Goal: Information Seeking & Learning: Learn about a topic

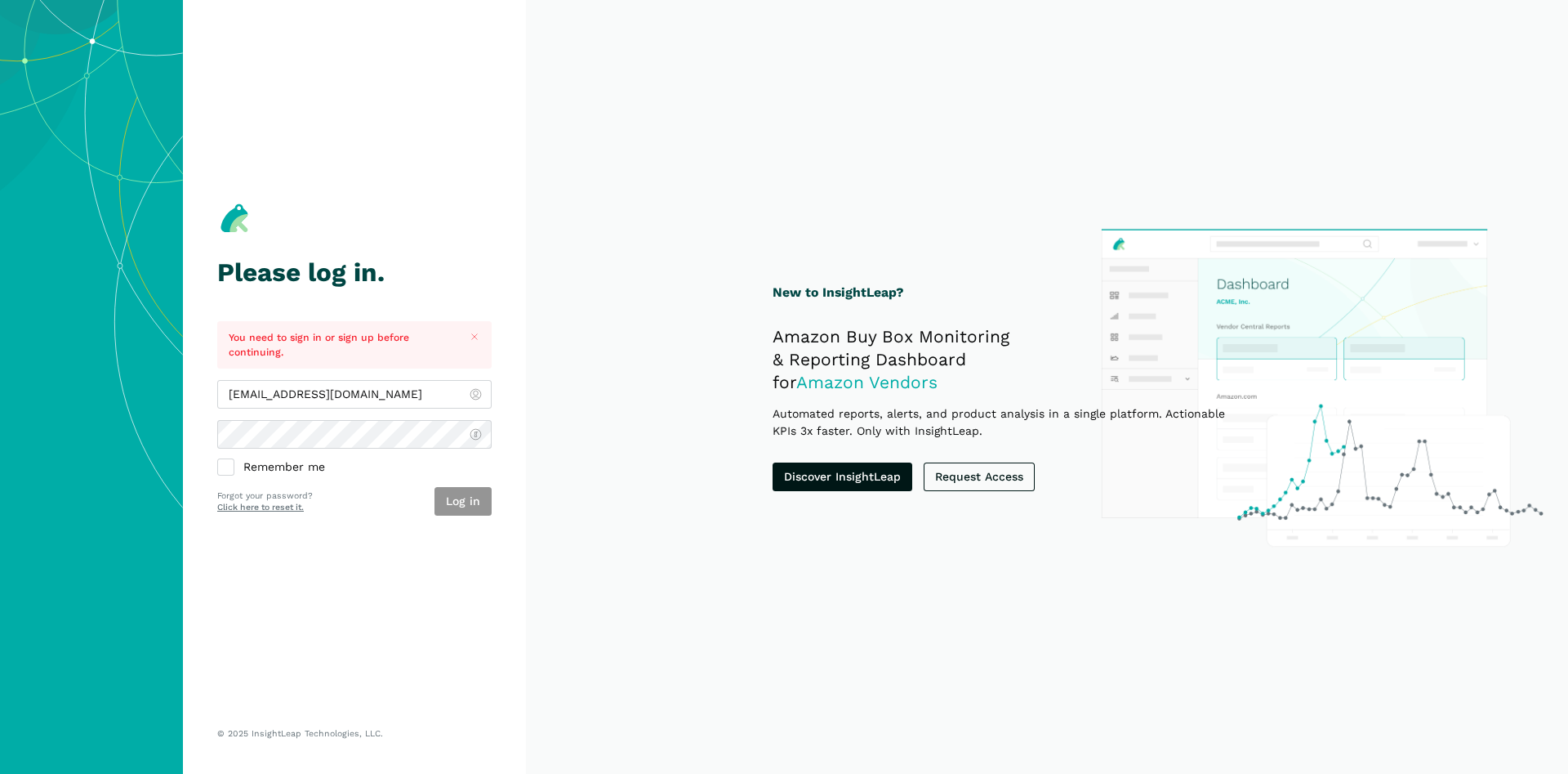
type input "[EMAIL_ADDRESS][DOMAIN_NAME]"
click at [476, 493] on button "Log in" at bounding box center [463, 501] width 57 height 29
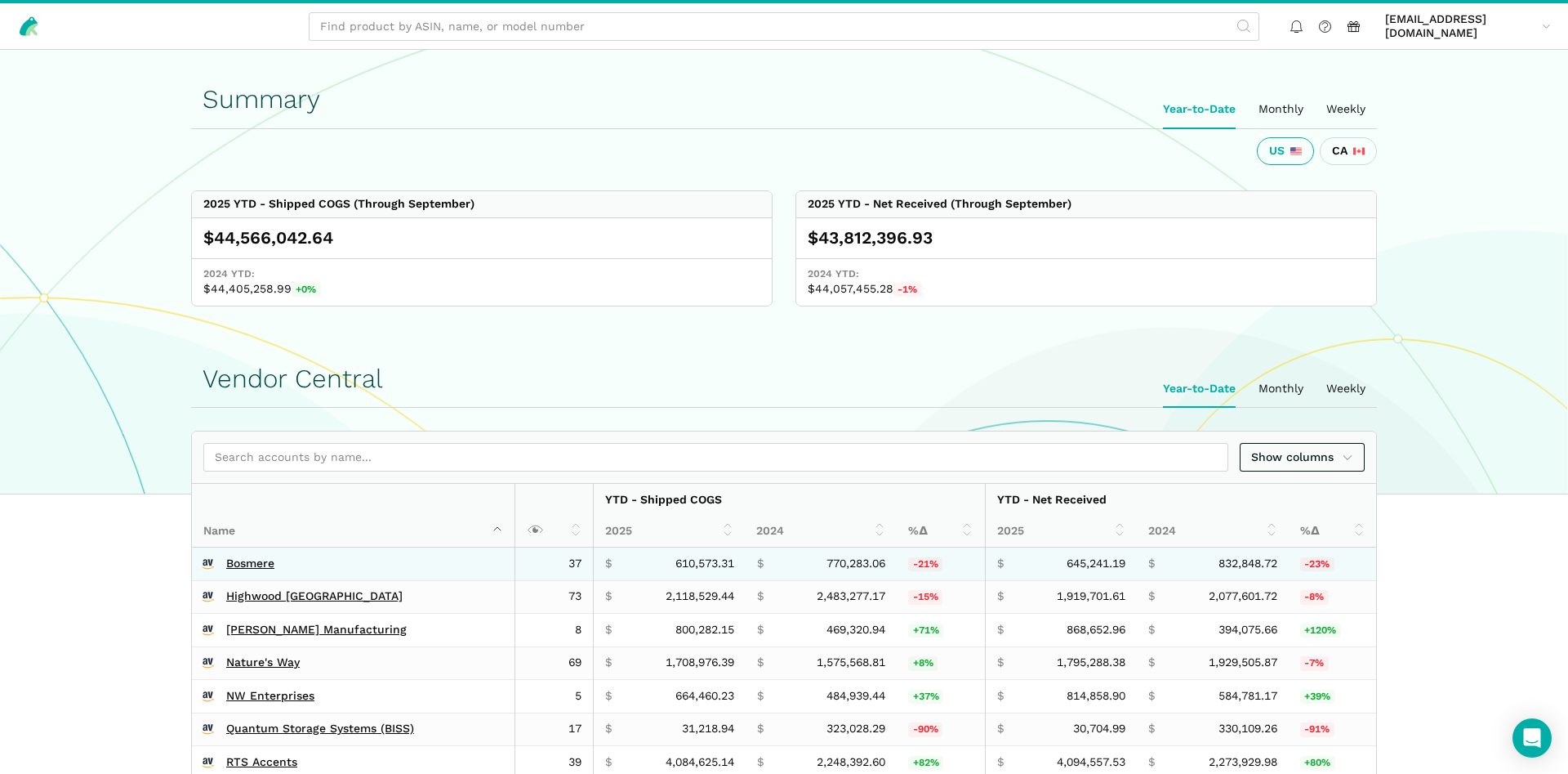
scroll to position [416, 0]
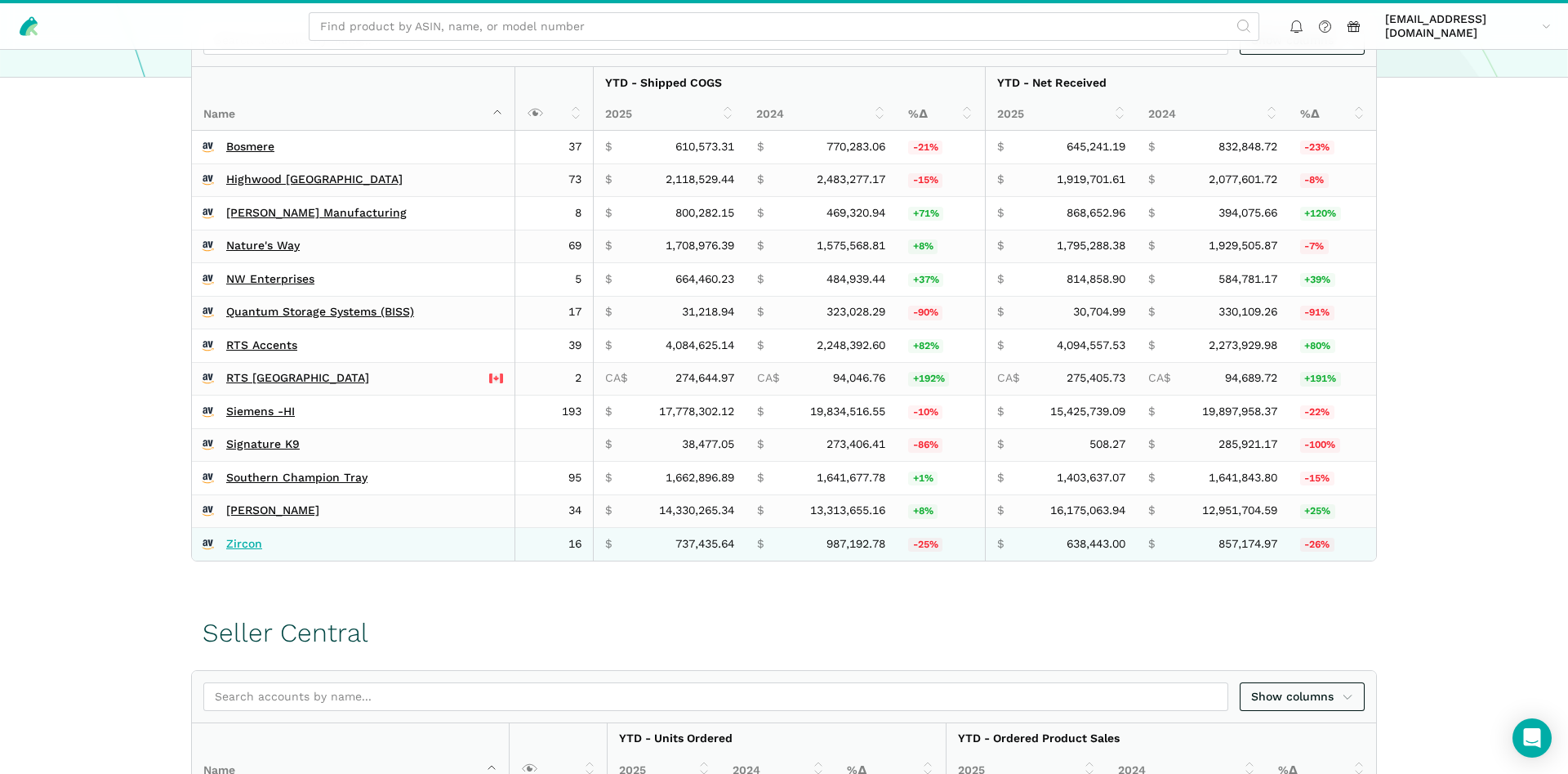
click at [245, 539] on link "Zircon" at bounding box center [243, 543] width 35 height 15
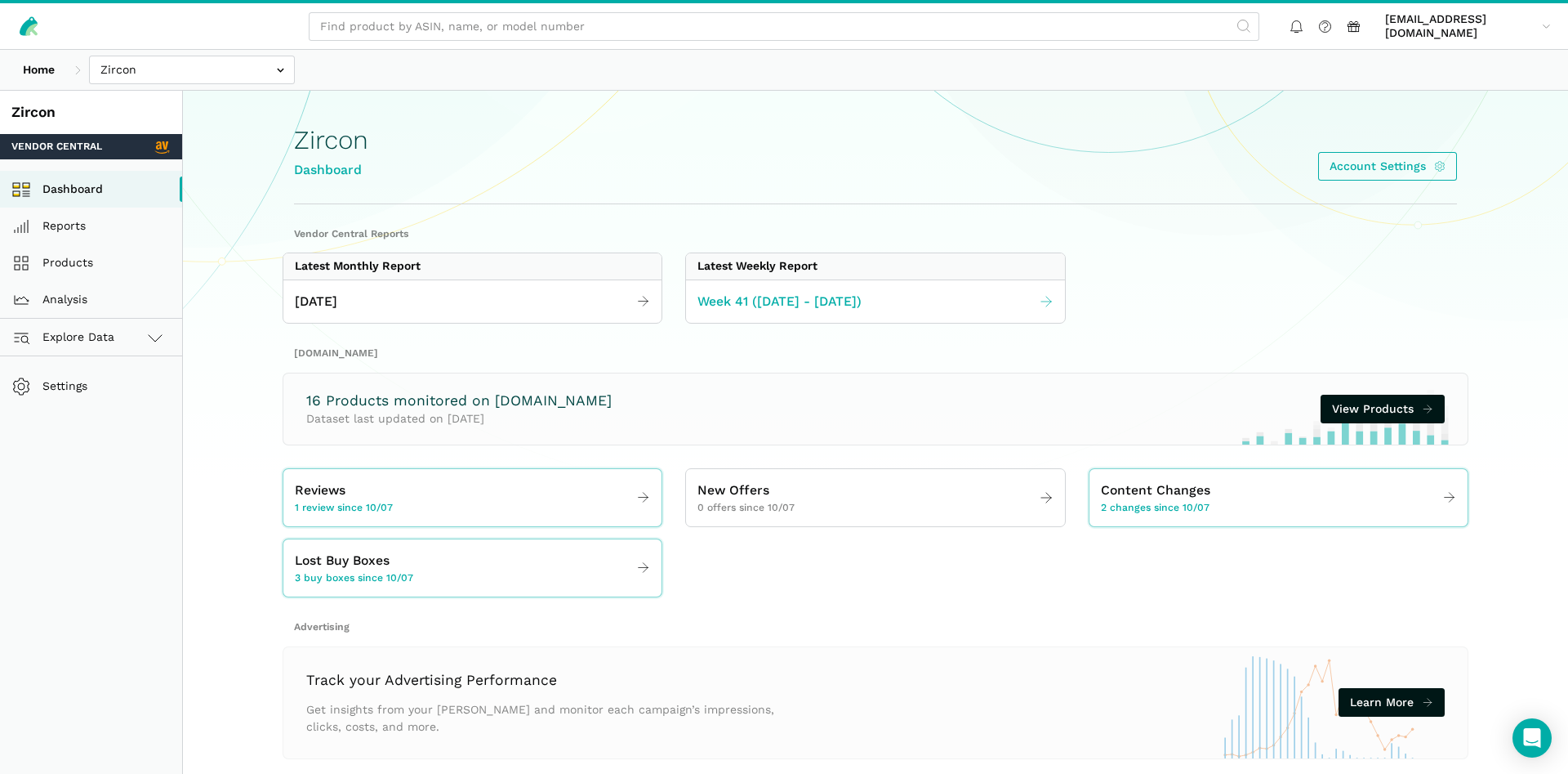
click at [802, 307] on span "Week 41 ([DATE] - [DATE])" at bounding box center [779, 302] width 165 height 21
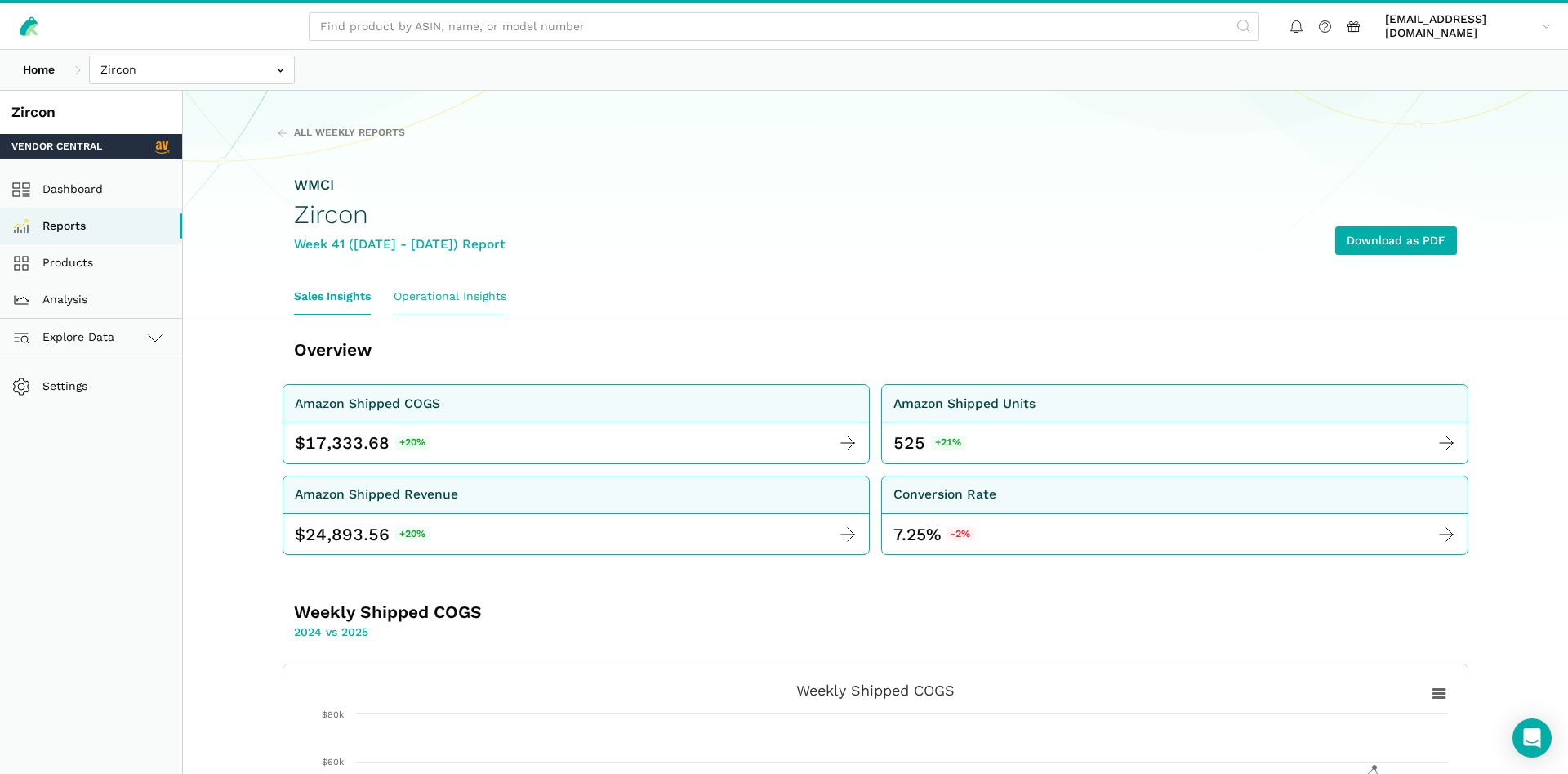
click at [421, 293] on link "Operational Insights" at bounding box center [450, 297] width 136 height 37
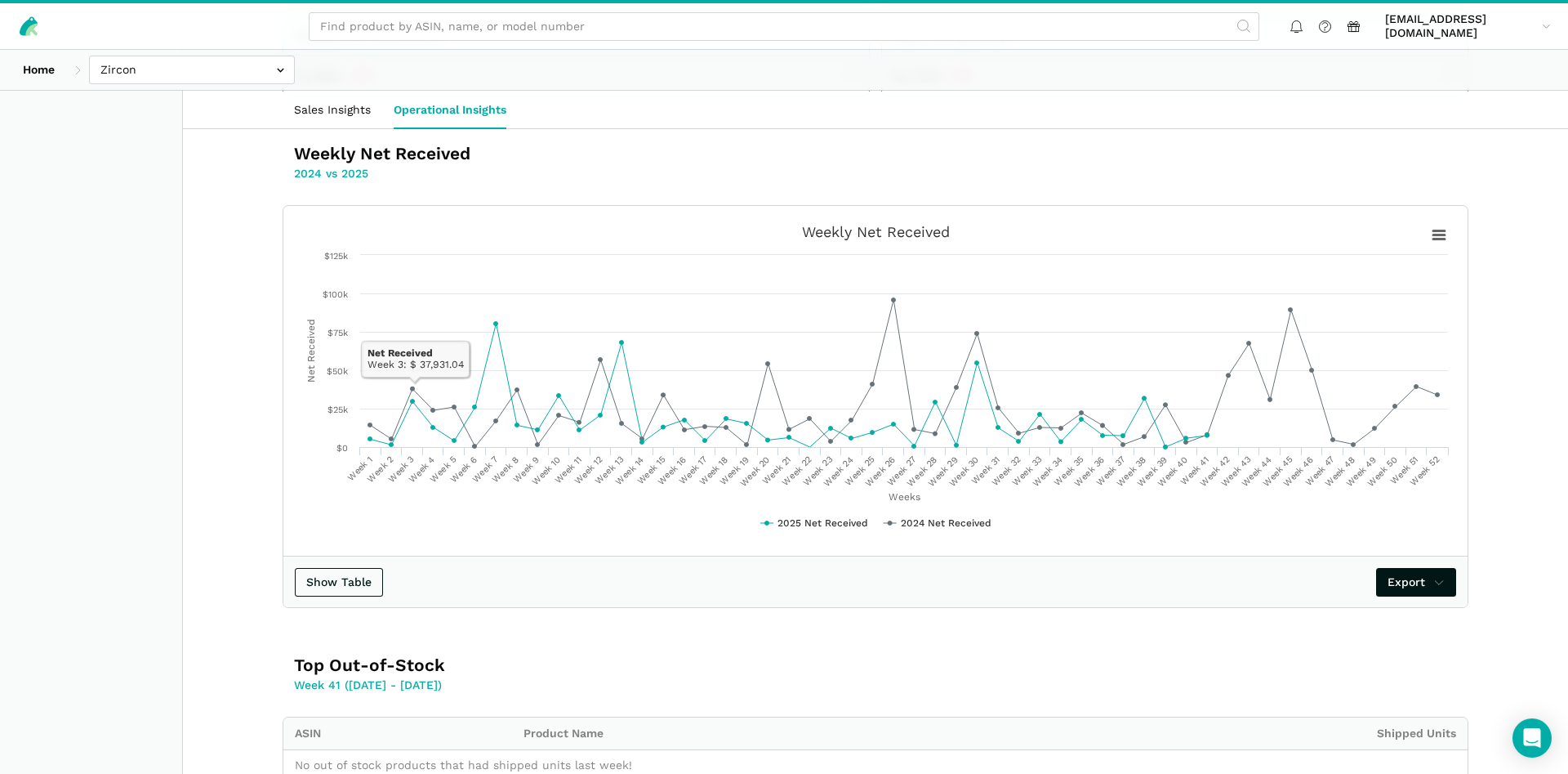
scroll to position [416, 0]
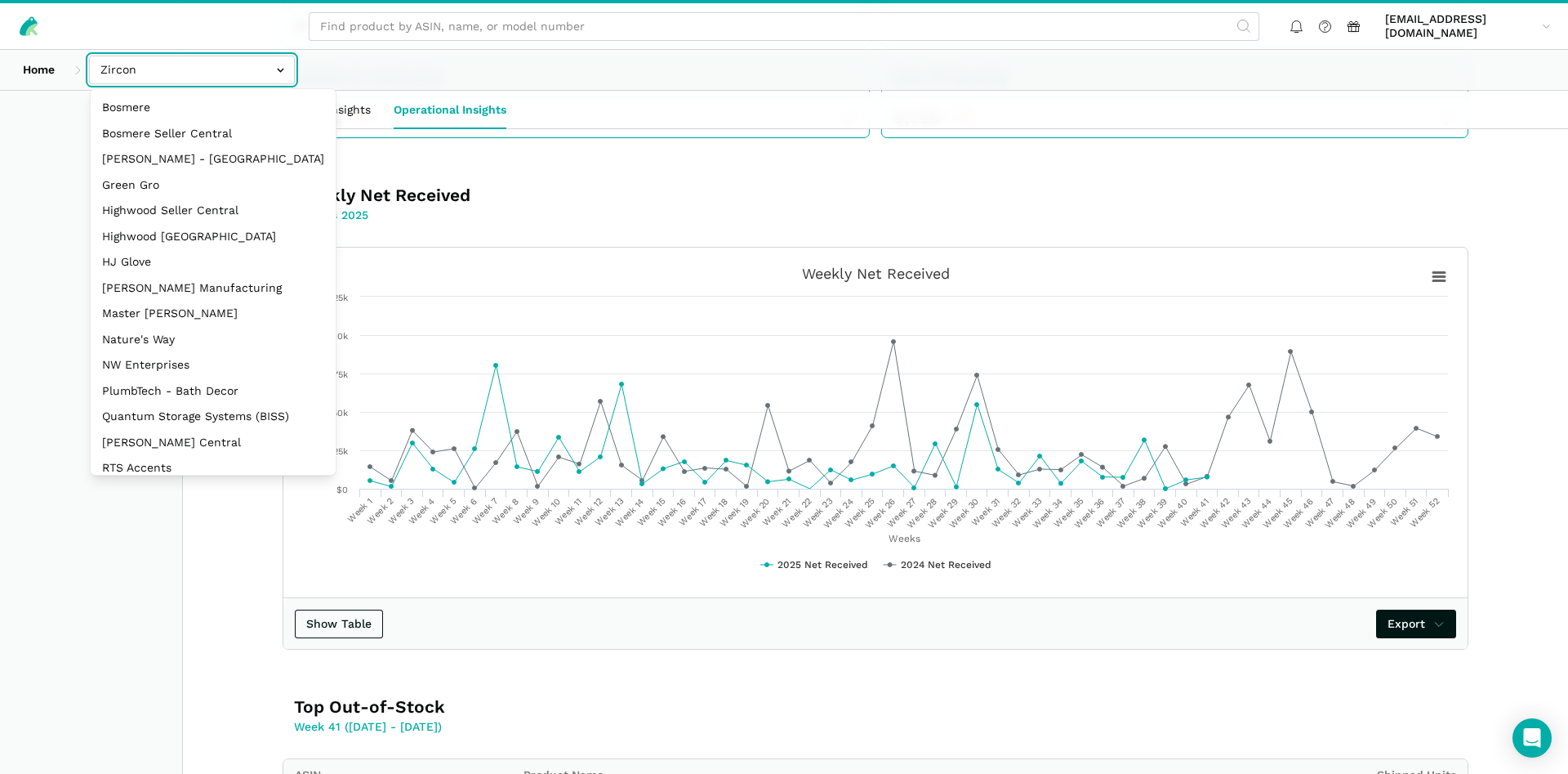
click at [118, 68] on input "text" at bounding box center [191, 69] width 206 height 29
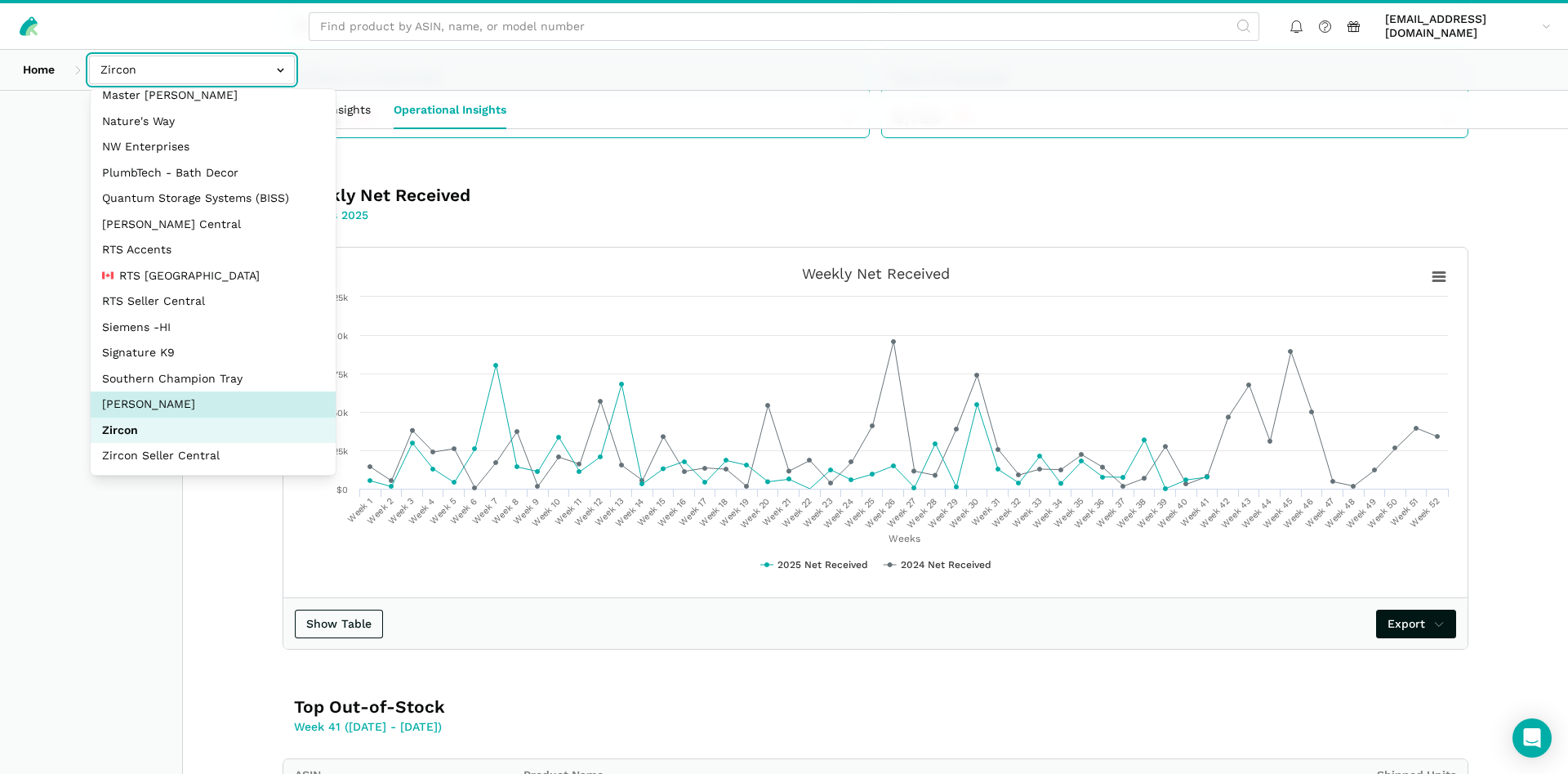
select select "5moWWUoXWPPauPLKpEqKhGJ3"
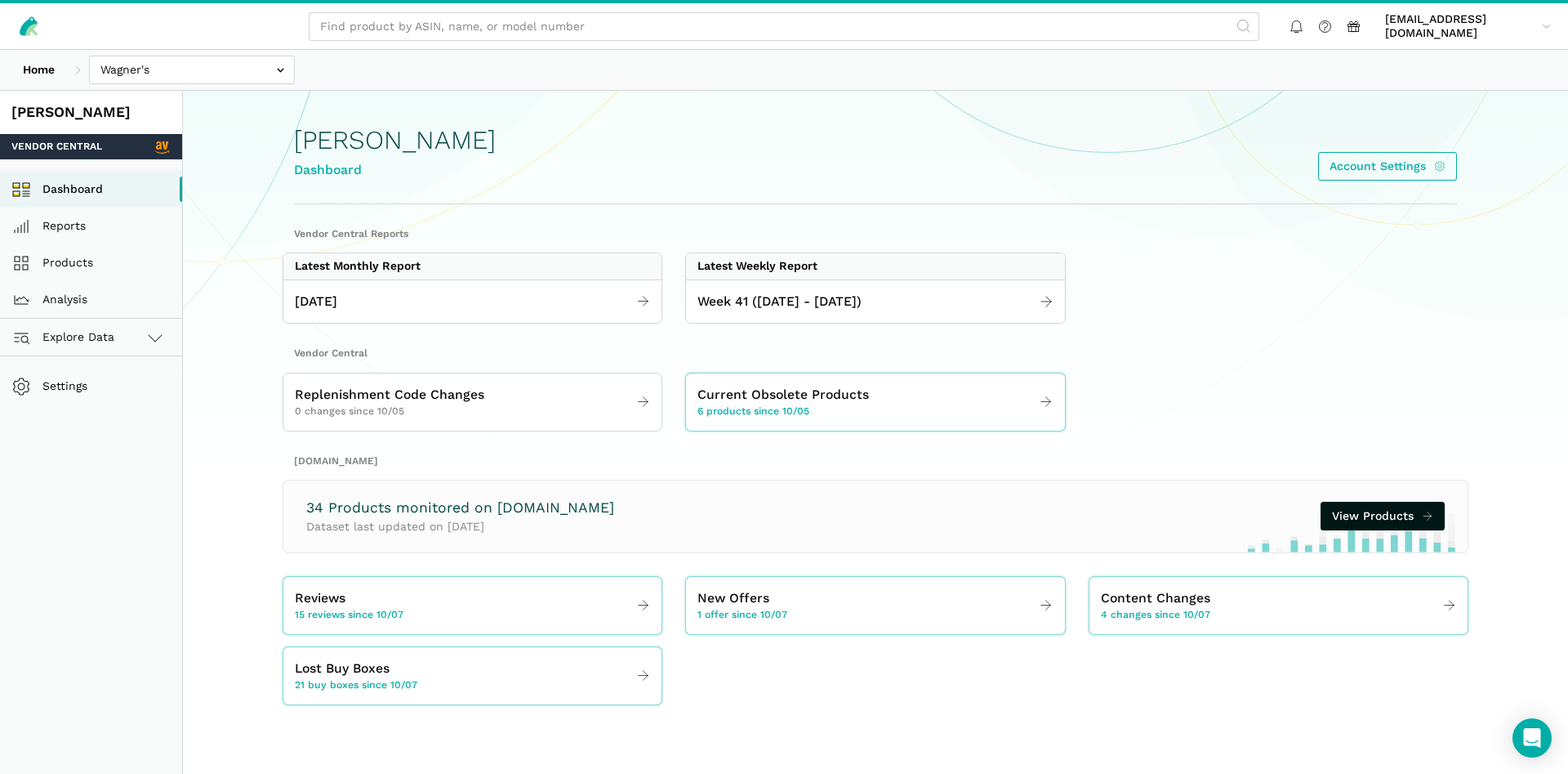
click at [833, 283] on div "Week 41 ([DATE] - [DATE])" at bounding box center [875, 301] width 378 height 44
click at [827, 298] on span "Week 41 ([DATE] - [DATE])" at bounding box center [779, 302] width 165 height 21
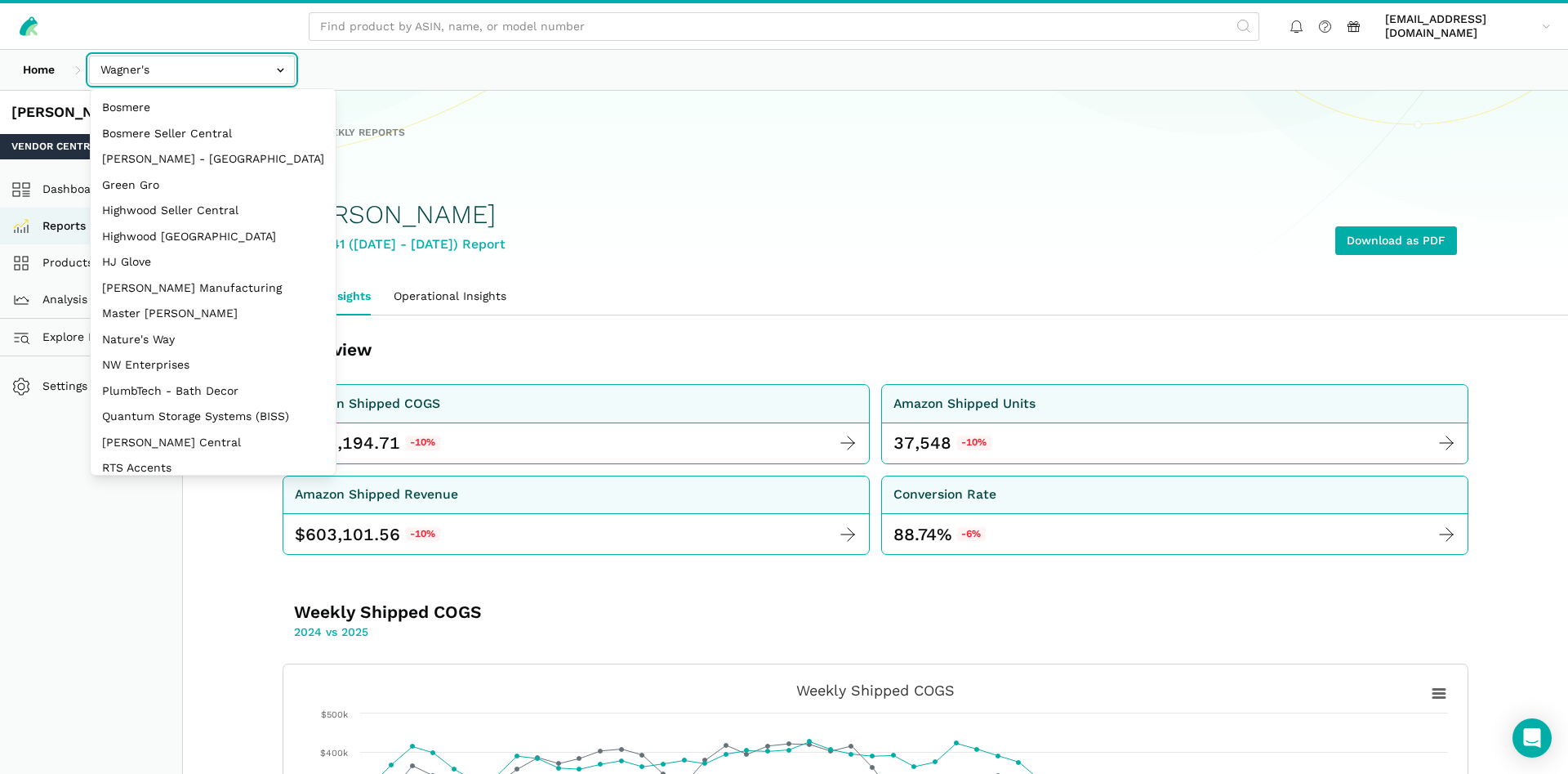
click at [155, 68] on input "text" at bounding box center [191, 69] width 206 height 29
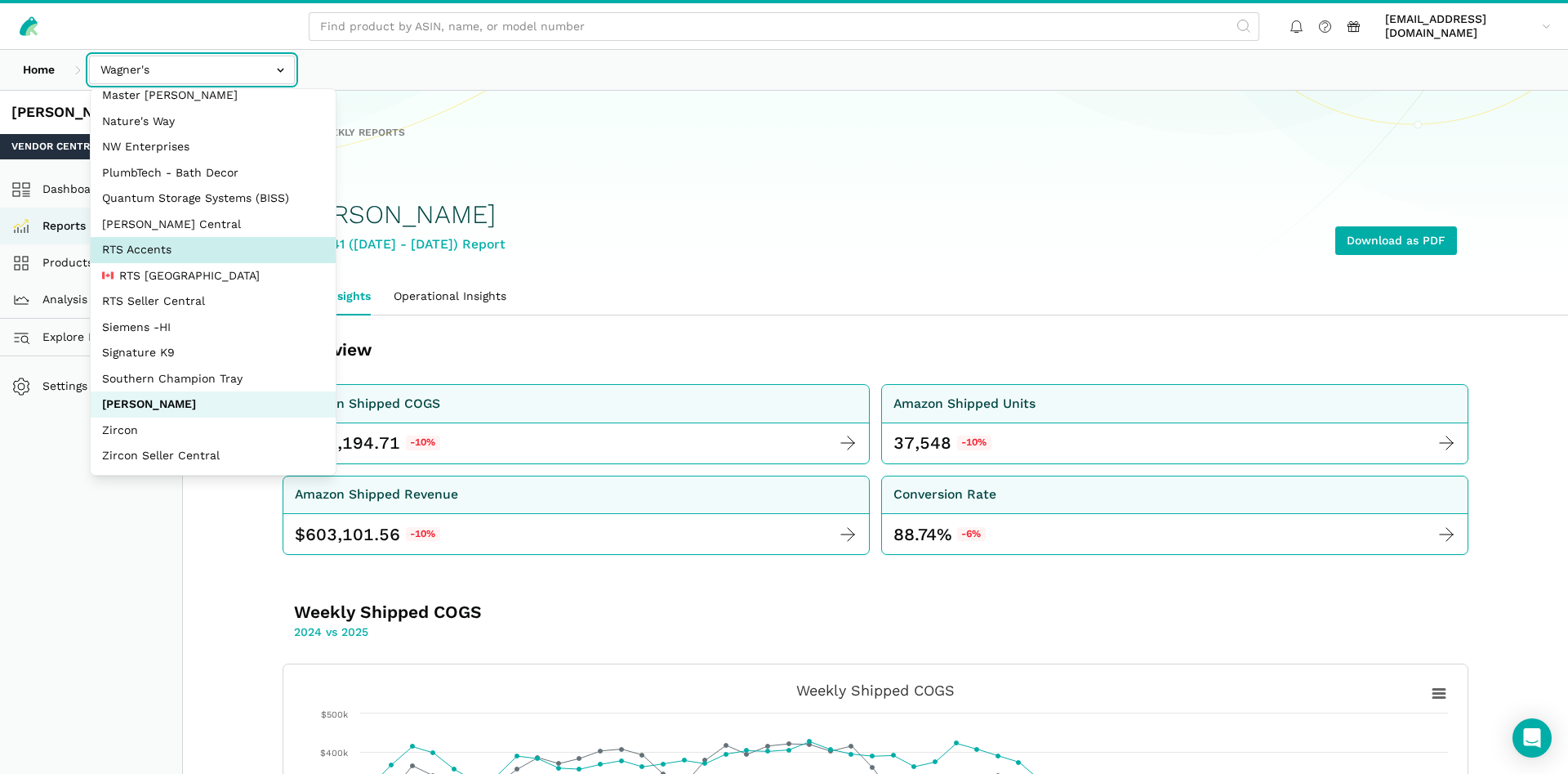
select select "DPHNLGULfjdmZCda3GrCfans"
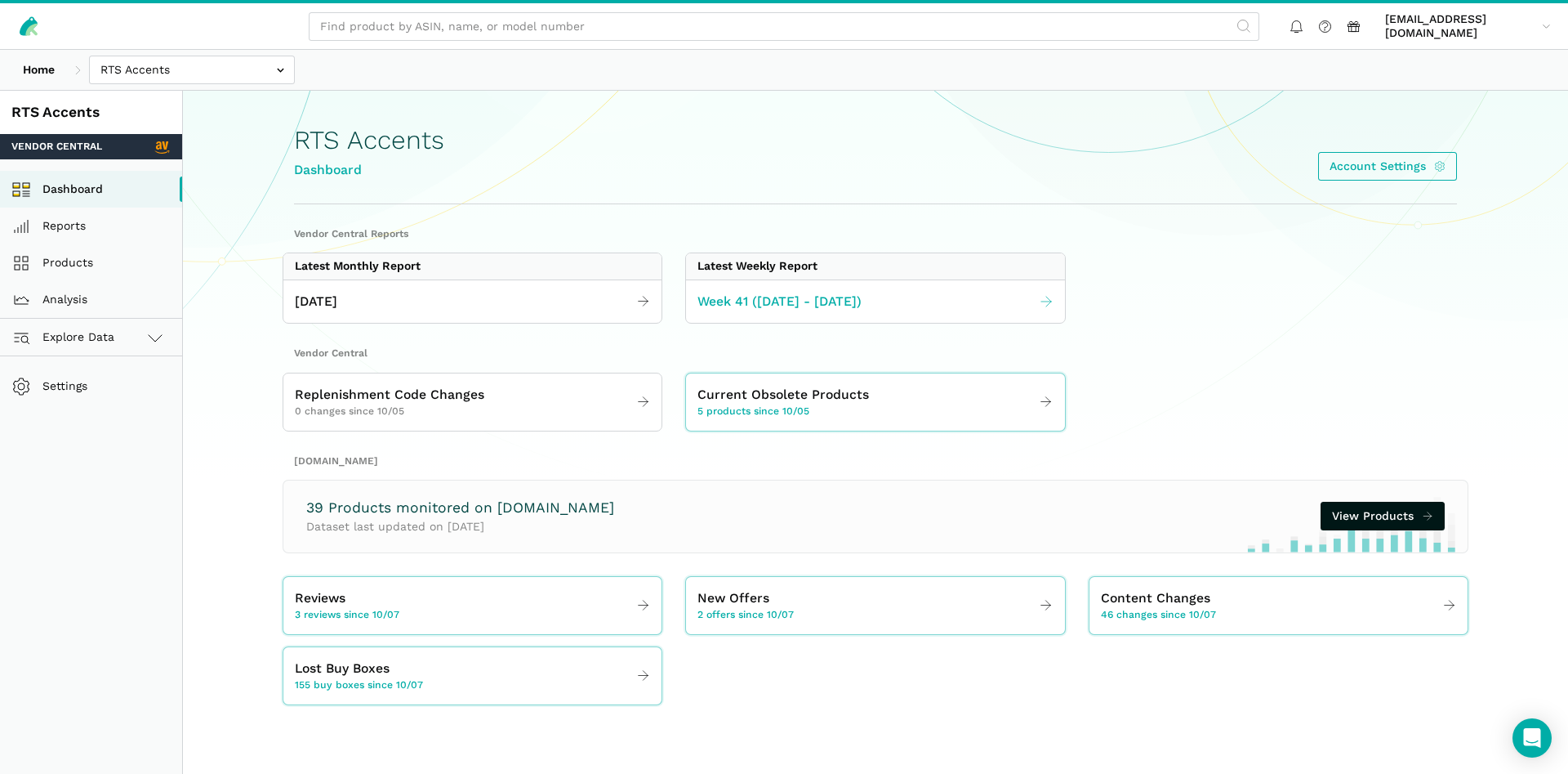
click at [768, 303] on span "Week 41 ([DATE] - [DATE])" at bounding box center [779, 302] width 165 height 21
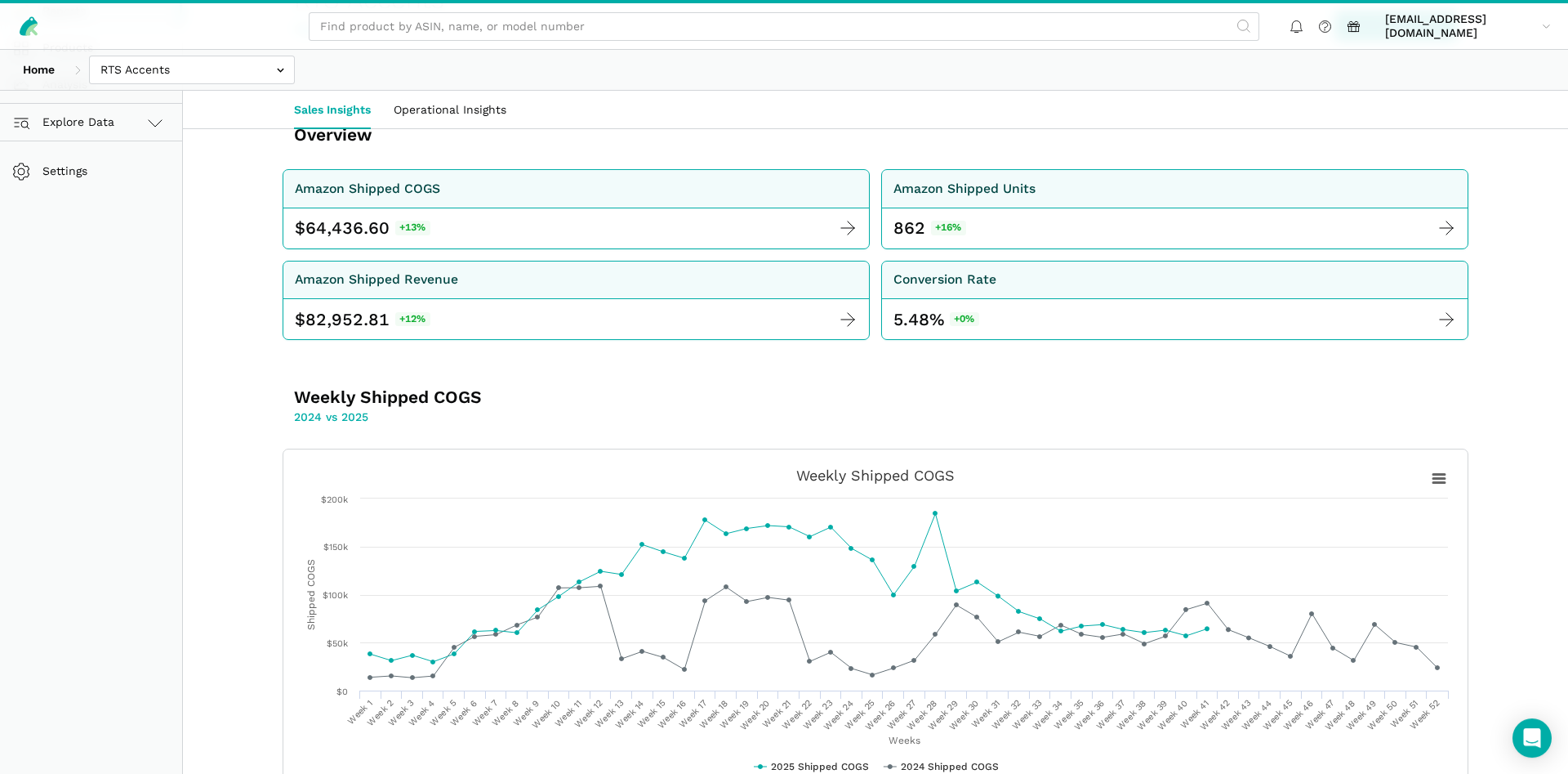
scroll to position [83, 0]
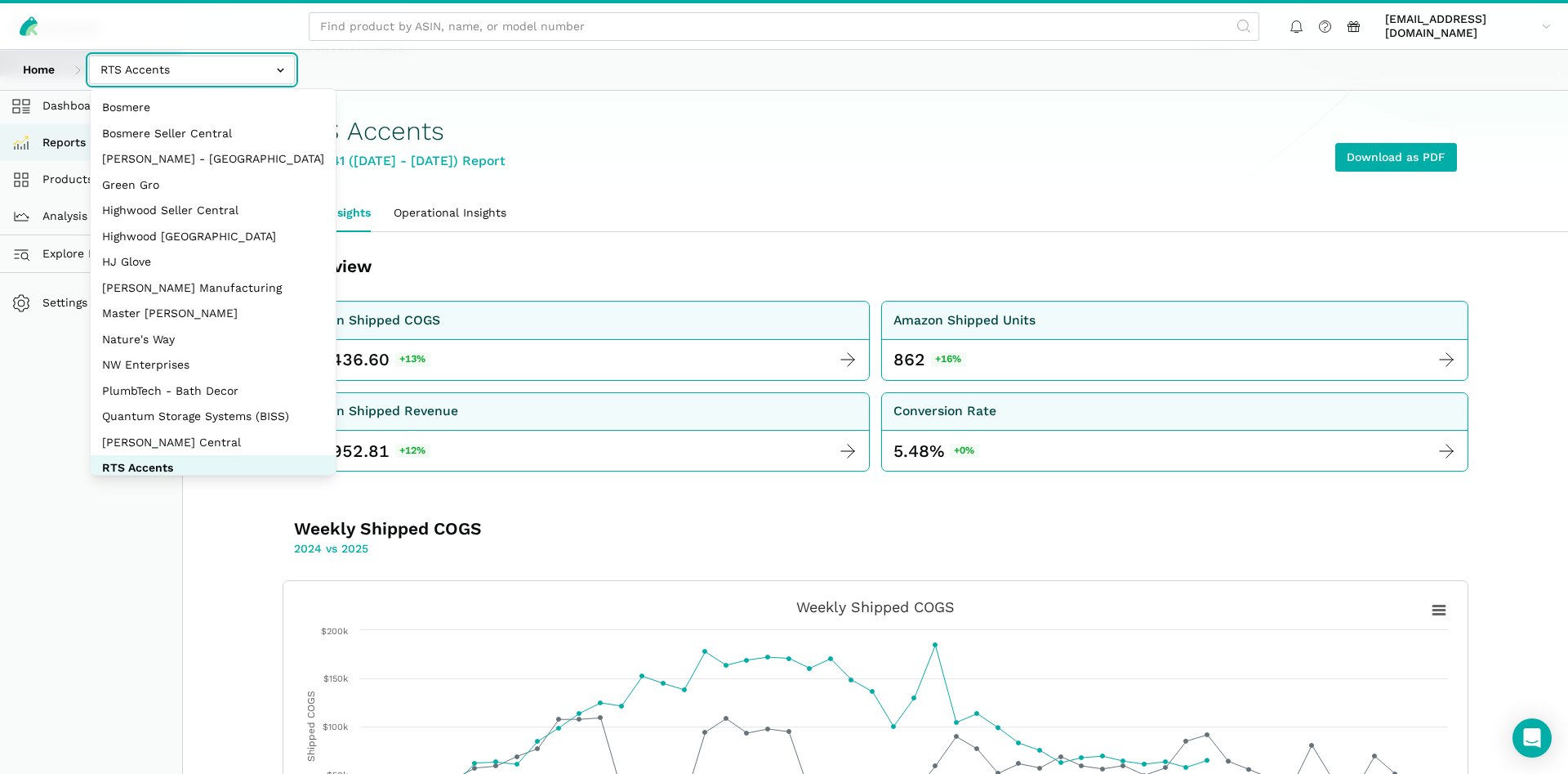
click at [151, 68] on input "text" at bounding box center [191, 69] width 206 height 29
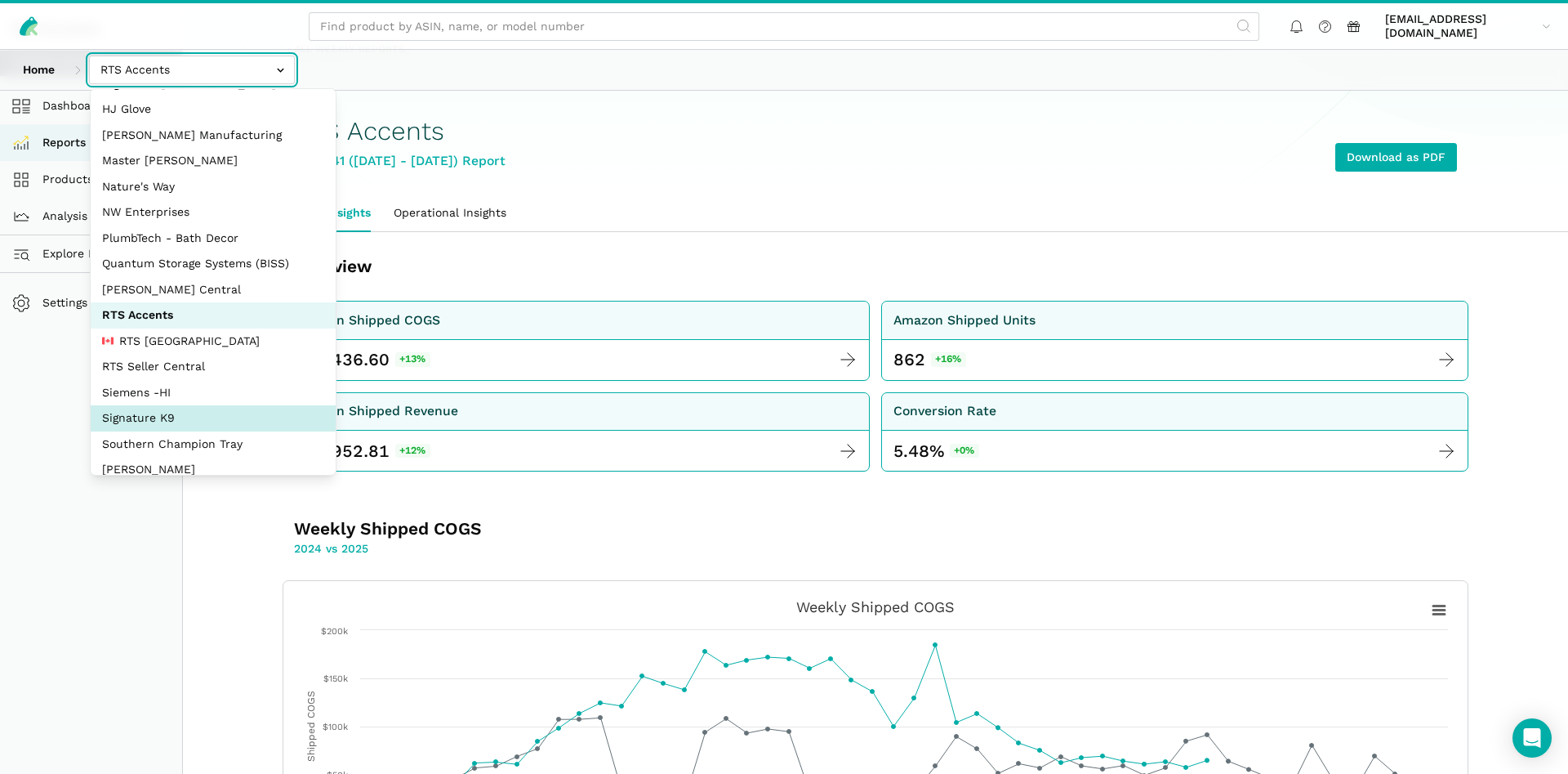
scroll to position [157, 0]
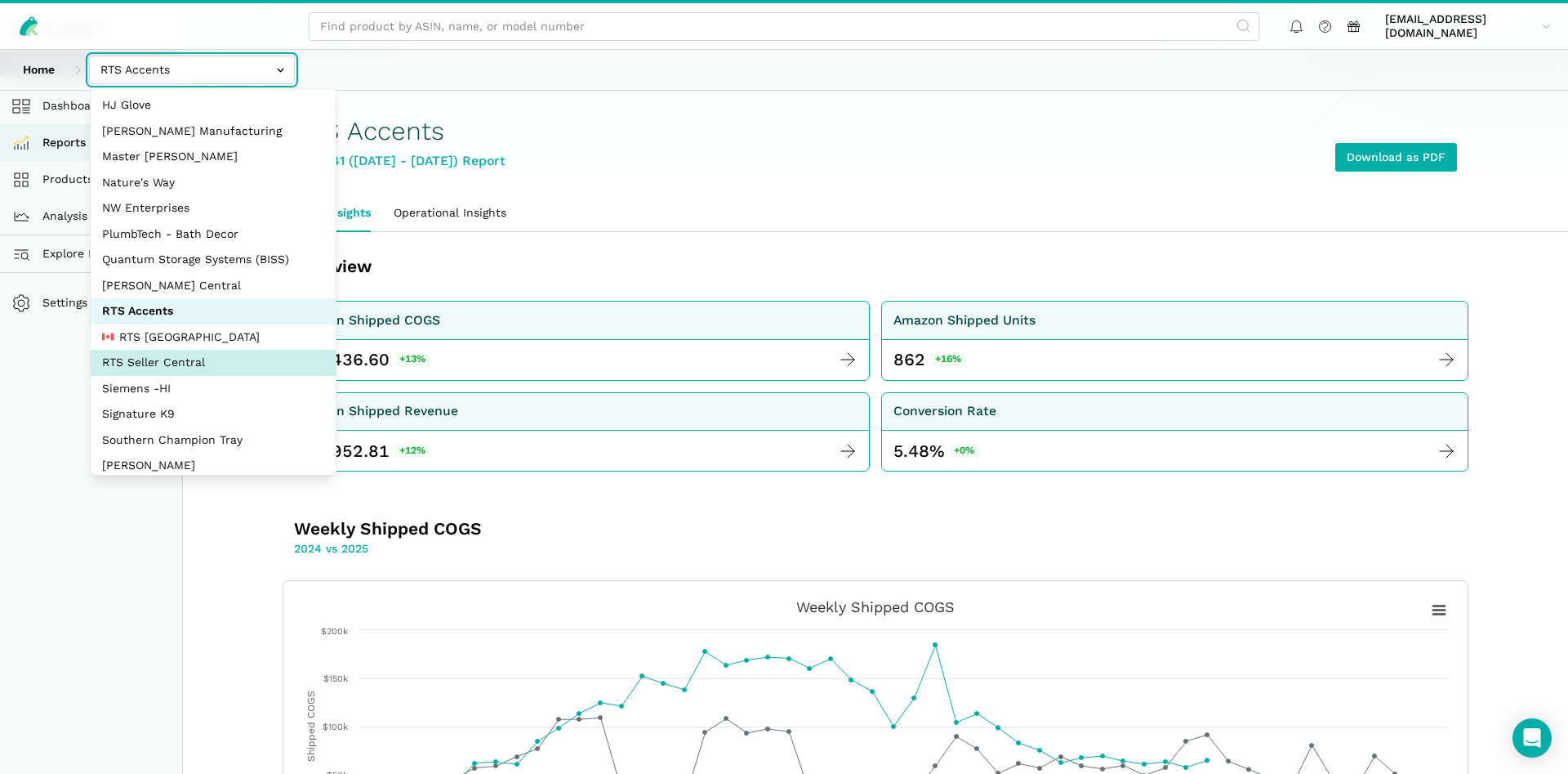
select select "DYdfgEtk9xdbXk9WgFd319bF"
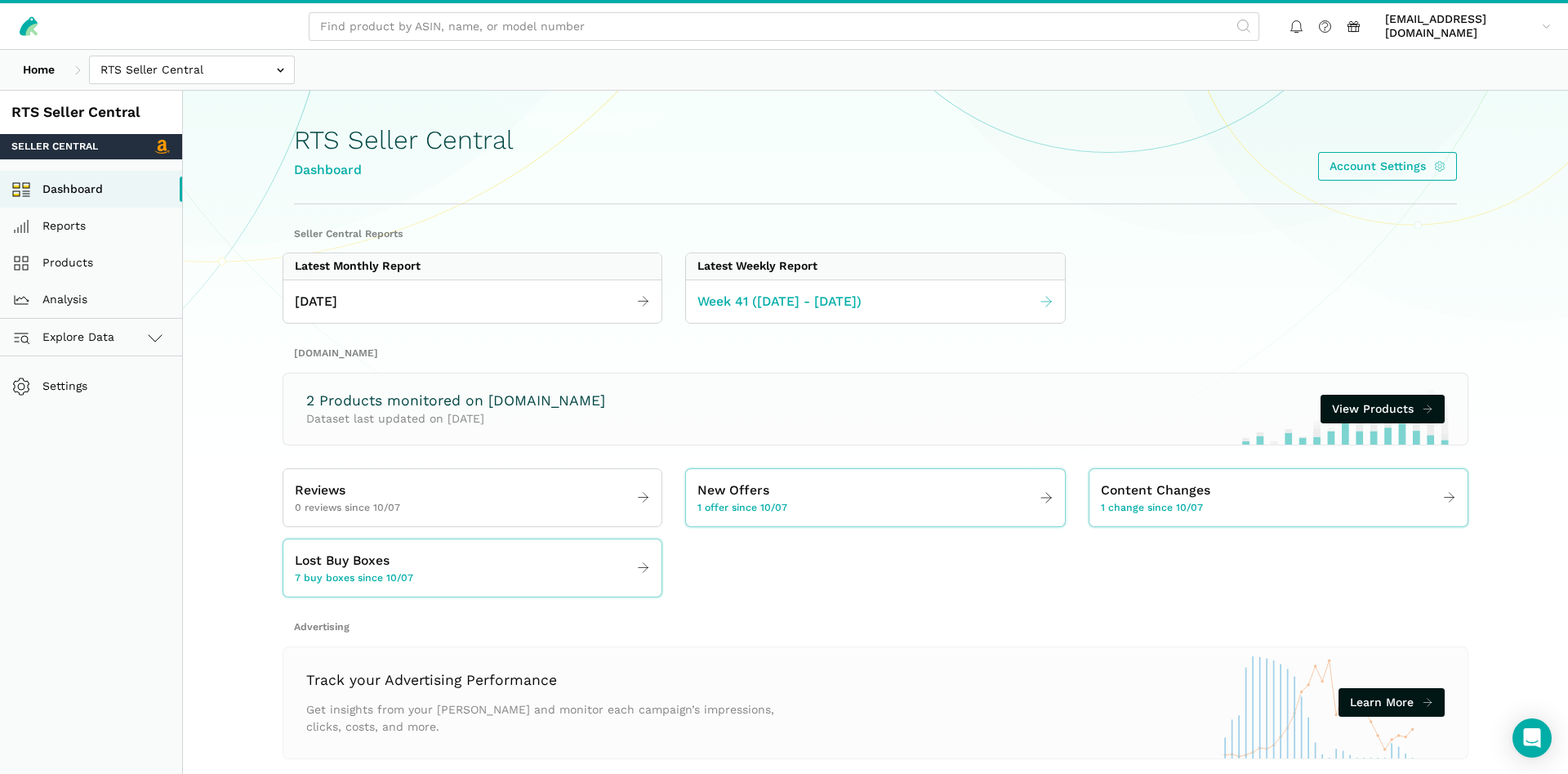
click at [752, 309] on span "Week 41 ([DATE] - [DATE])" at bounding box center [779, 302] width 165 height 21
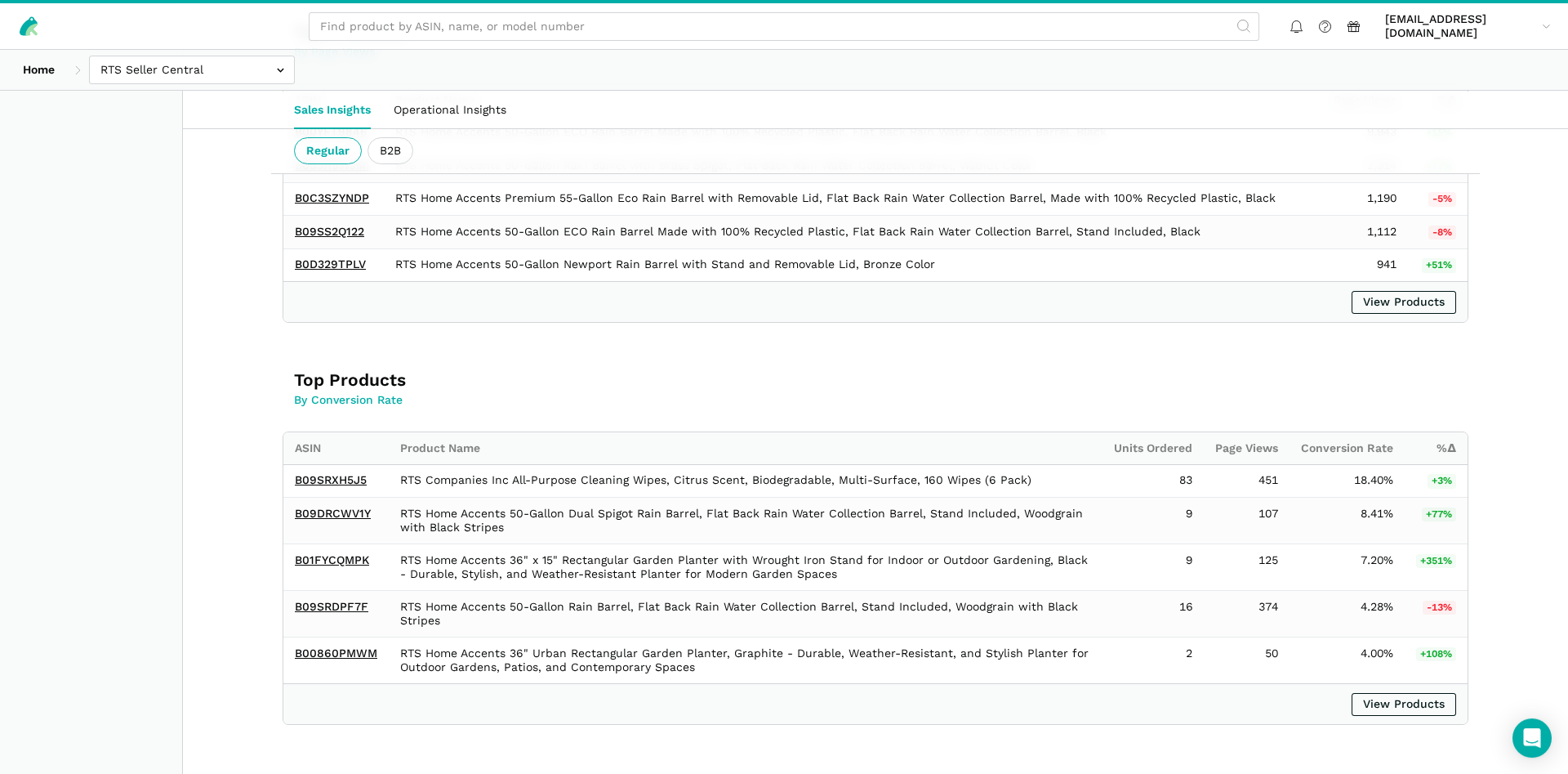
scroll to position [1646, 0]
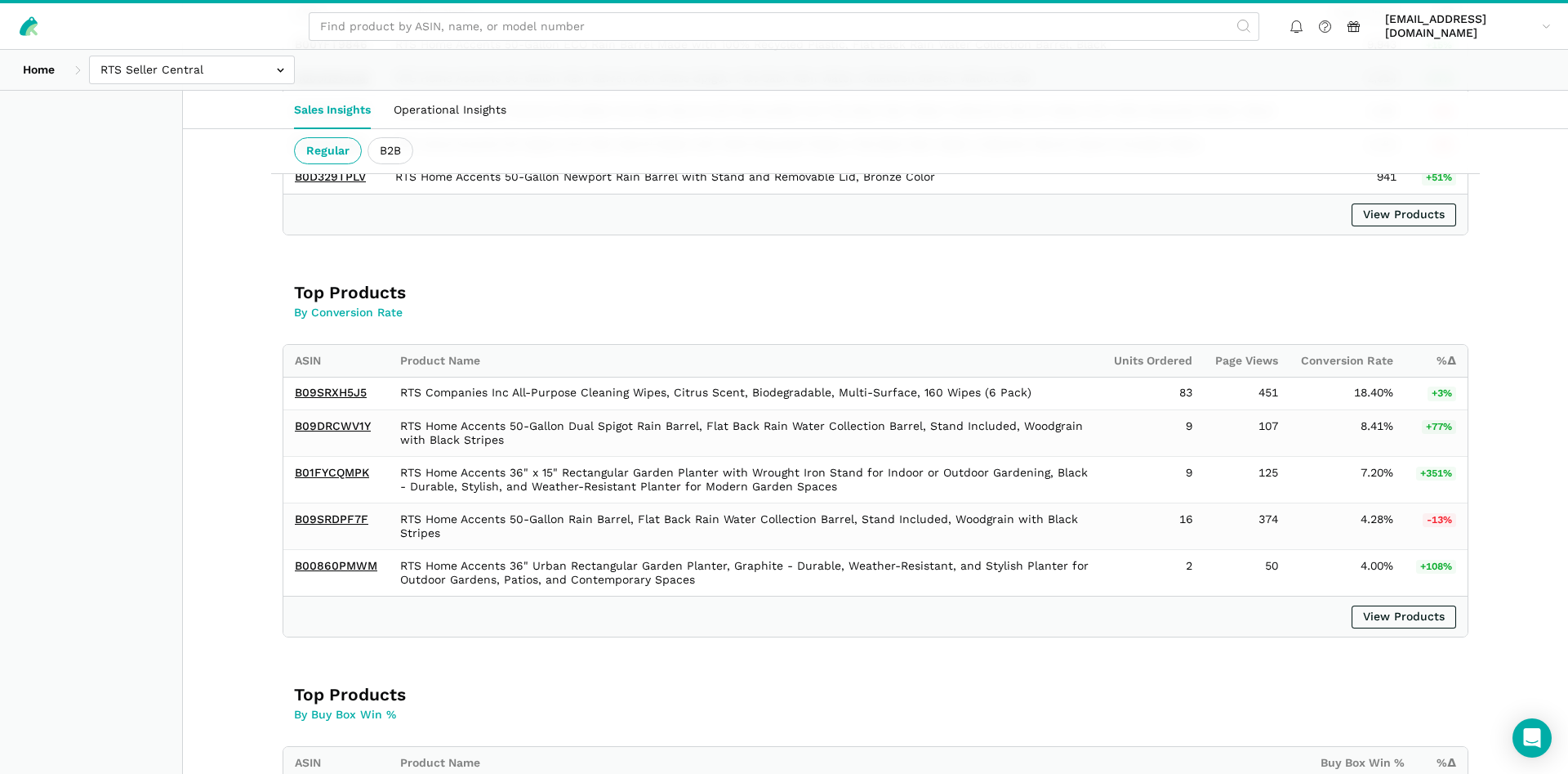
click at [220, 83] on div "Home Bosmere Bosmere Seller Central Gleason - Milwaukee Green Gro Highwood Sell…" at bounding box center [784, 70] width 1568 height 40
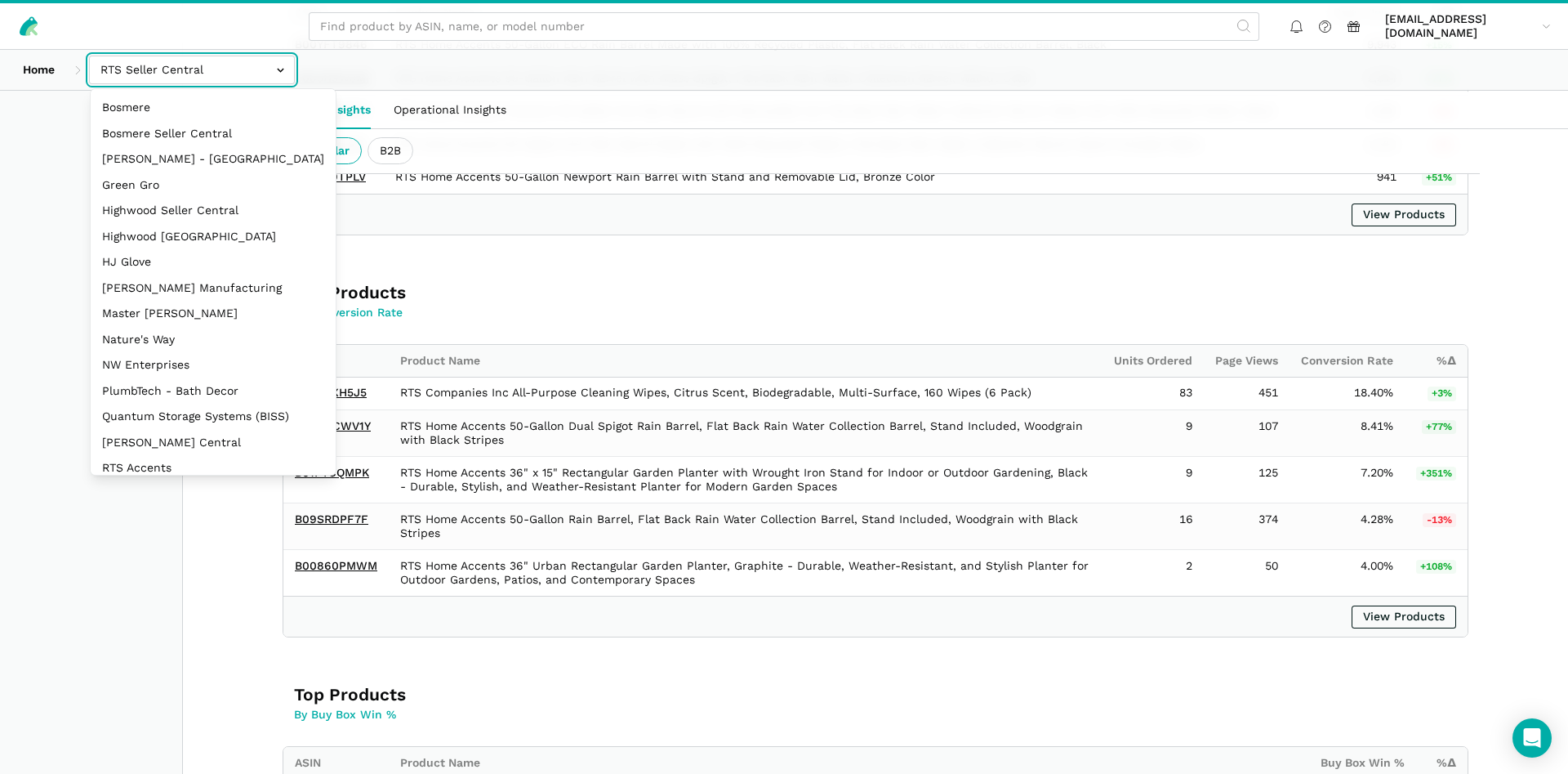
click at [220, 70] on input "text" at bounding box center [191, 69] width 206 height 29
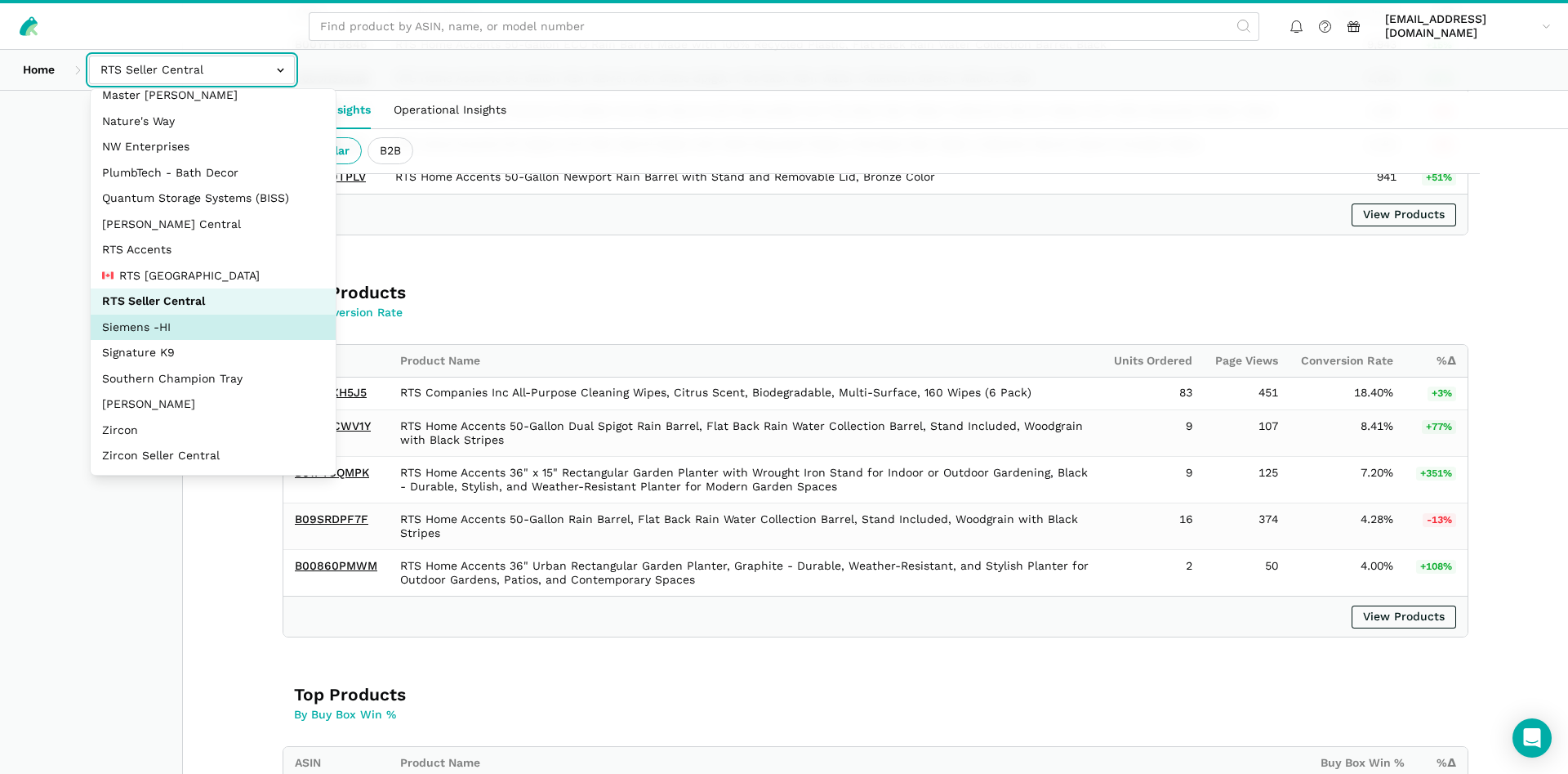
select select "aDDa4D2bScHmucdhFWw6Jf5i"
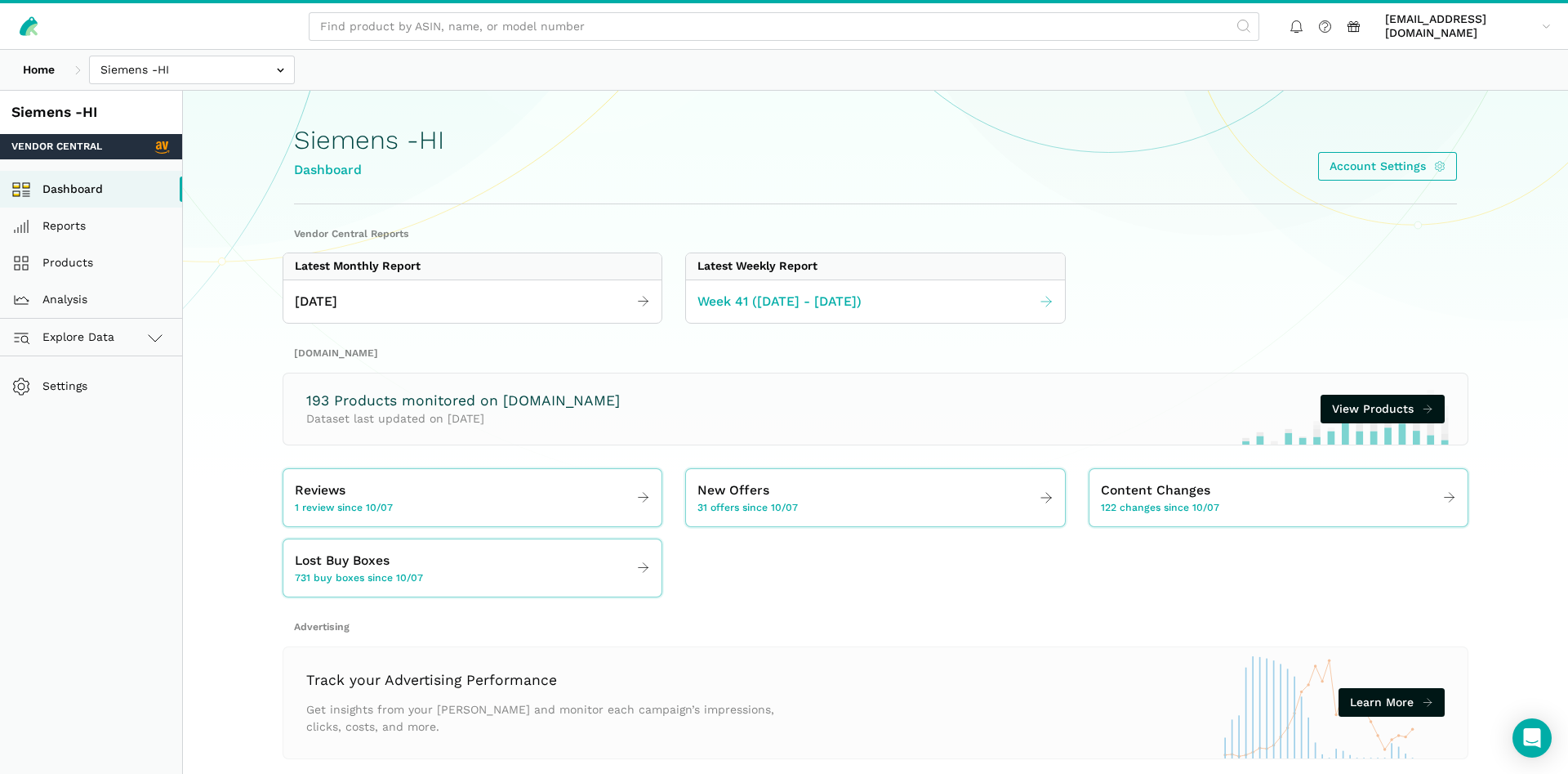
click at [782, 312] on link "Week 41 ([DATE] - [DATE])" at bounding box center [875, 302] width 378 height 32
click at [1029, 302] on link "Week 41 ([DATE] - [DATE])" at bounding box center [875, 302] width 378 height 32
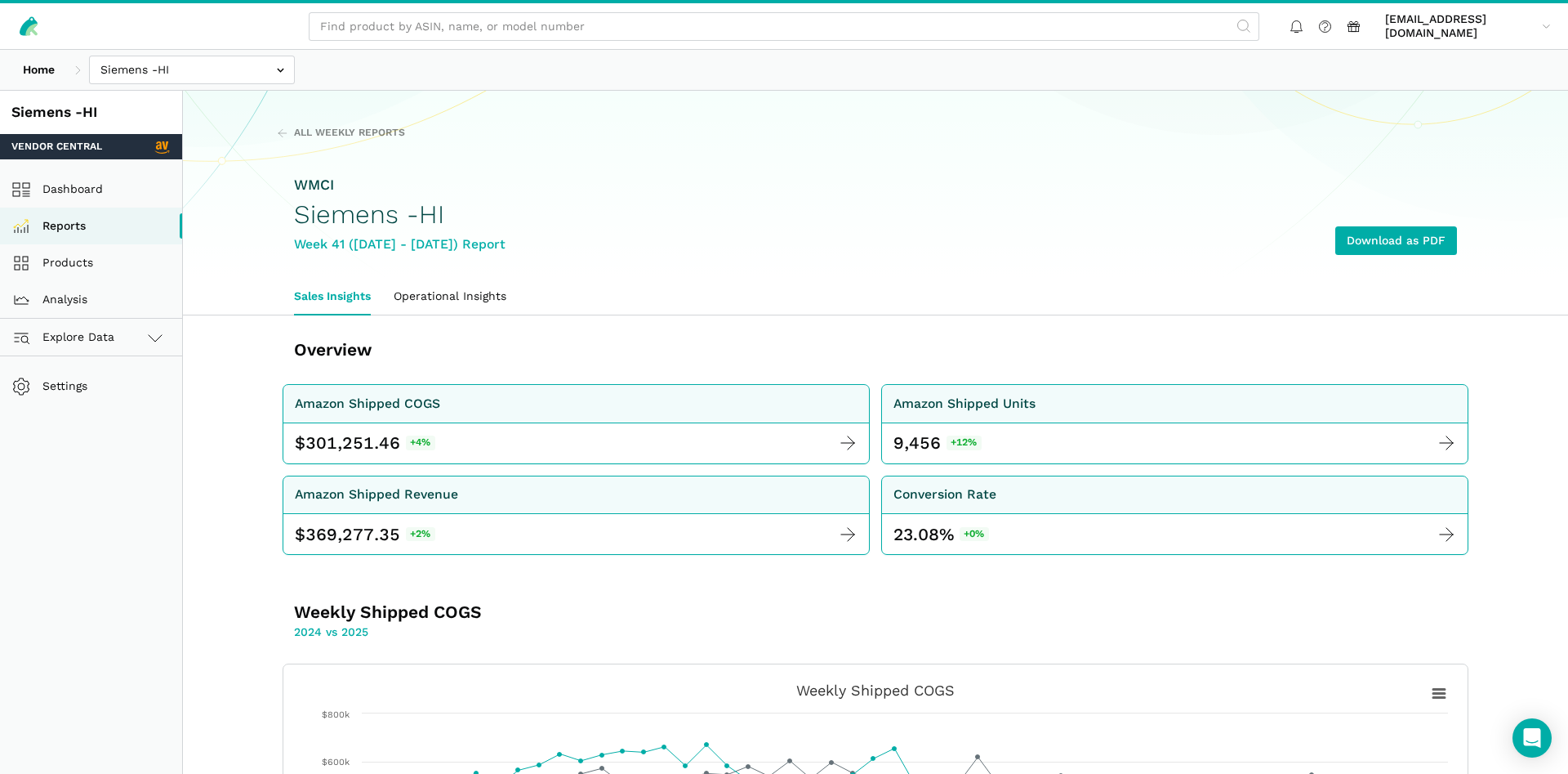
click at [954, 149] on div "All Weekly Reports WMCI Siemens -HI Week 41 (10.05 - 10.11.25) Report Download …" at bounding box center [875, 202] width 1254 height 152
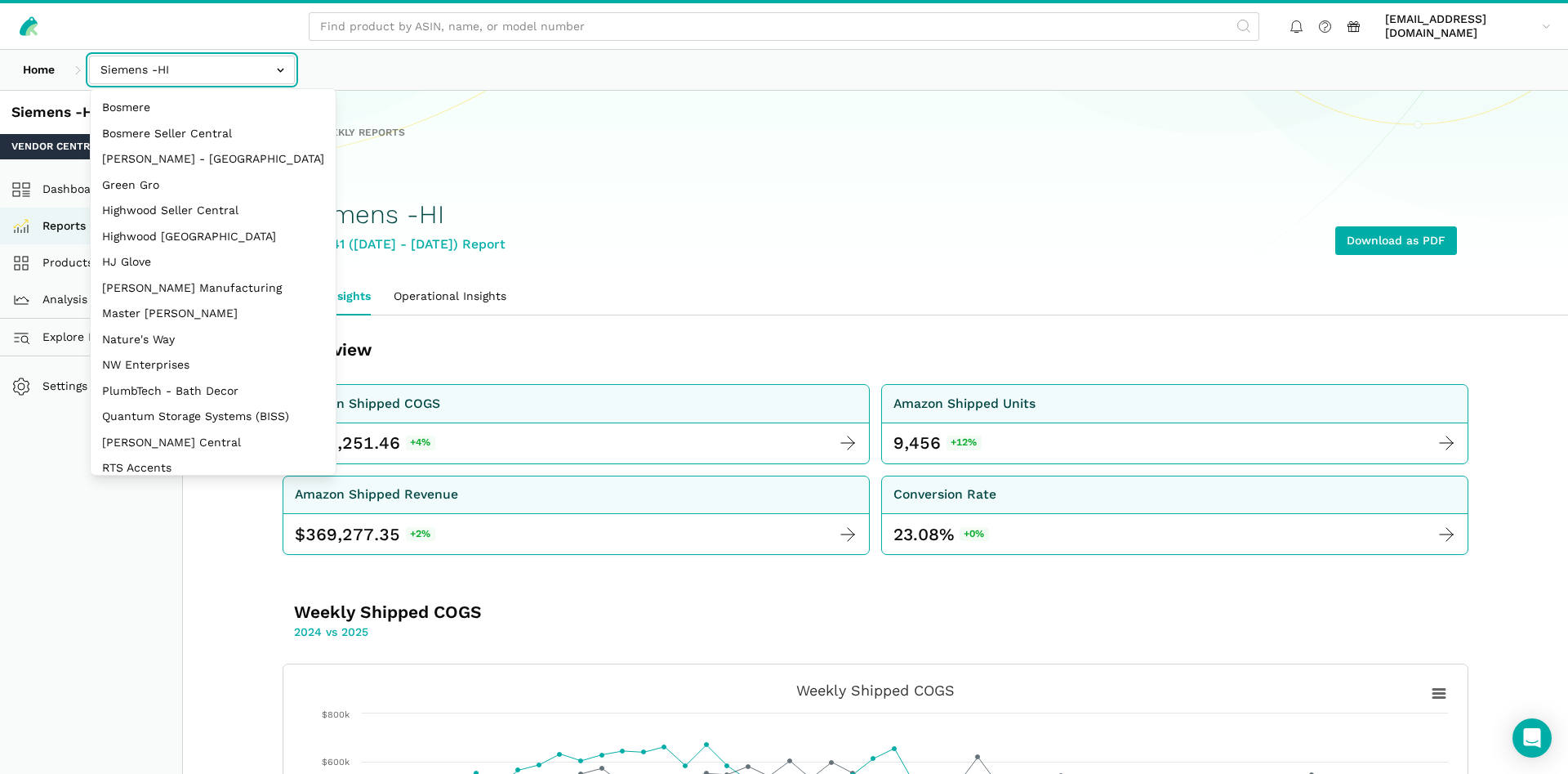
click at [165, 74] on input "text" at bounding box center [191, 69] width 206 height 29
select select "3t6bg6GamSTDovWwD6pnZB2o"
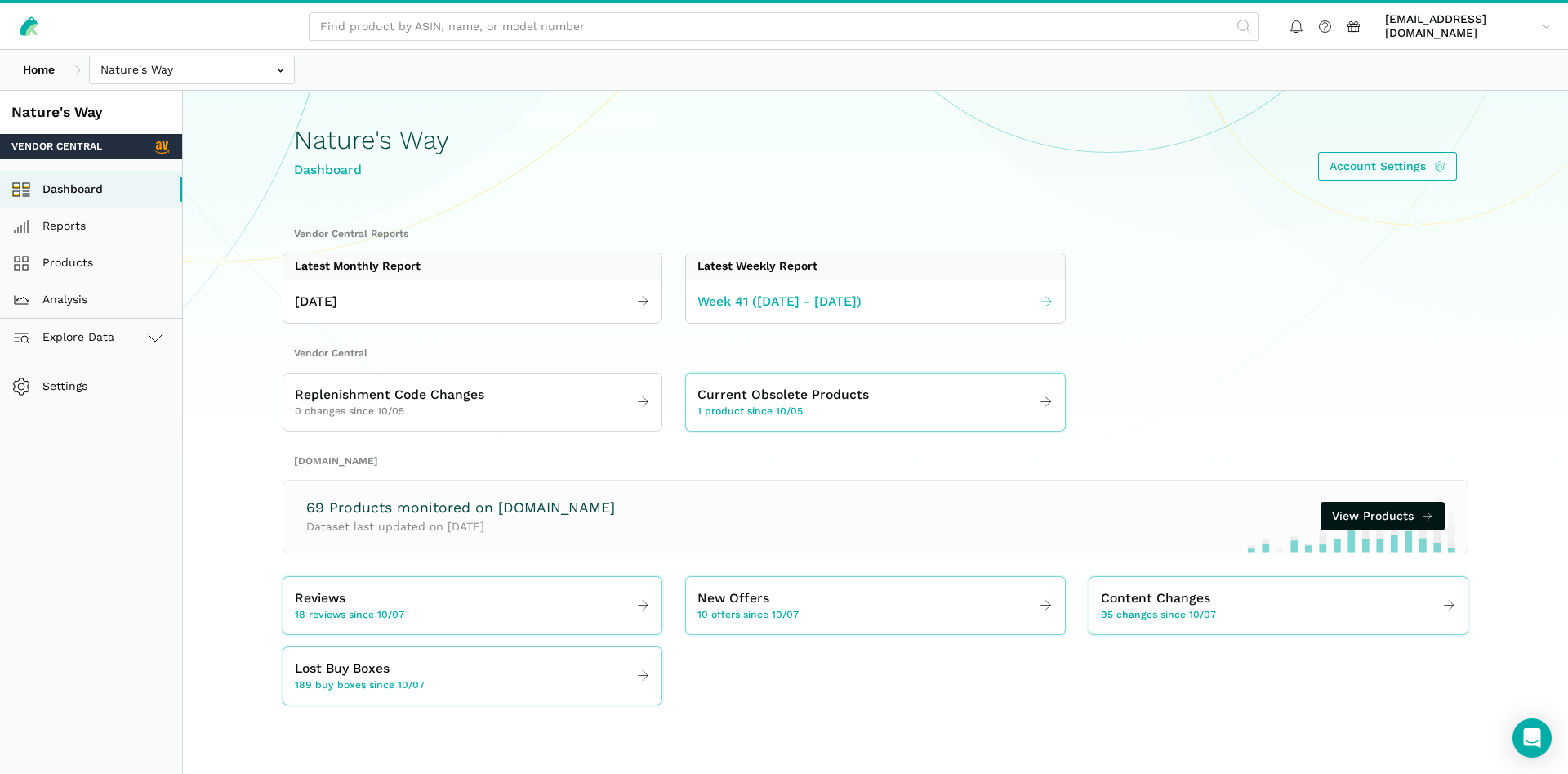
click at [770, 309] on span "Week 41 ([DATE] - [DATE])" at bounding box center [779, 302] width 165 height 21
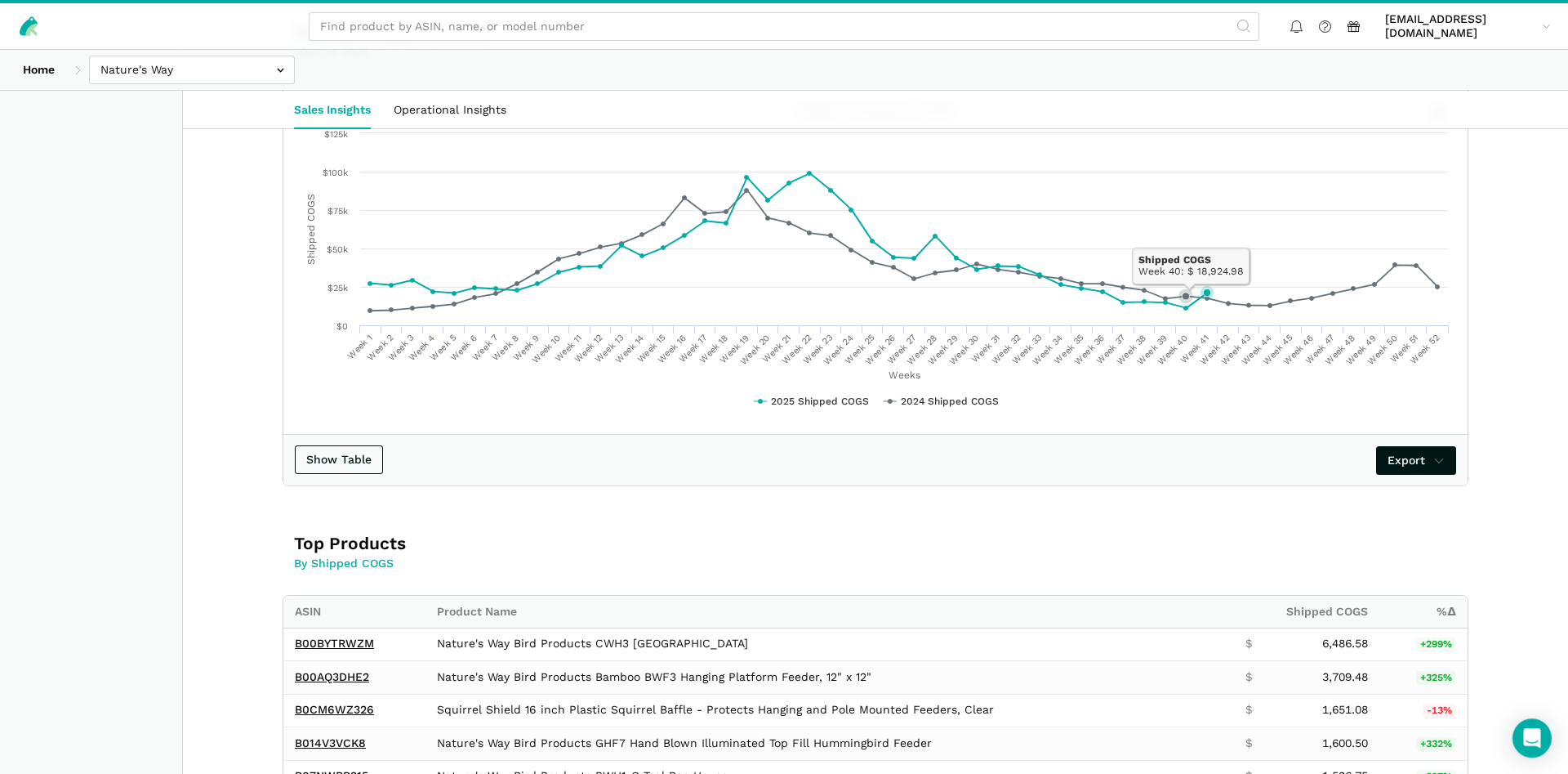
scroll to position [749, 0]
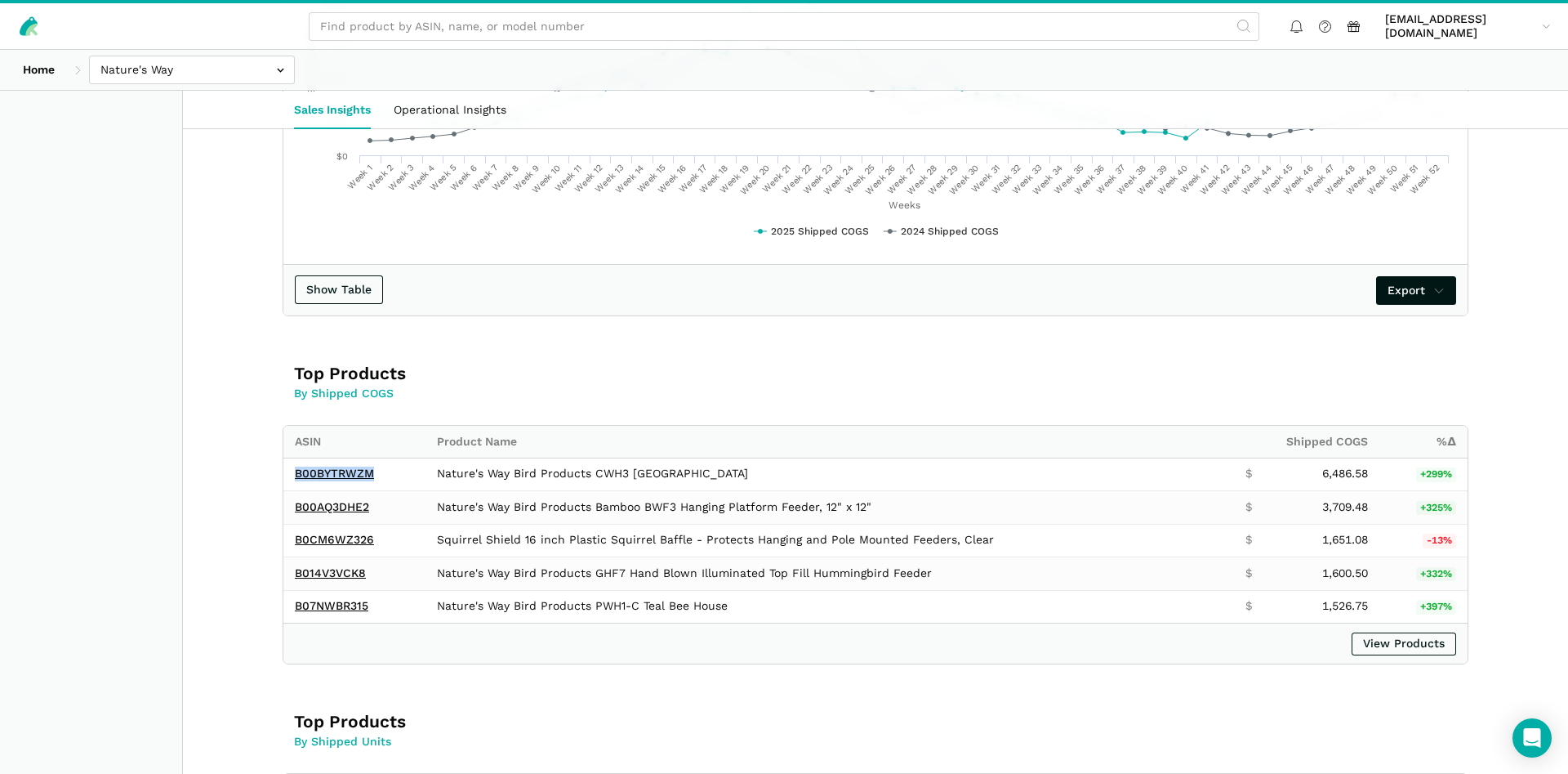
drag, startPoint x: 372, startPoint y: 470, endPoint x: 265, endPoint y: 490, distance: 108.9
click at [283, 490] on div "ASIN Product Name Shipped COGS %Δ B00BYTRWZM Nature's Way Bird Products CWH3 Ce…" at bounding box center [875, 544] width 1186 height 240
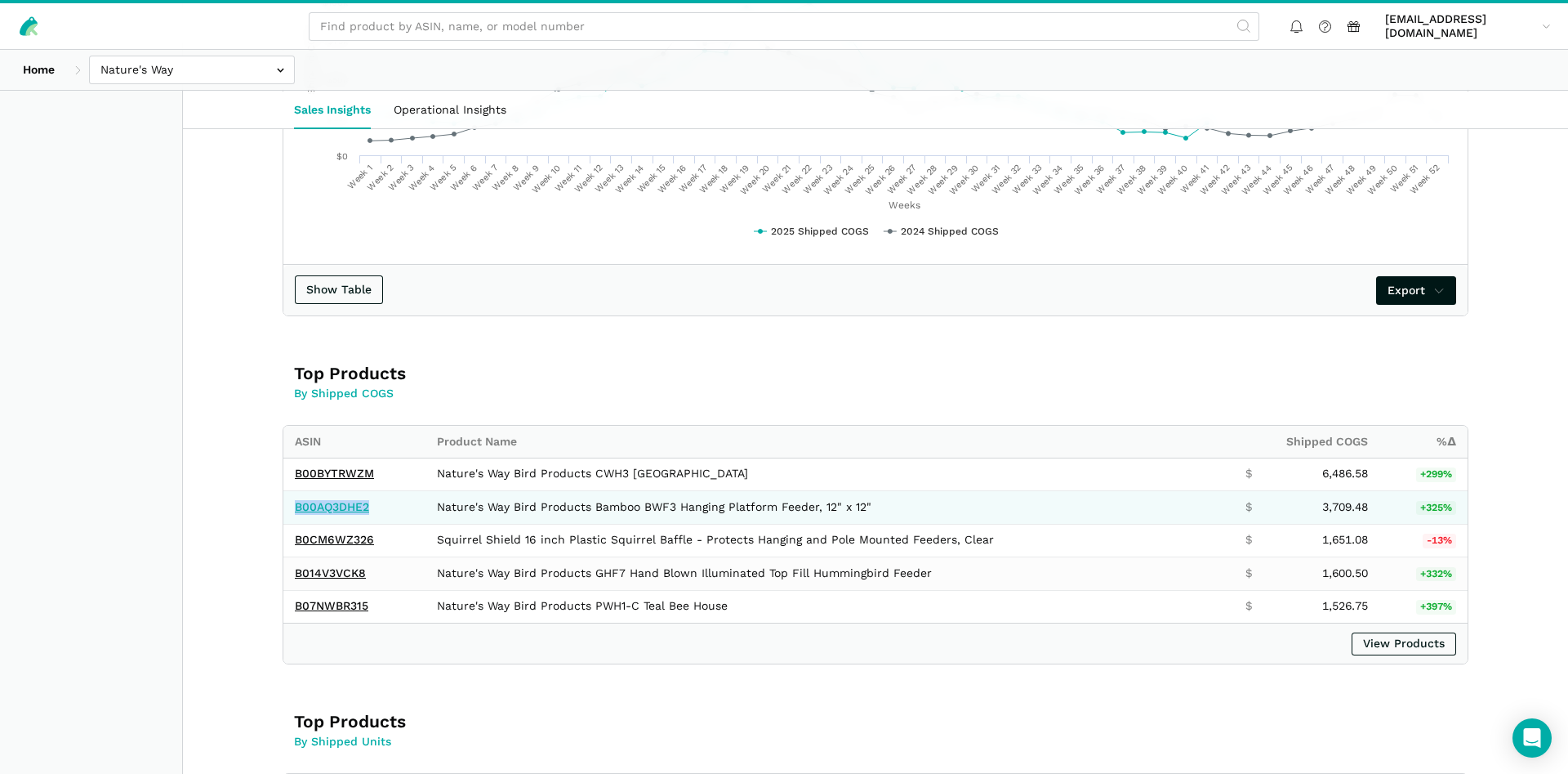
drag, startPoint x: 388, startPoint y: 509, endPoint x: 296, endPoint y: 513, distance: 92.1
click at [296, 513] on td "B00AQ3DHE2" at bounding box center [354, 508] width 142 height 34
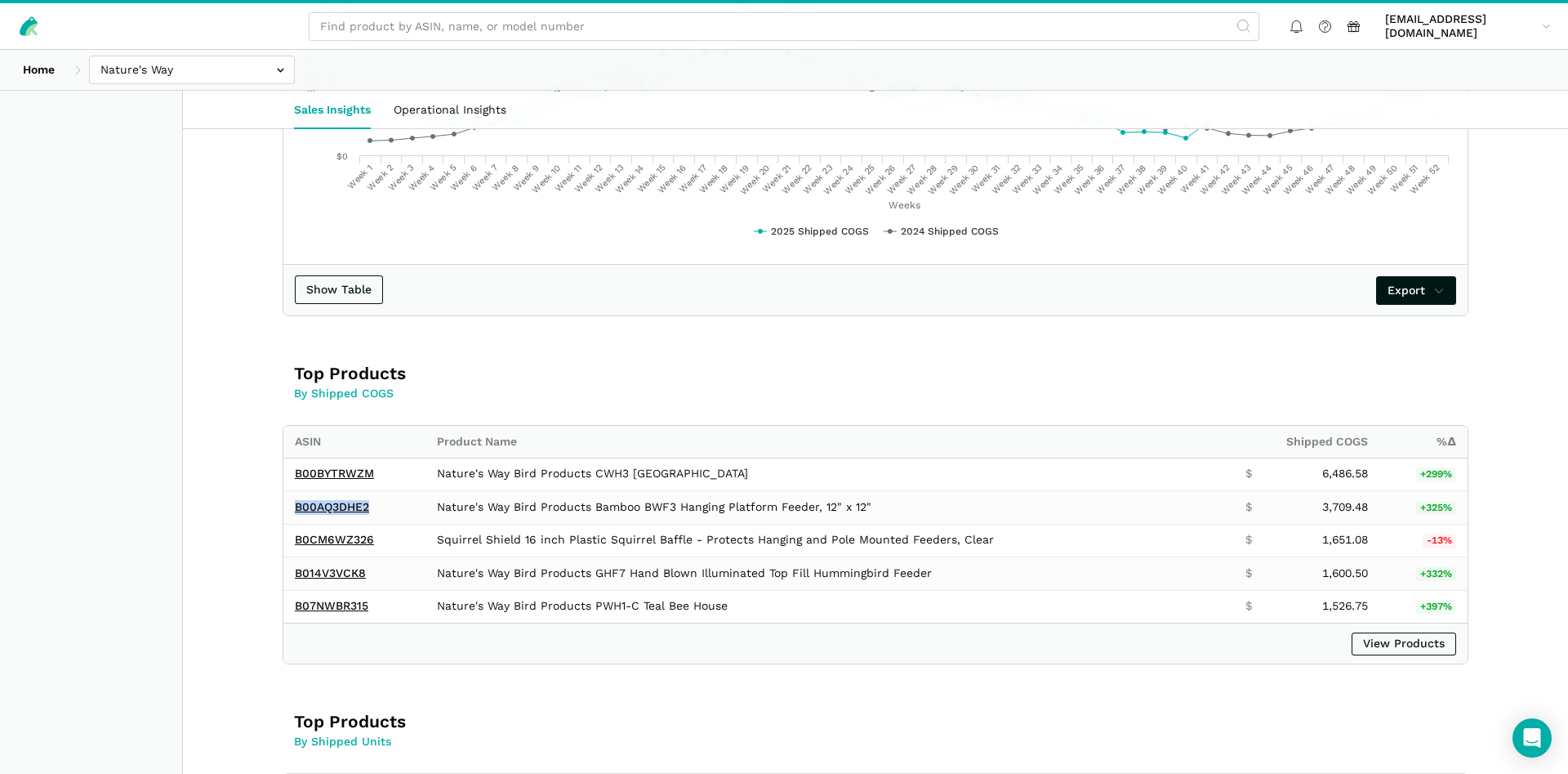
copy link "B00AQ3DHE2"
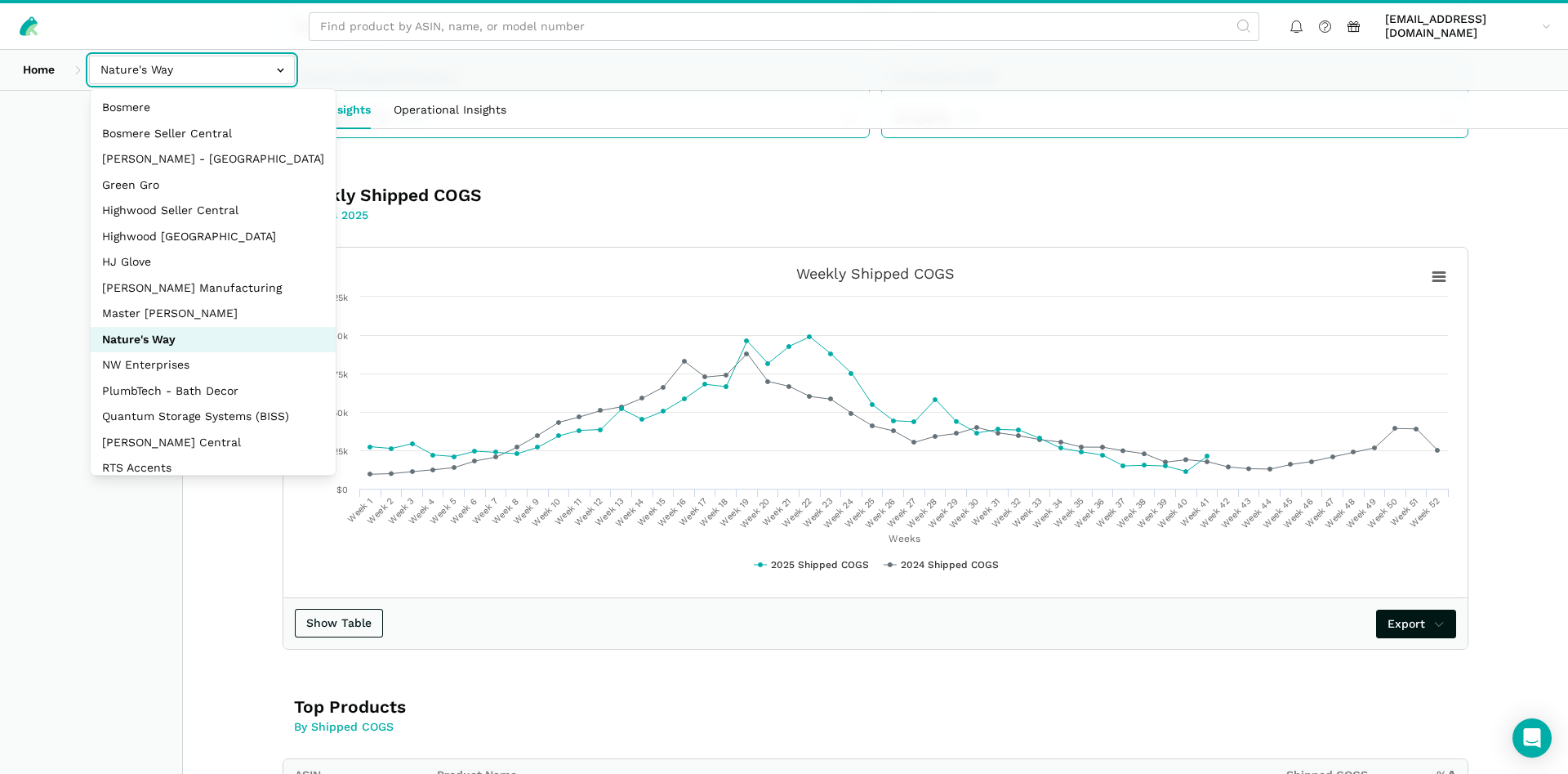
click at [152, 62] on input "text" at bounding box center [191, 69] width 206 height 29
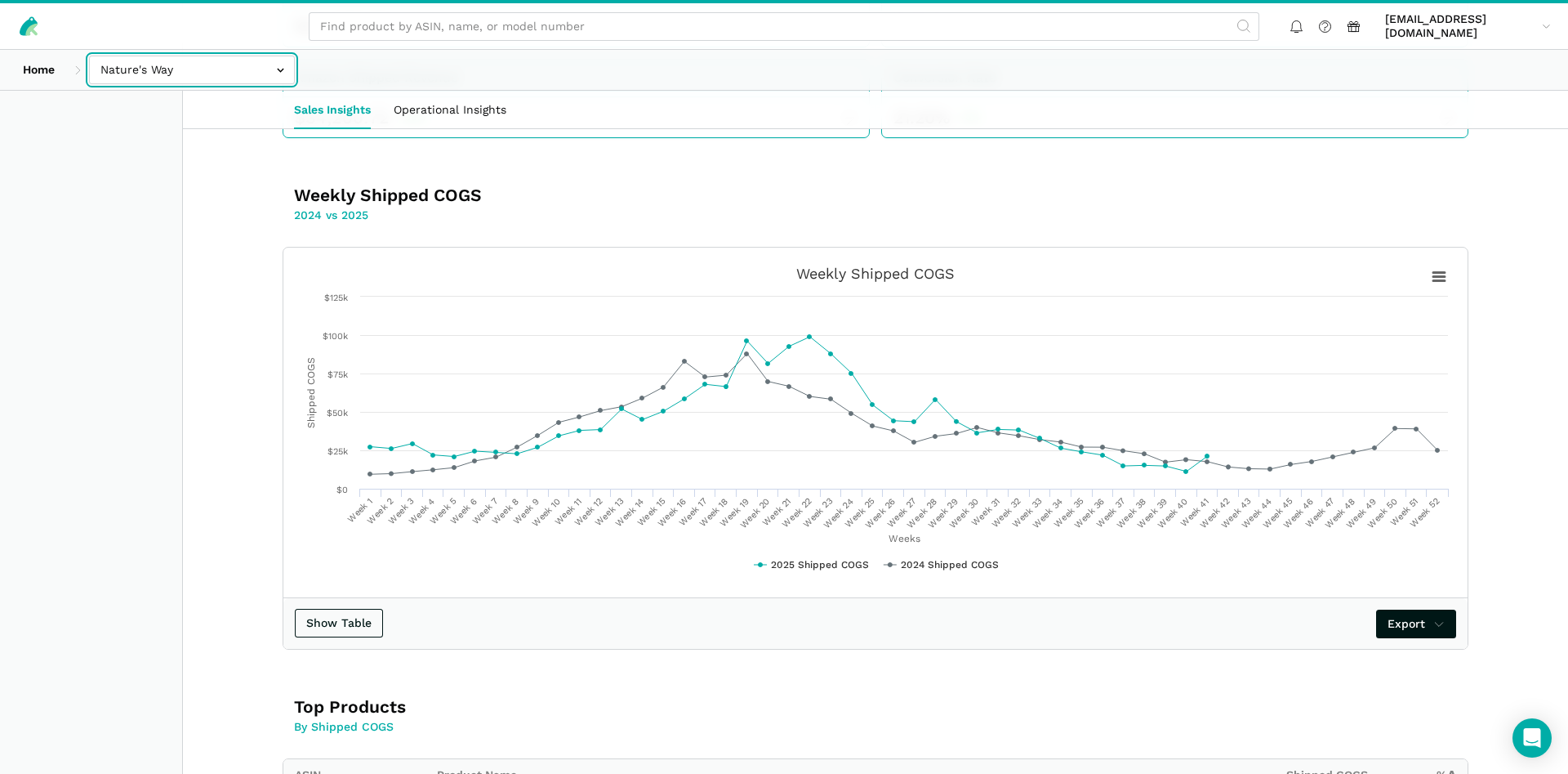
click at [140, 78] on input "text" at bounding box center [191, 69] width 206 height 29
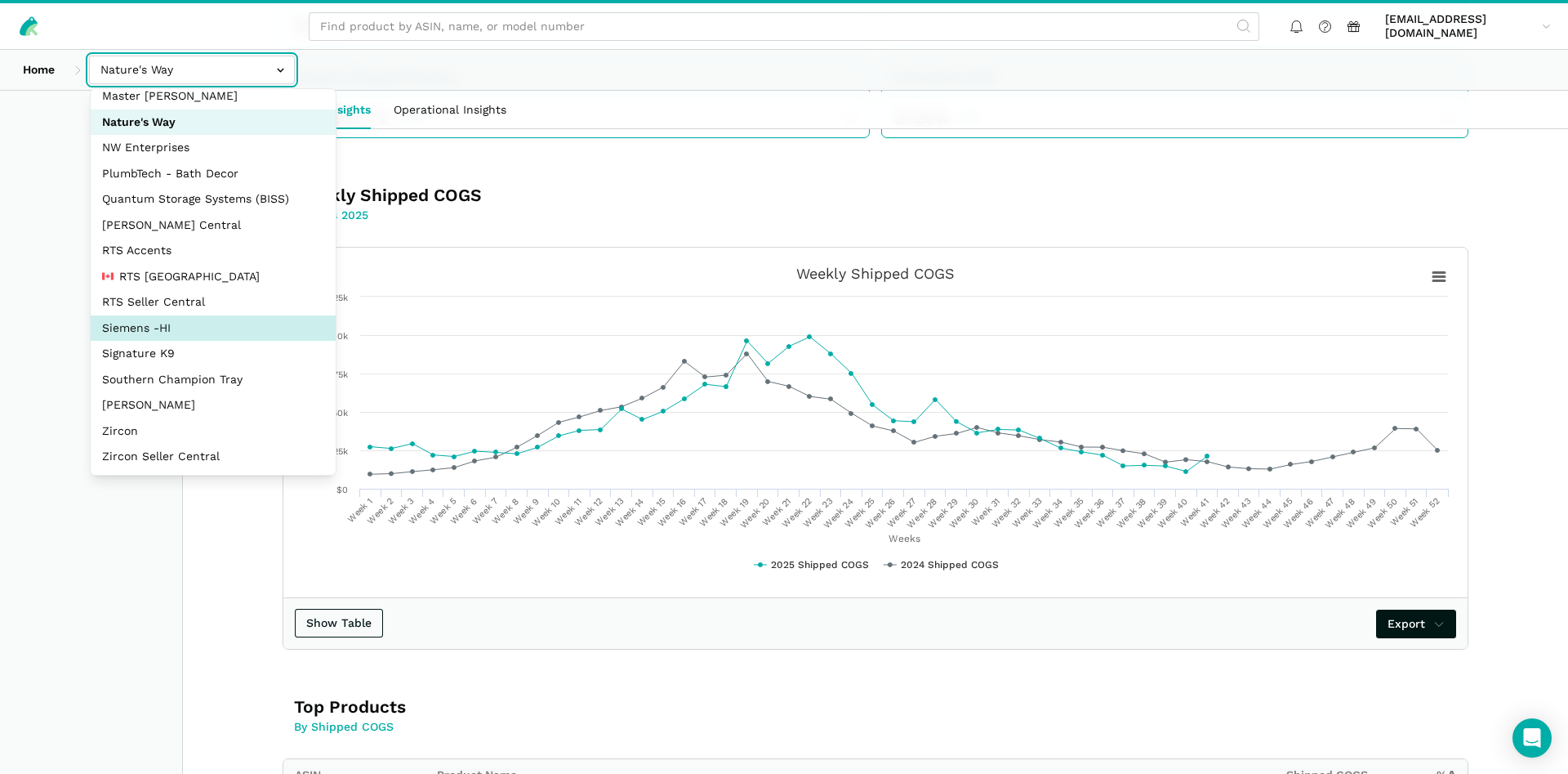
scroll to position [218, 0]
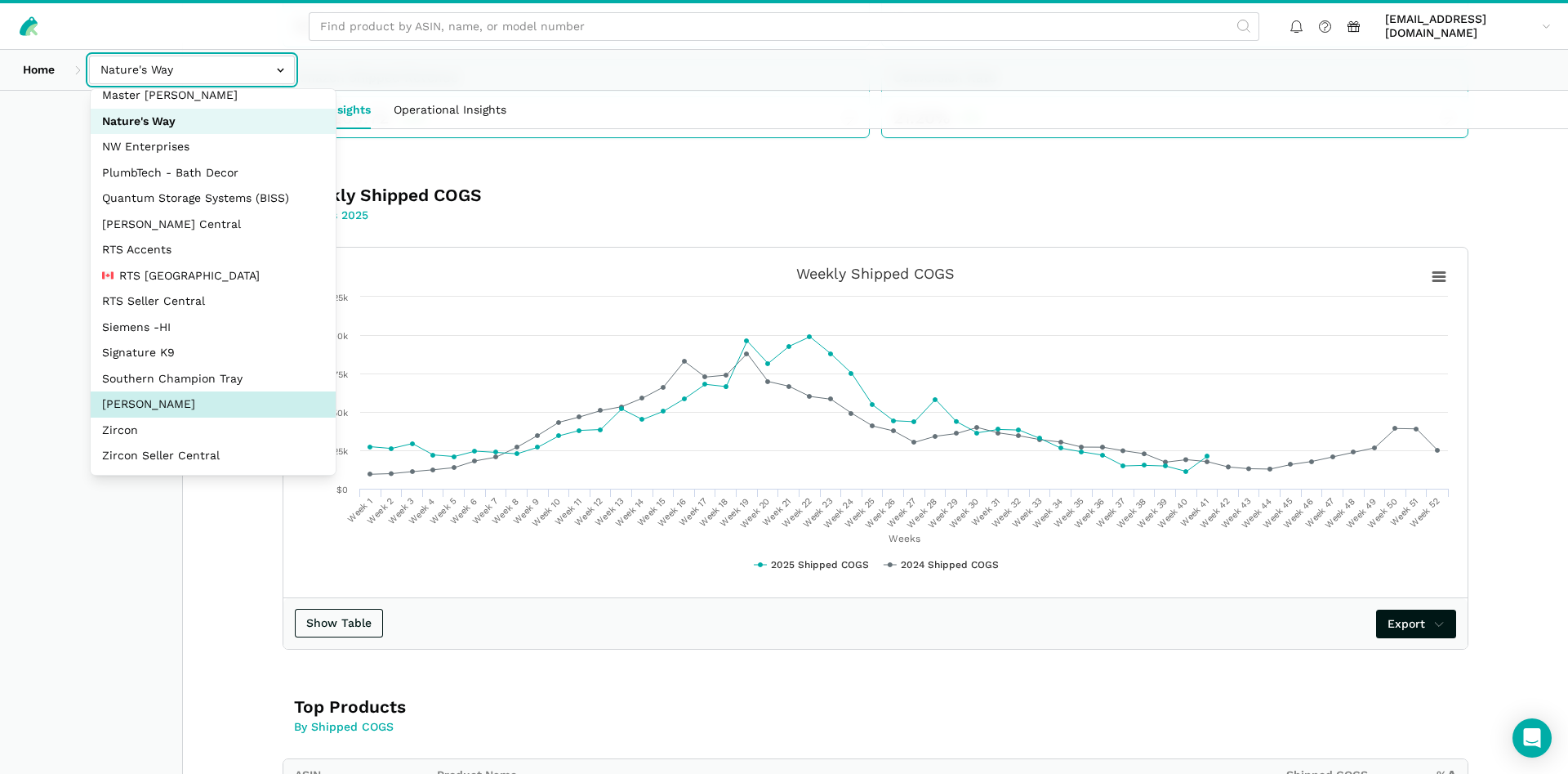
select select "5moWWUoXWPPauPLKpEqKhGJ3"
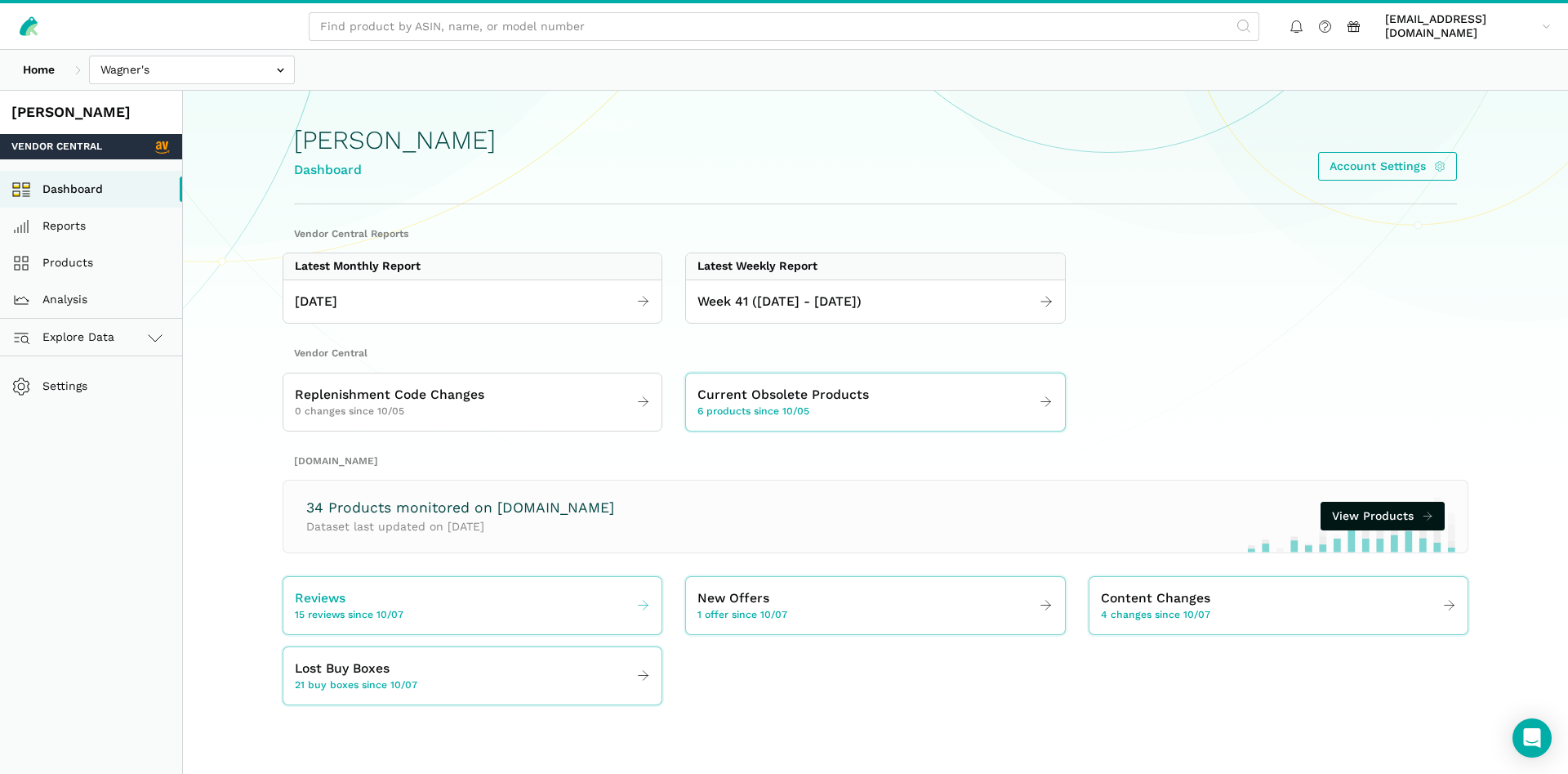
click at [382, 604] on div "Reviews 15 reviews since 10/07" at bounding box center [349, 604] width 108 height 35
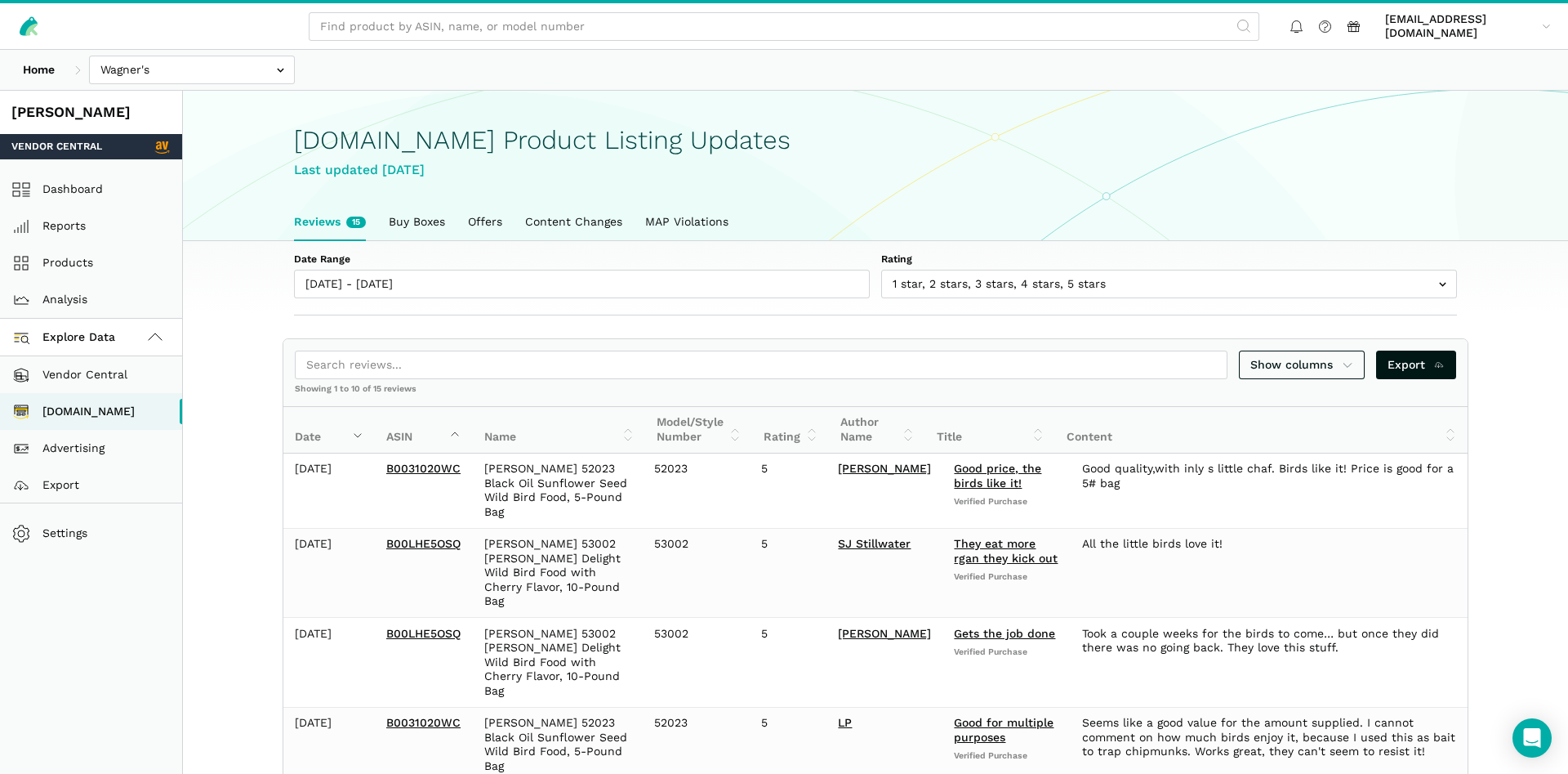
scroll to position [6, 0]
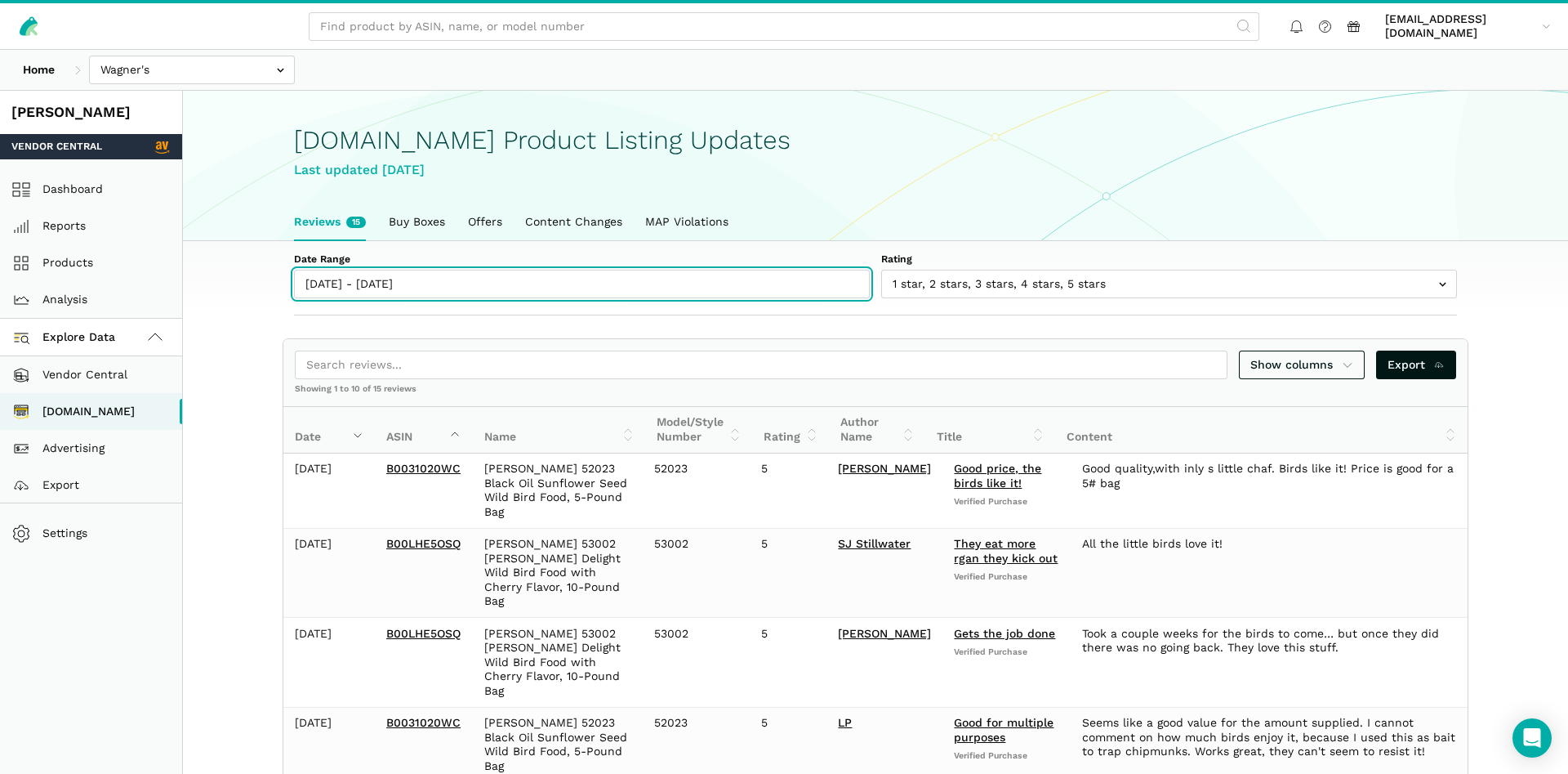
type input "[DATE]"
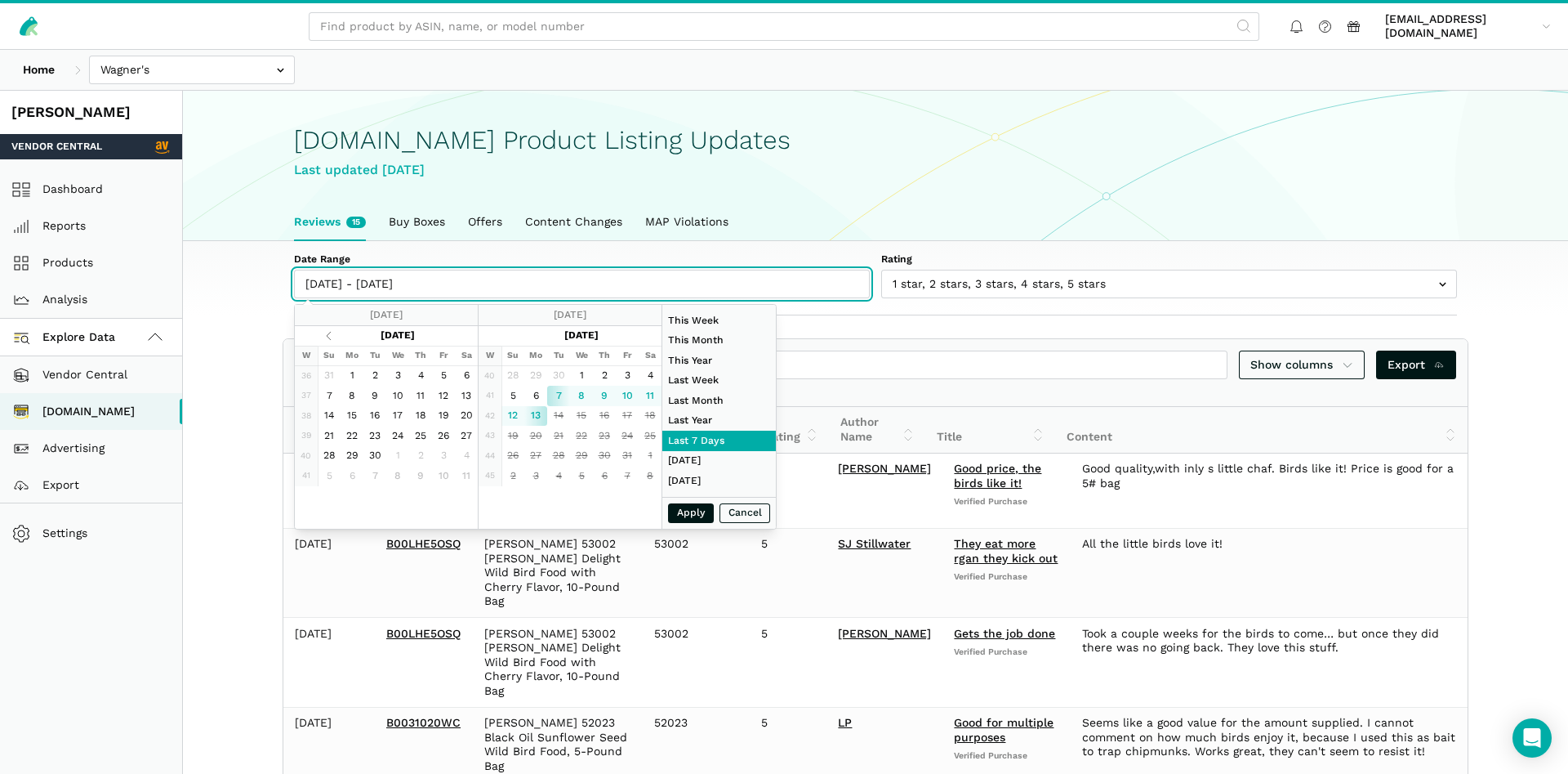
click at [369, 290] on input "[DATE] - [DATE]" at bounding box center [581, 283] width 576 height 29
type input "[DATE]"
type input "10/04/2025"
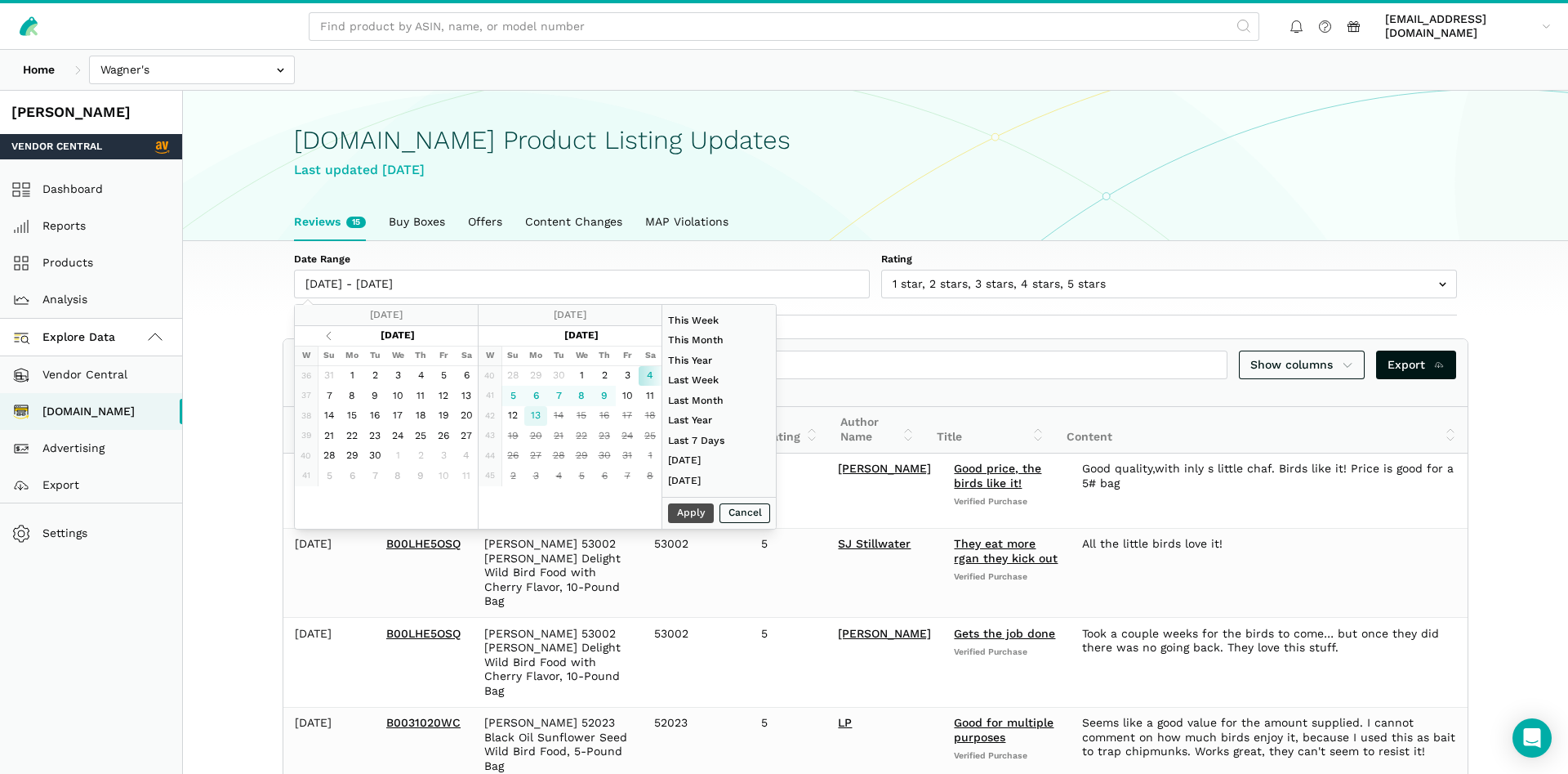
type input "10/13/2025"
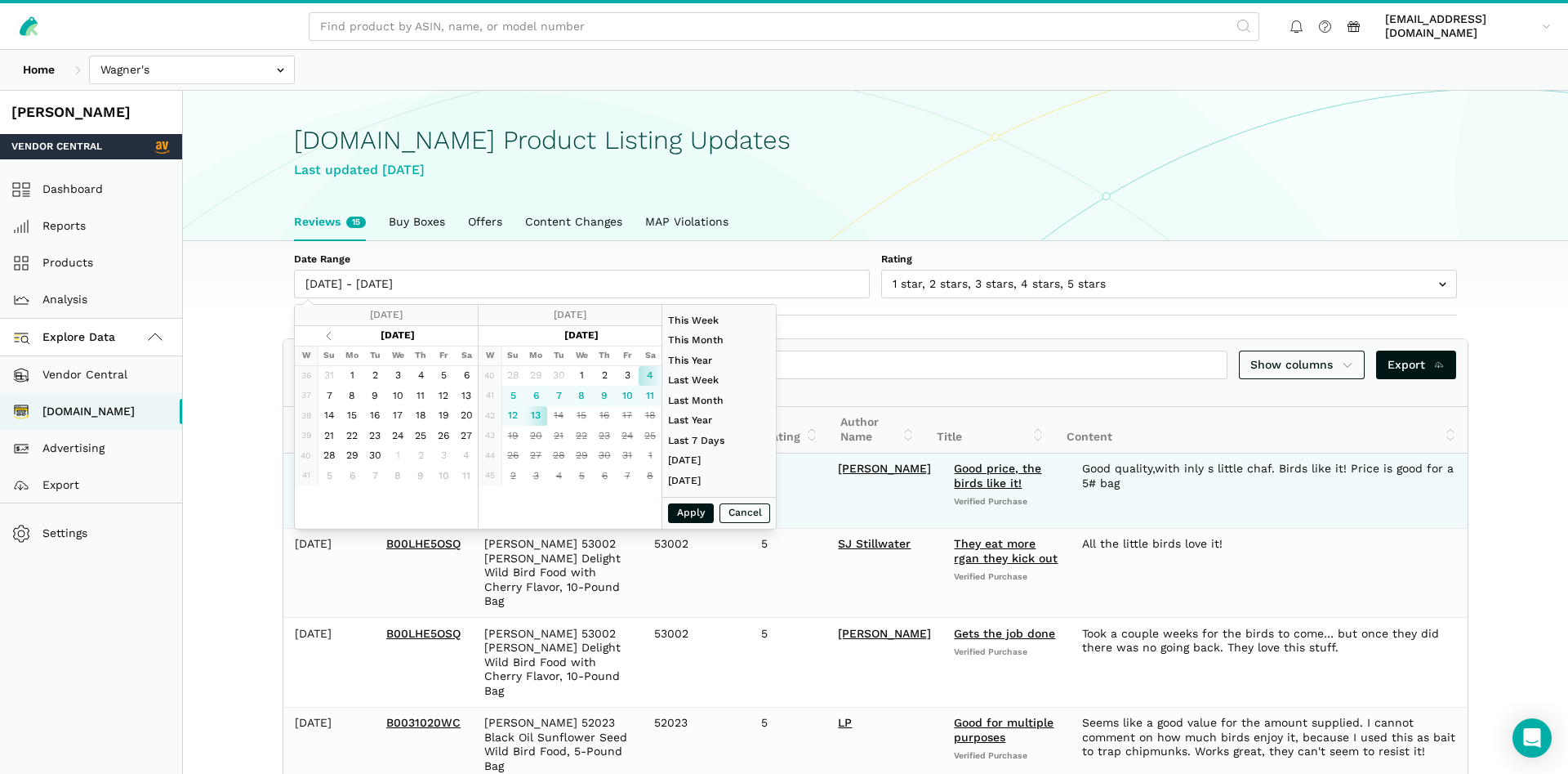
type input "10/04/2025"
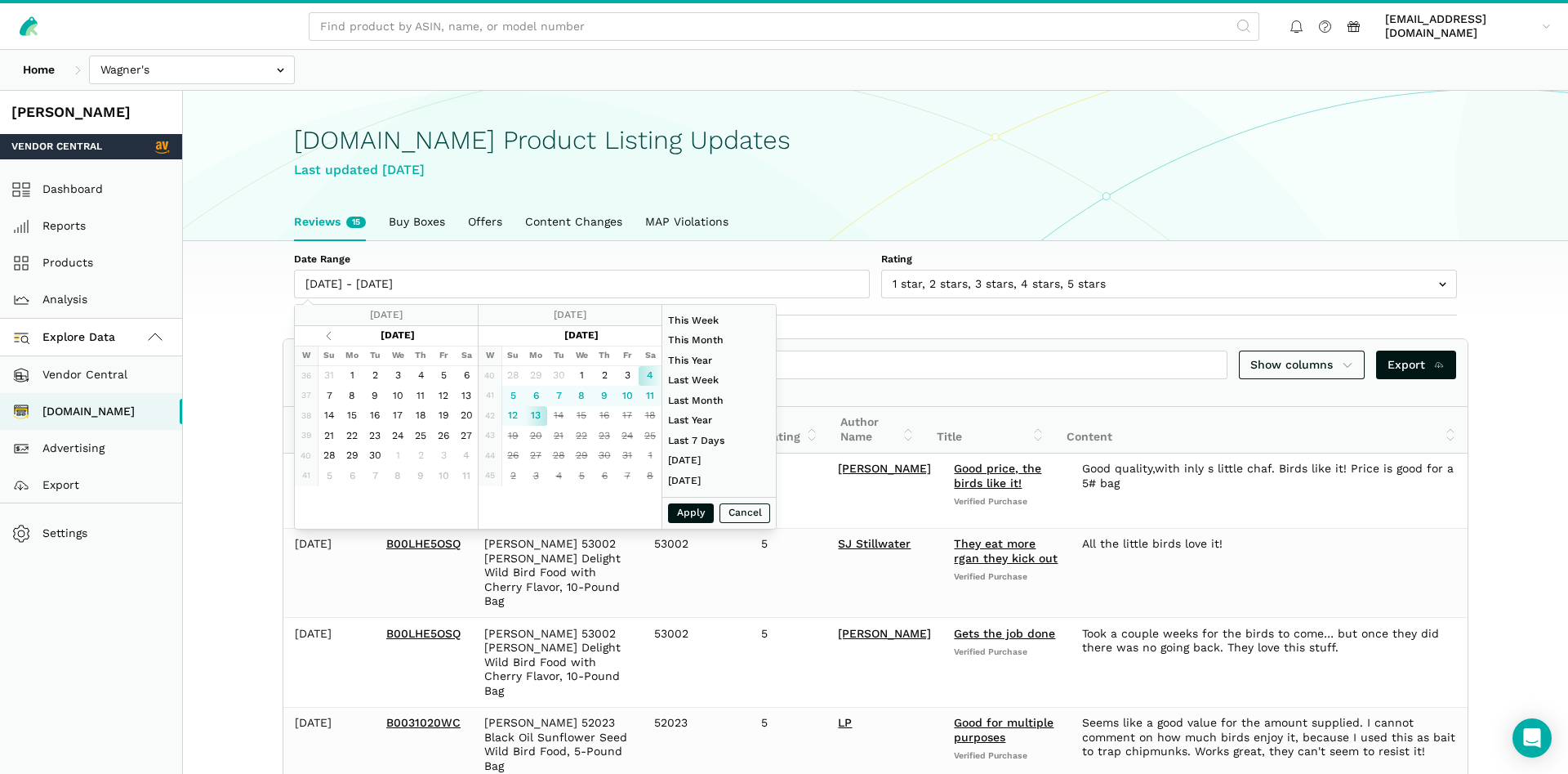
click at [681, 524] on div "Apply Cancel" at bounding box center [718, 513] width 113 height 33
click at [687, 512] on button "Apply" at bounding box center [691, 513] width 45 height 21
type input "10/04/2025 - 10/13/2025"
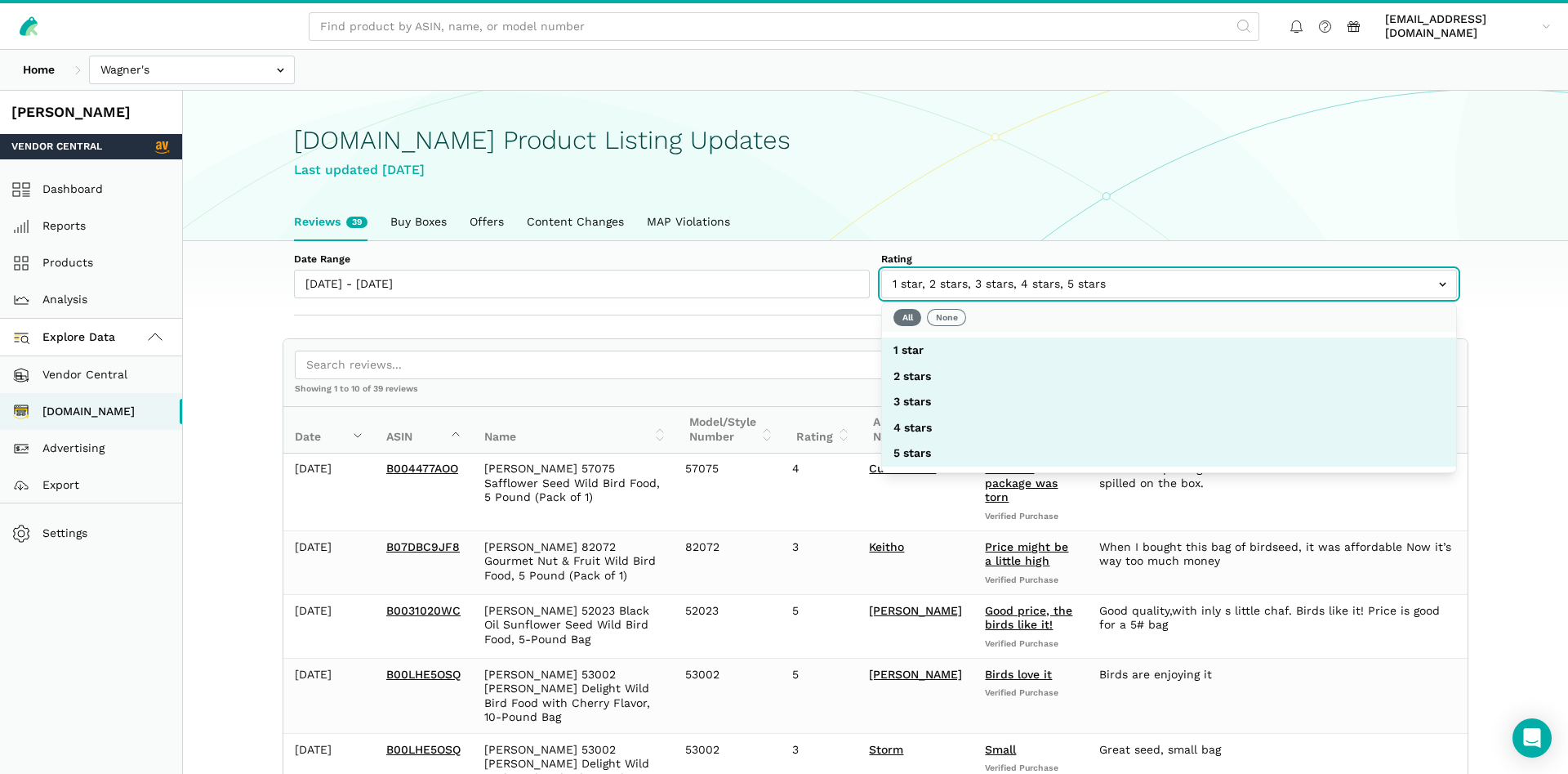
click at [924, 283] on input "text" at bounding box center [1169, 283] width 576 height 29
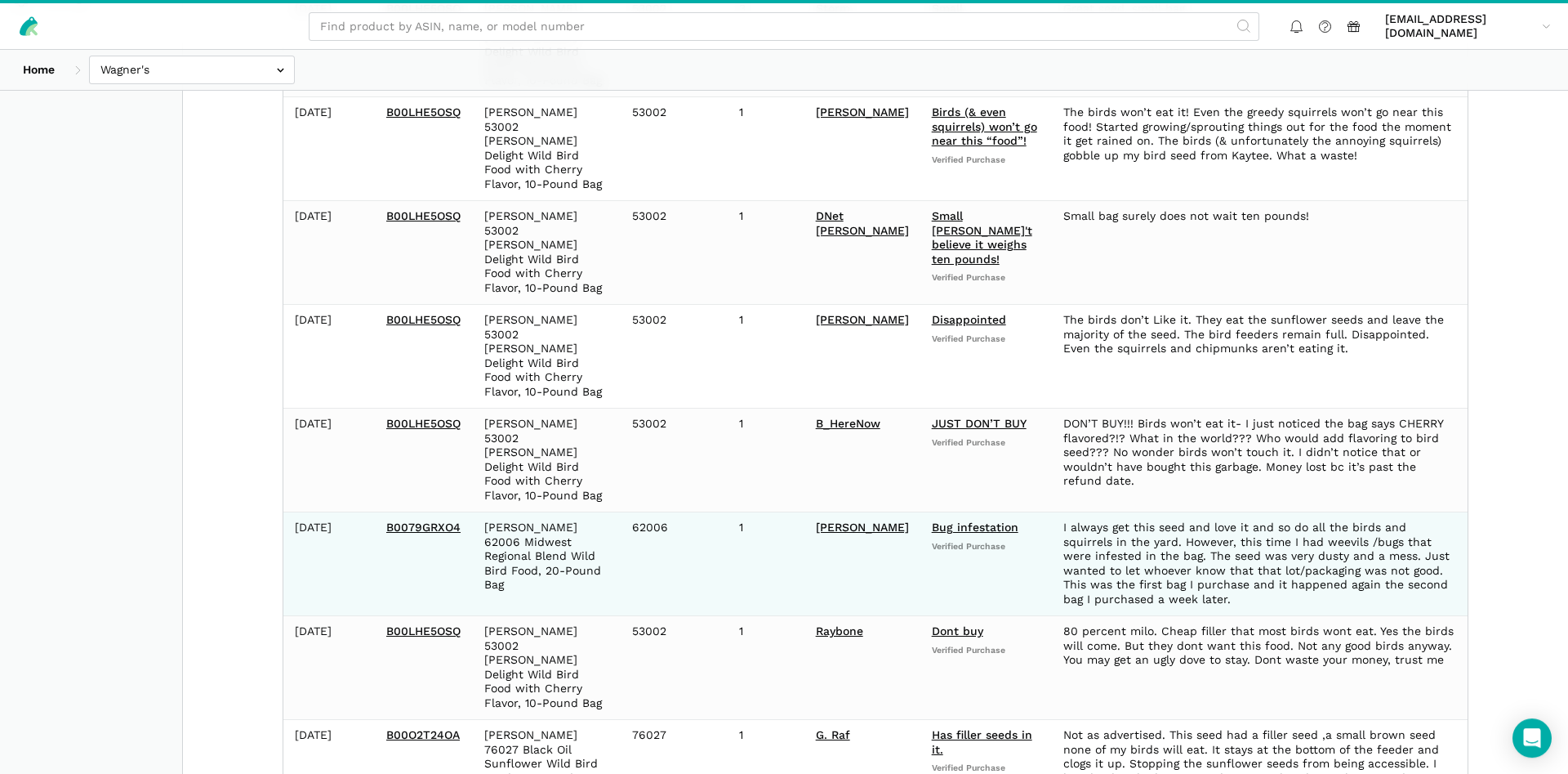
scroll to position [552, 0]
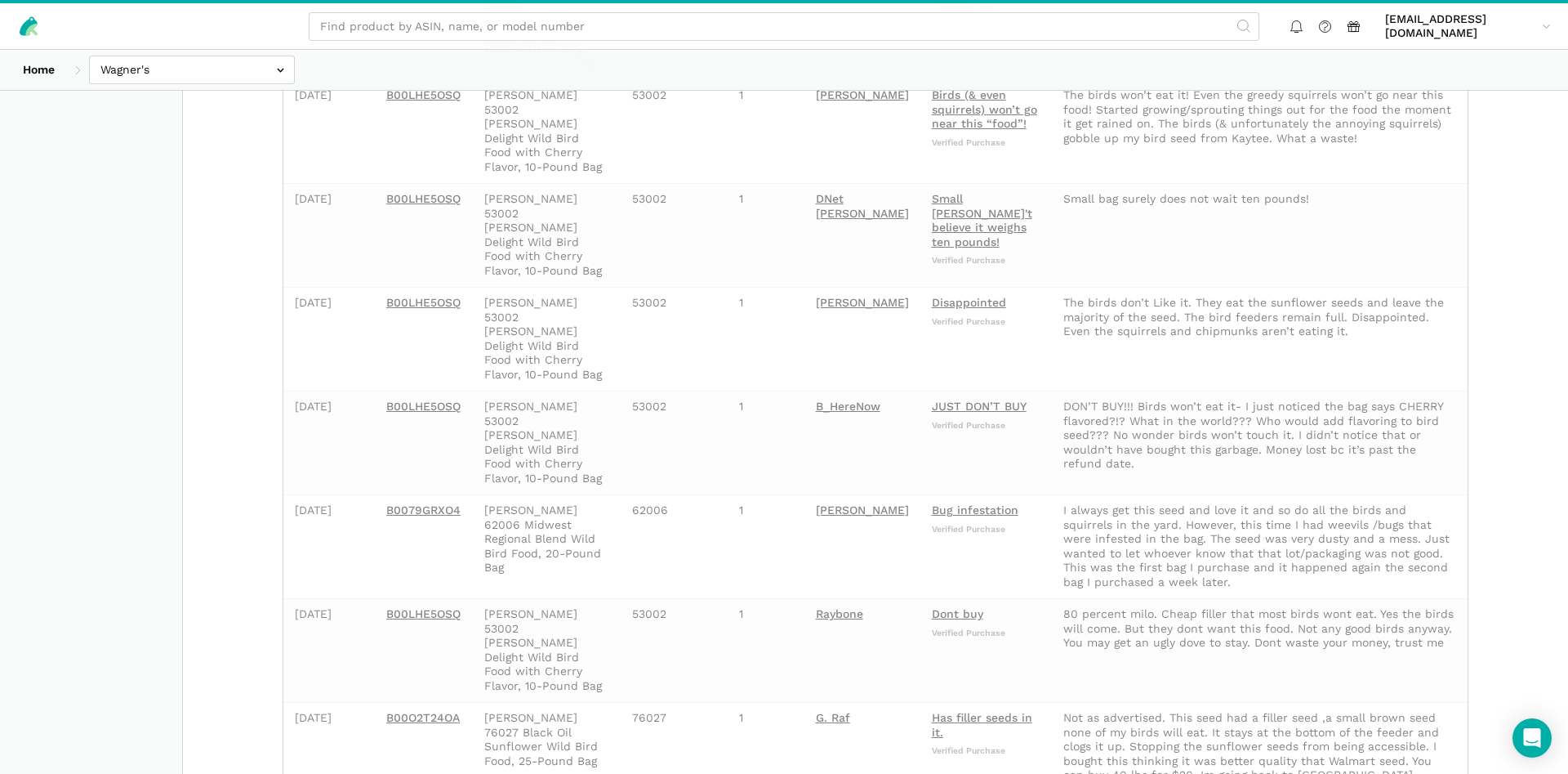
scroll to position [91, 0]
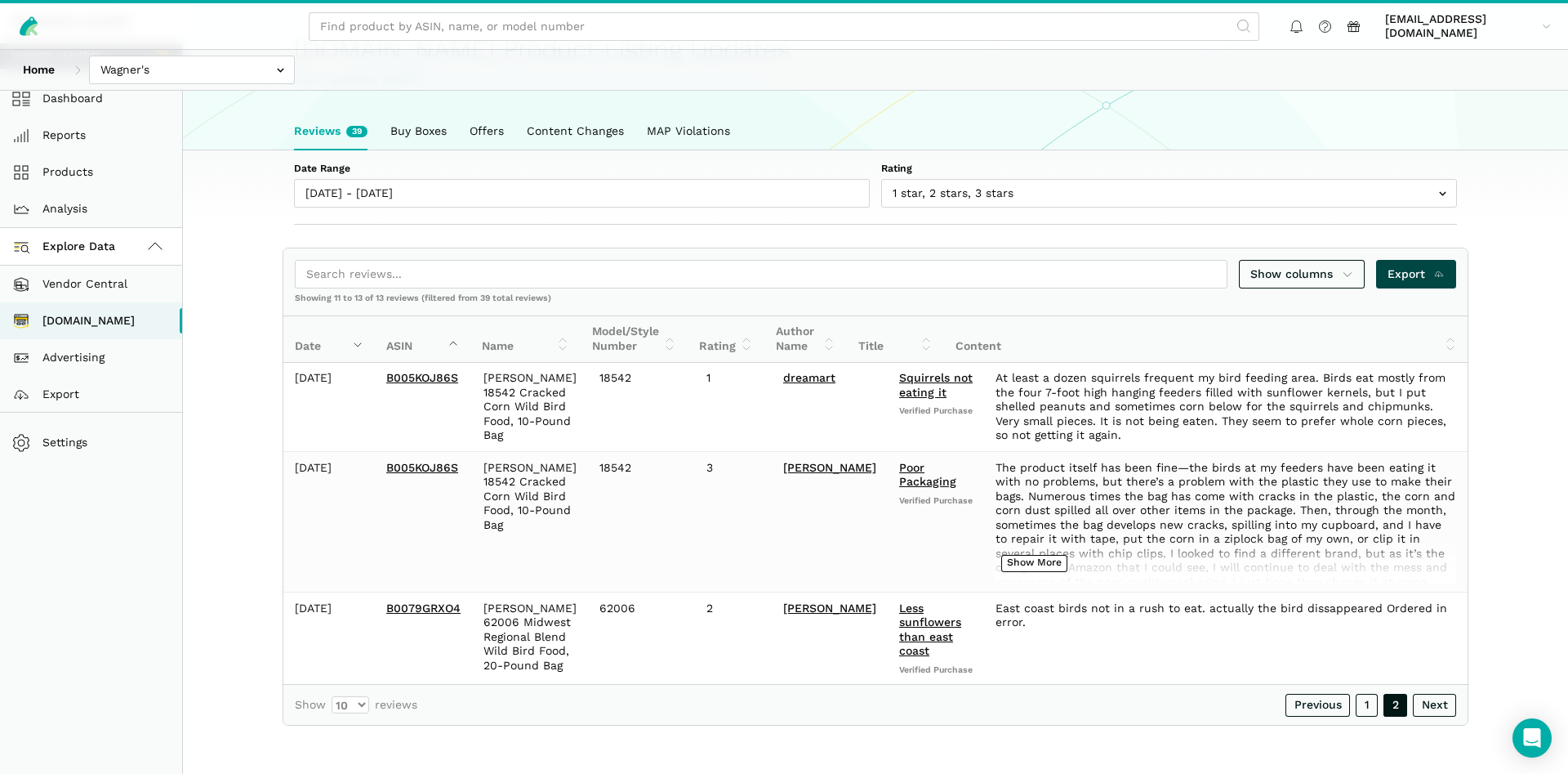
click at [1409, 269] on span "Export" at bounding box center [1415, 273] width 58 height 17
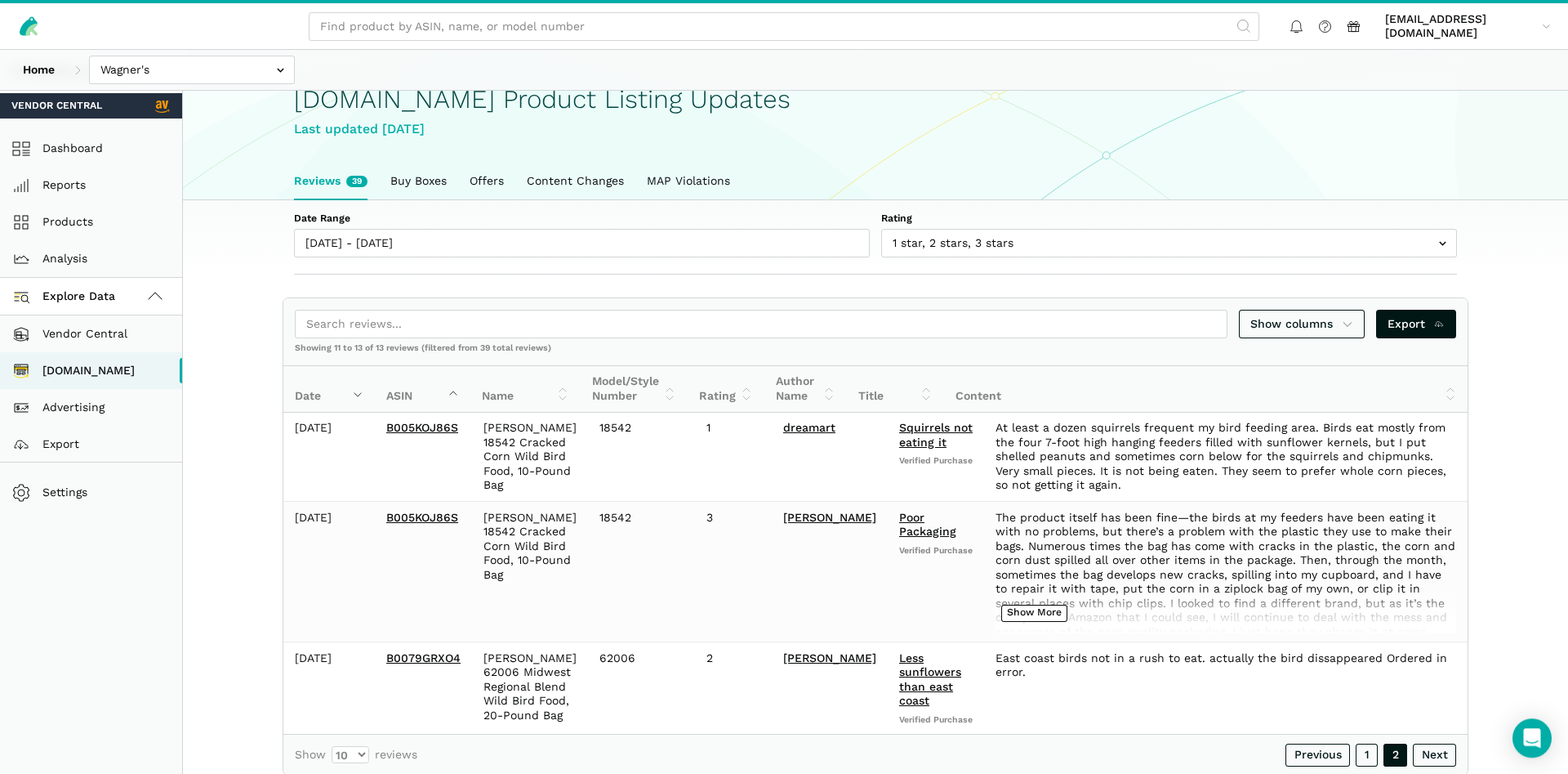
scroll to position [0, 0]
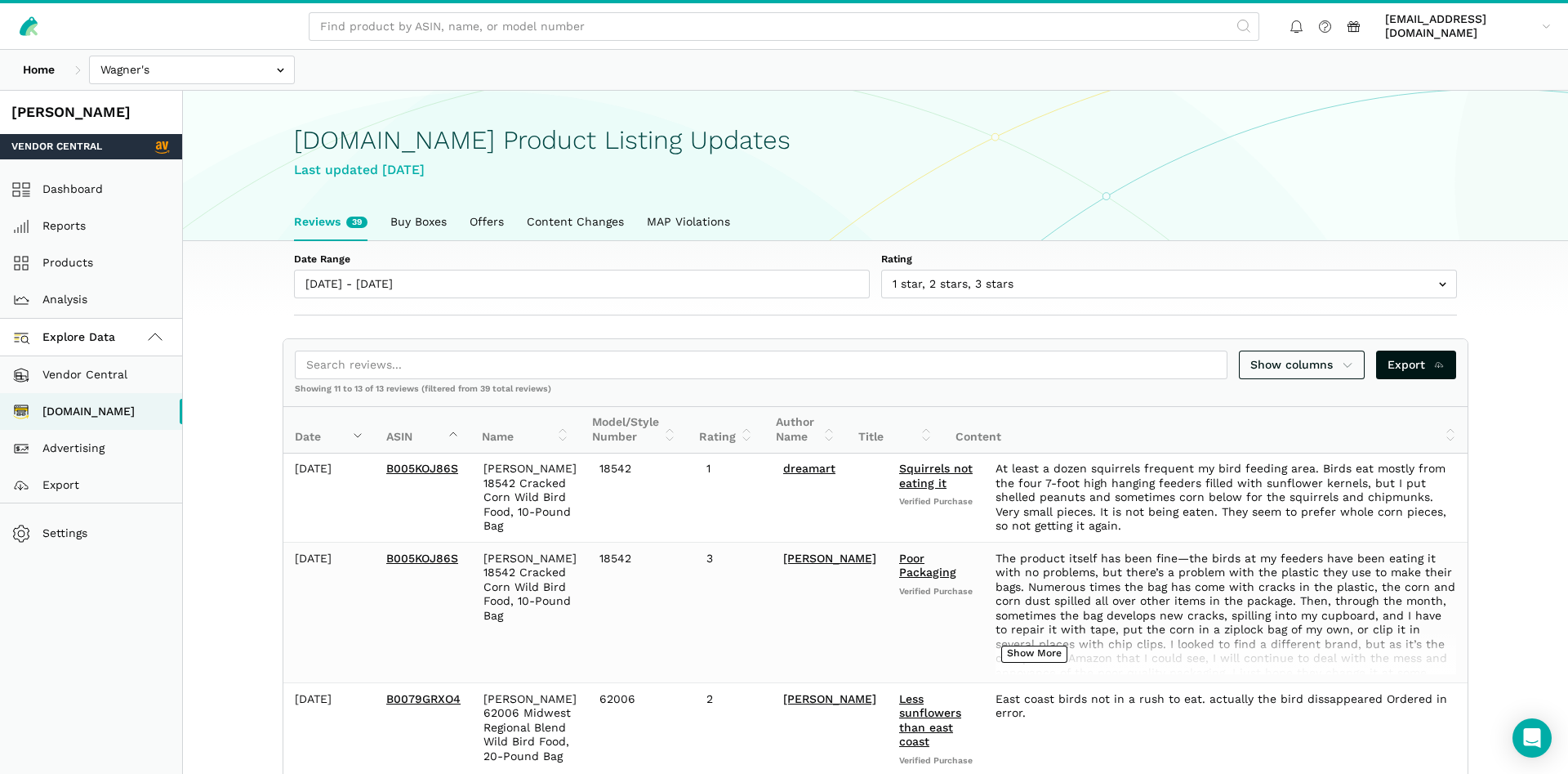
click at [40, 116] on div "[PERSON_NAME]" at bounding box center [92, 112] width 160 height 21
click at [31, 28] on icon at bounding box center [32, 30] width 12 height 12
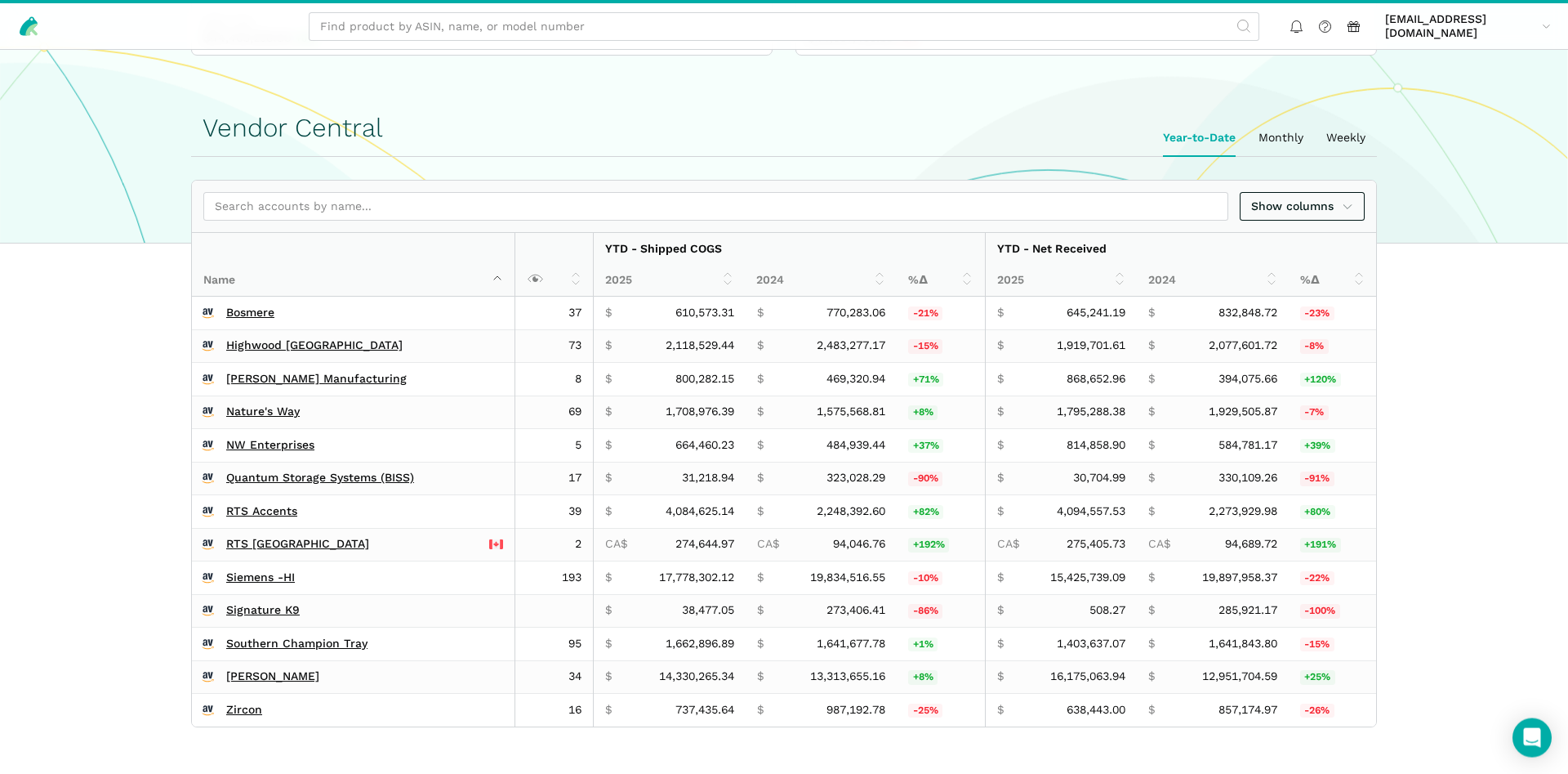
scroll to position [667, 0]
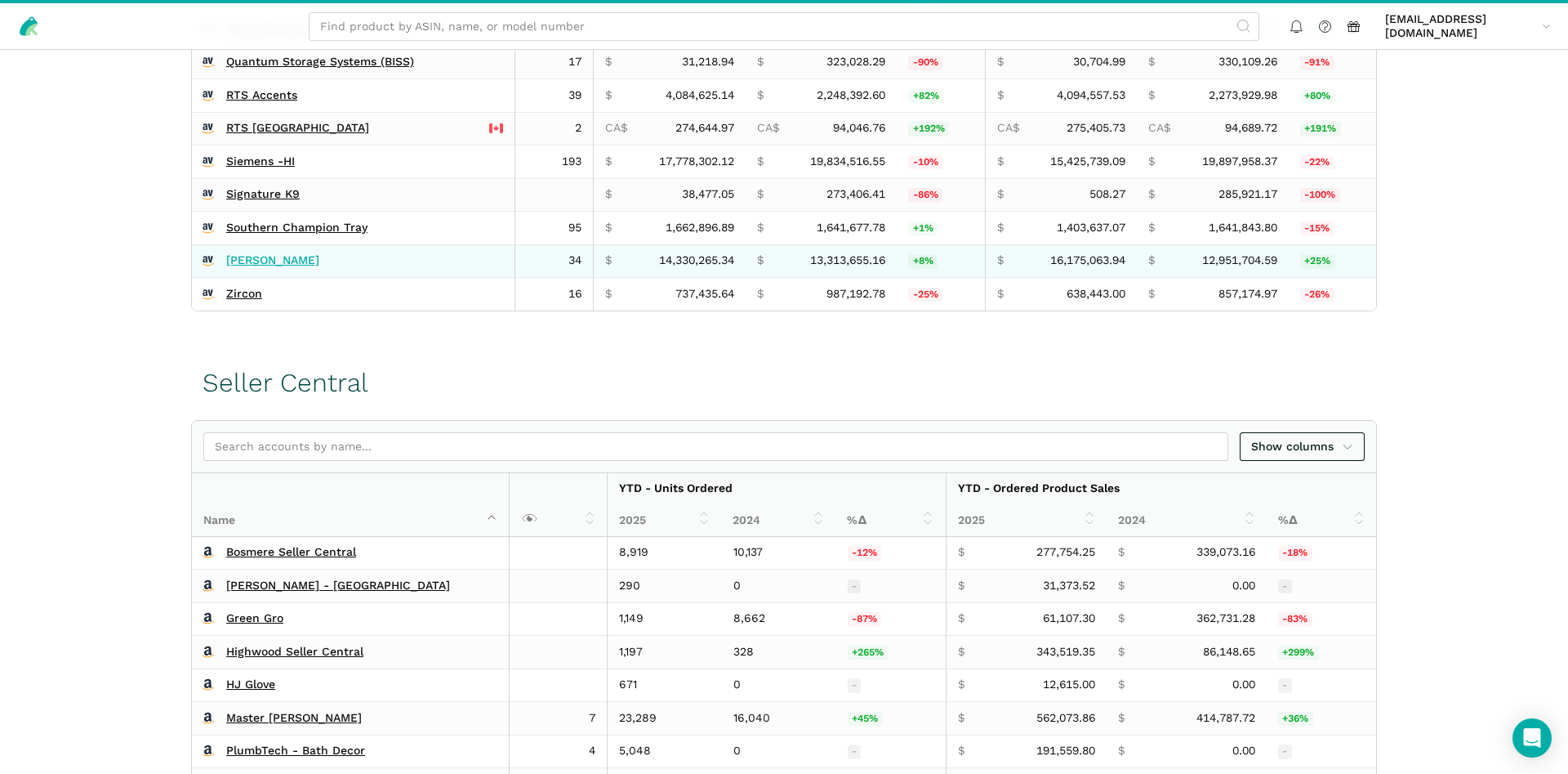
click at [253, 255] on link "[PERSON_NAME]" at bounding box center [272, 260] width 93 height 15
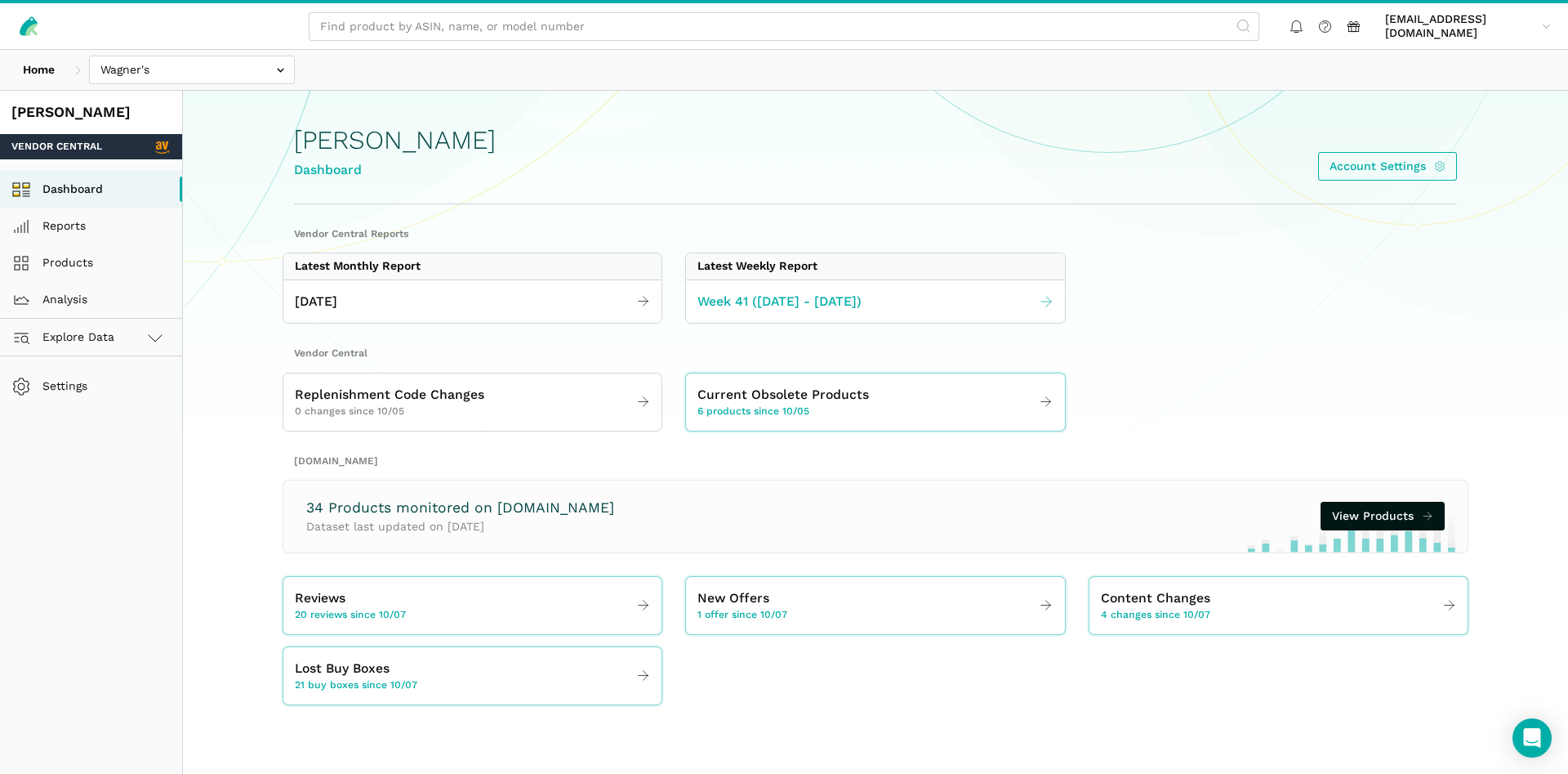
click at [730, 293] on span "Week 41 ([DATE] - [DATE])" at bounding box center [779, 302] width 165 height 21
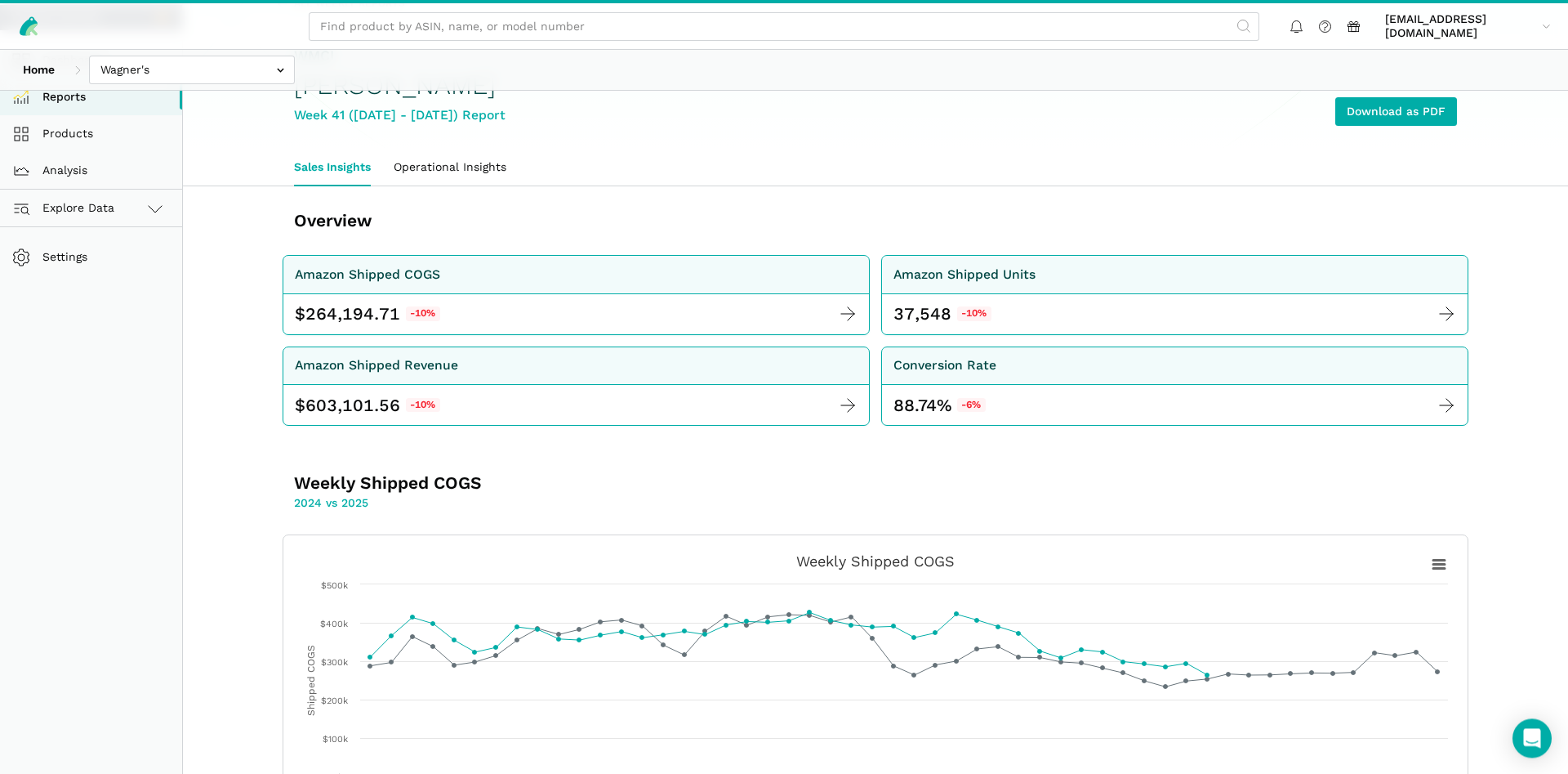
scroll to position [83, 0]
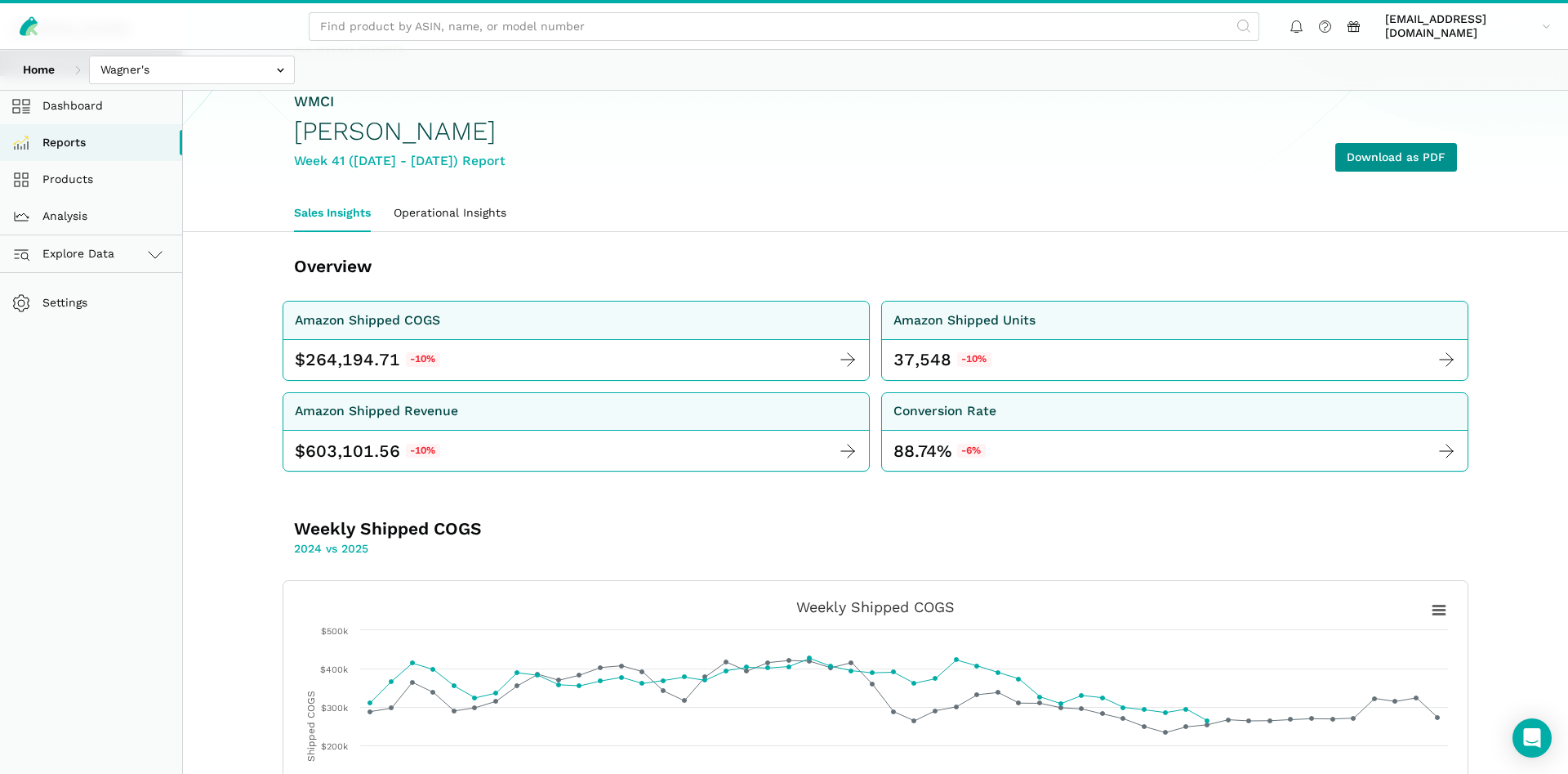
click at [1425, 164] on link "Download as PDF" at bounding box center [1395, 157] width 121 height 29
click at [83, 188] on link "Products" at bounding box center [91, 178] width 182 height 36
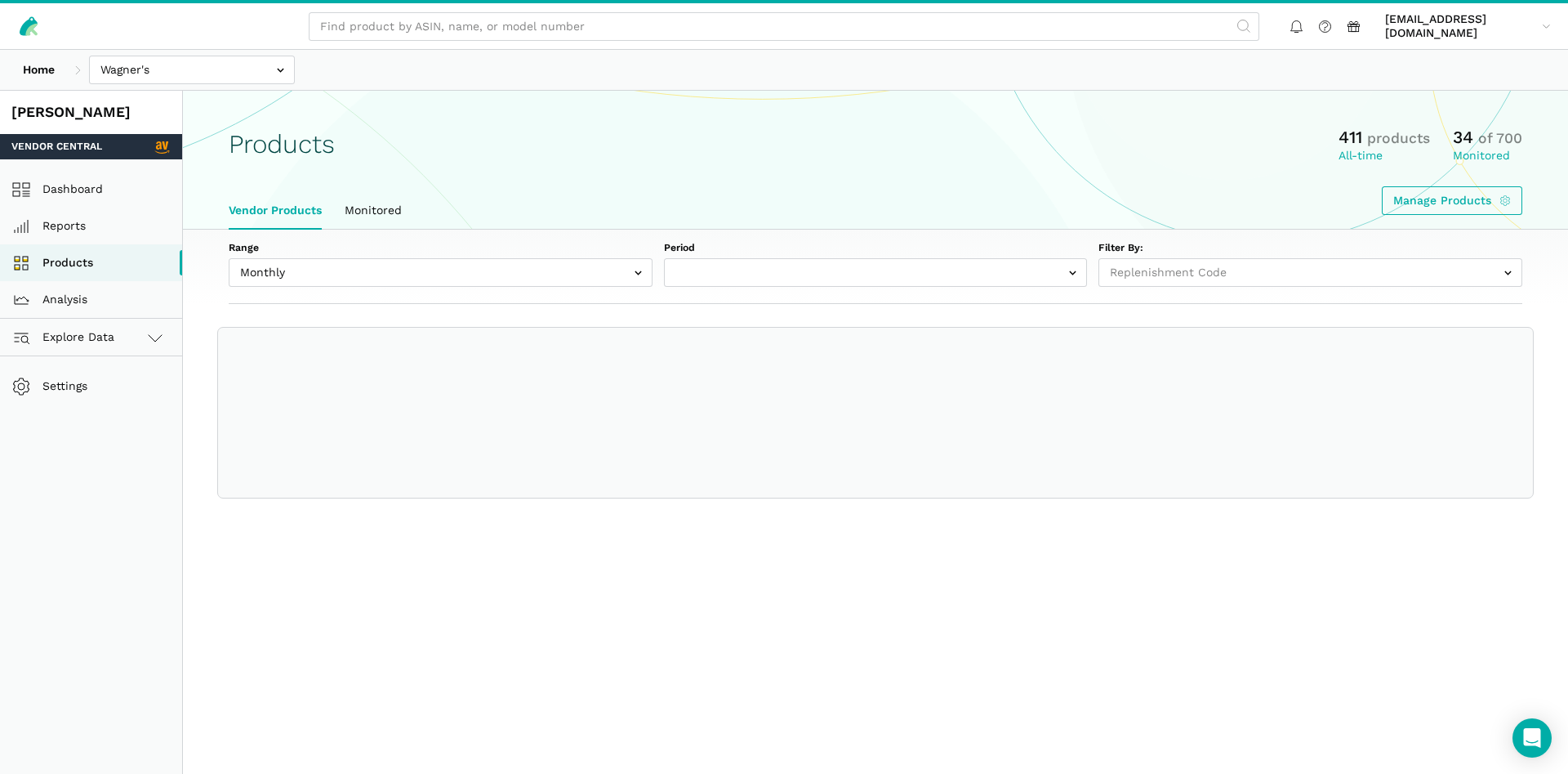
select select
select select "Monthly|[DATE]"
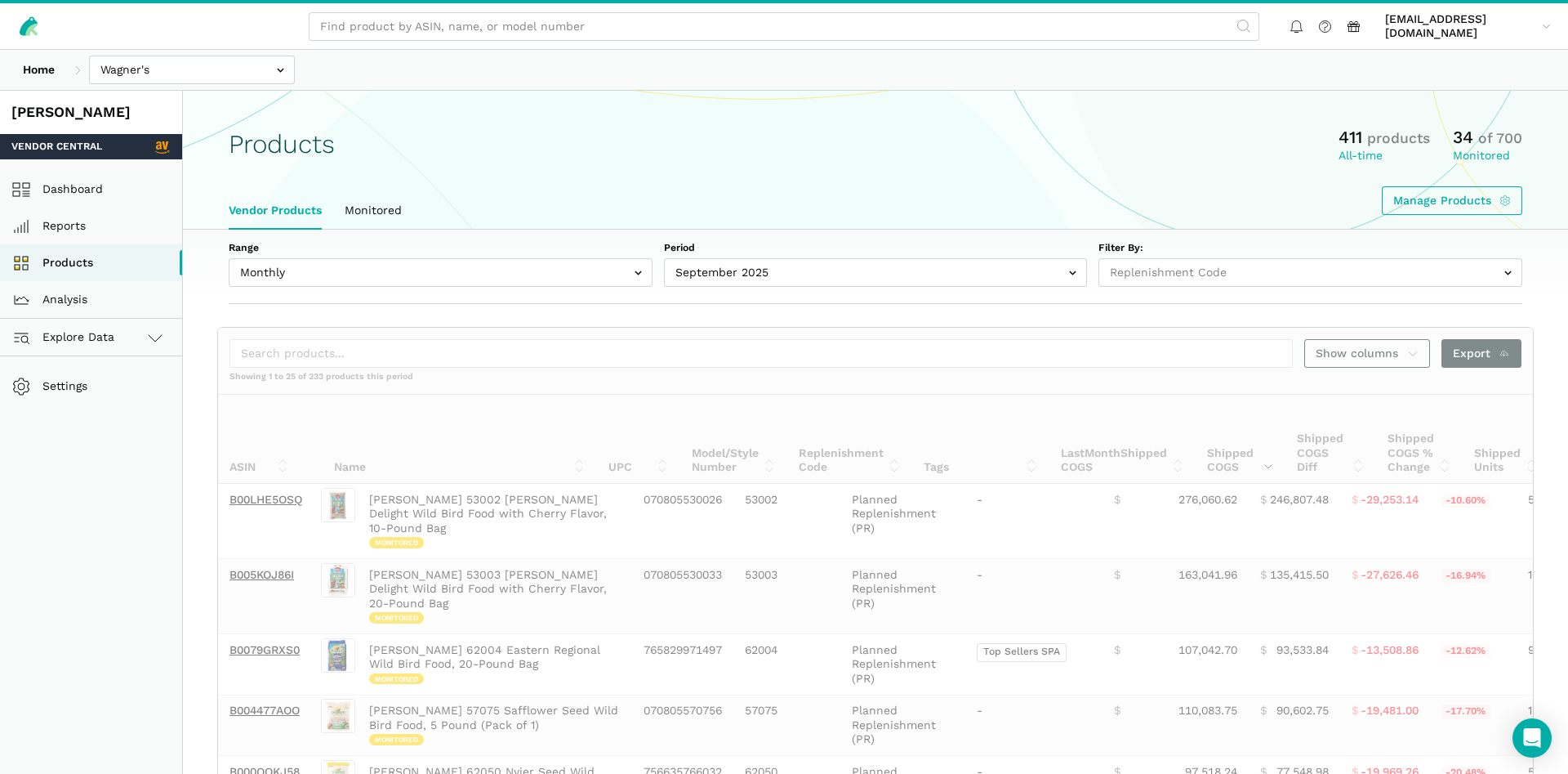
click at [383, 288] on div "Range Monthly Weekly Period September 2025 August 2025 July 2025 June 2025 May …" at bounding box center [875, 266] width 1385 height 74
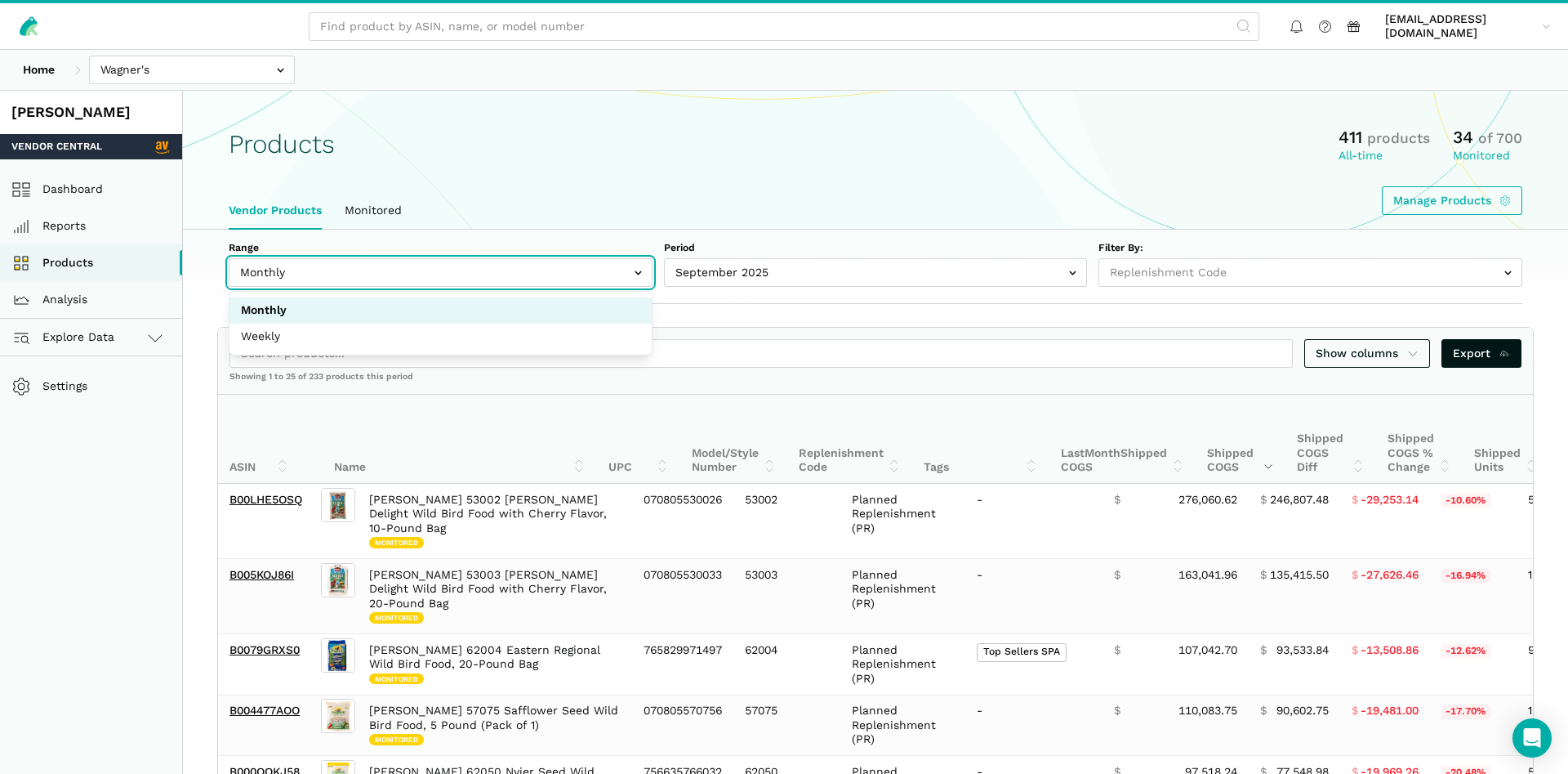
click at [369, 278] on input "text" at bounding box center [441, 272] width 424 height 29
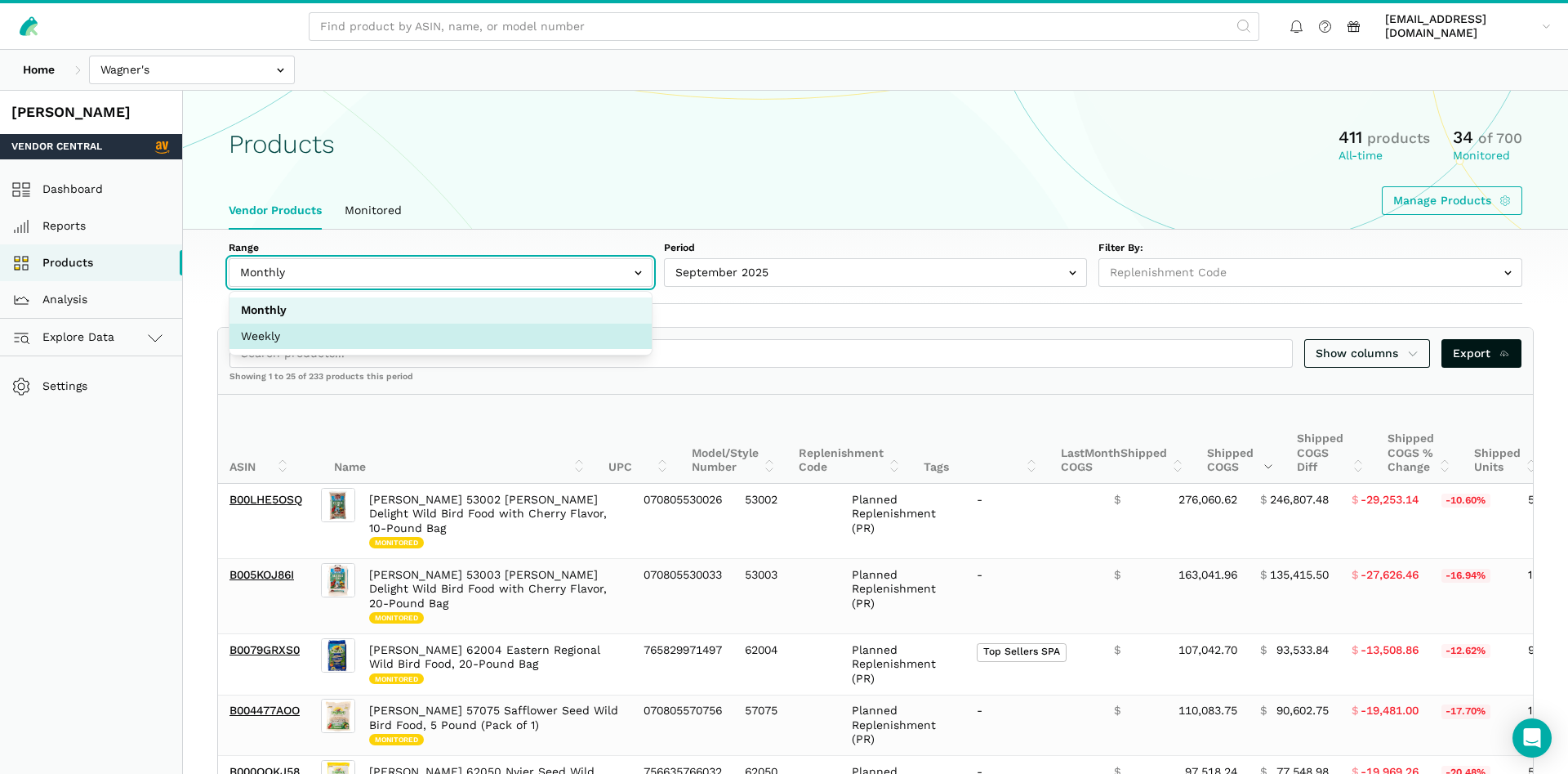
select select "Weekly"
select select "Weekly|2025-10-05"
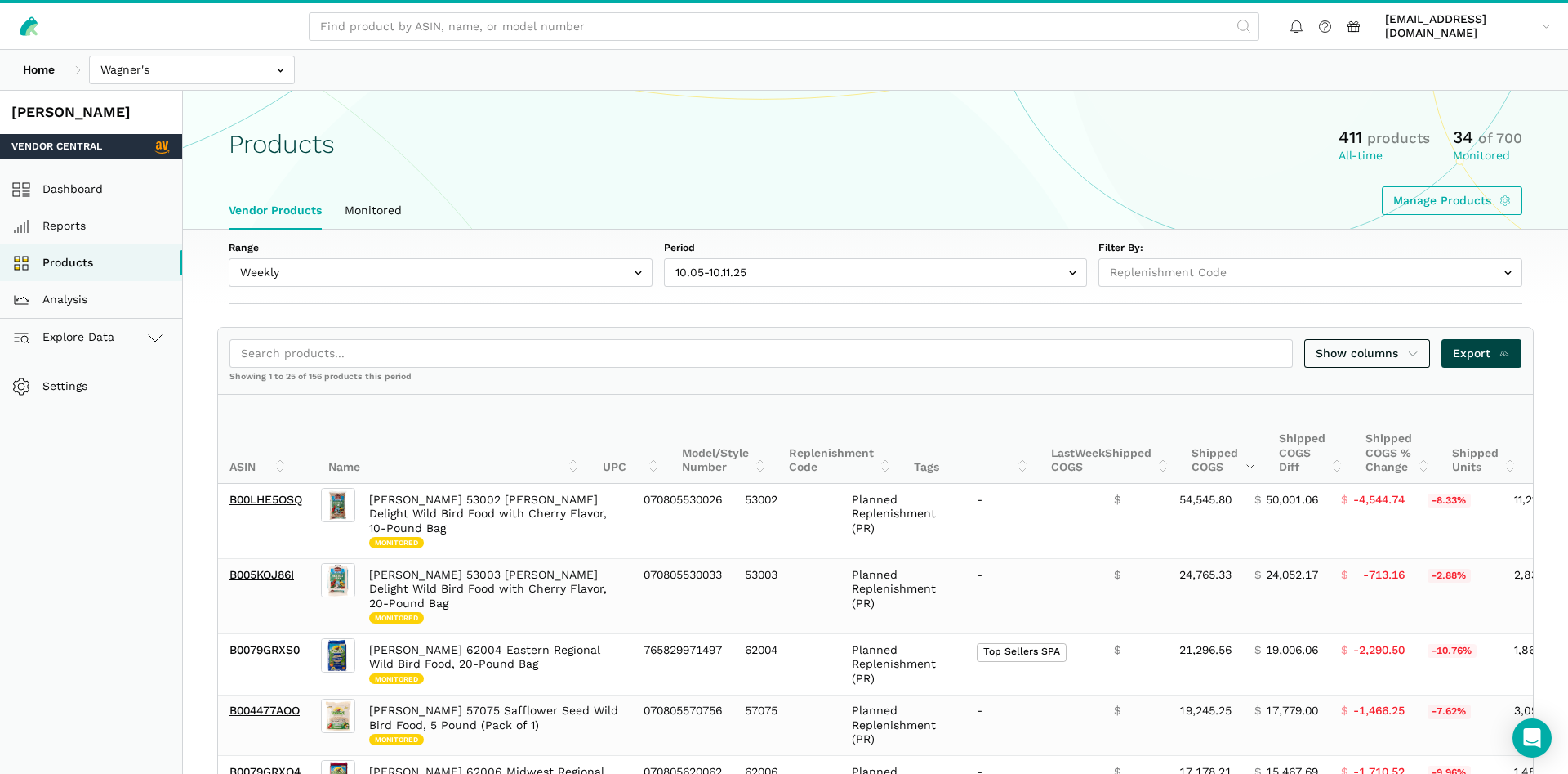
click at [1457, 351] on span "Export" at bounding box center [1481, 353] width 58 height 17
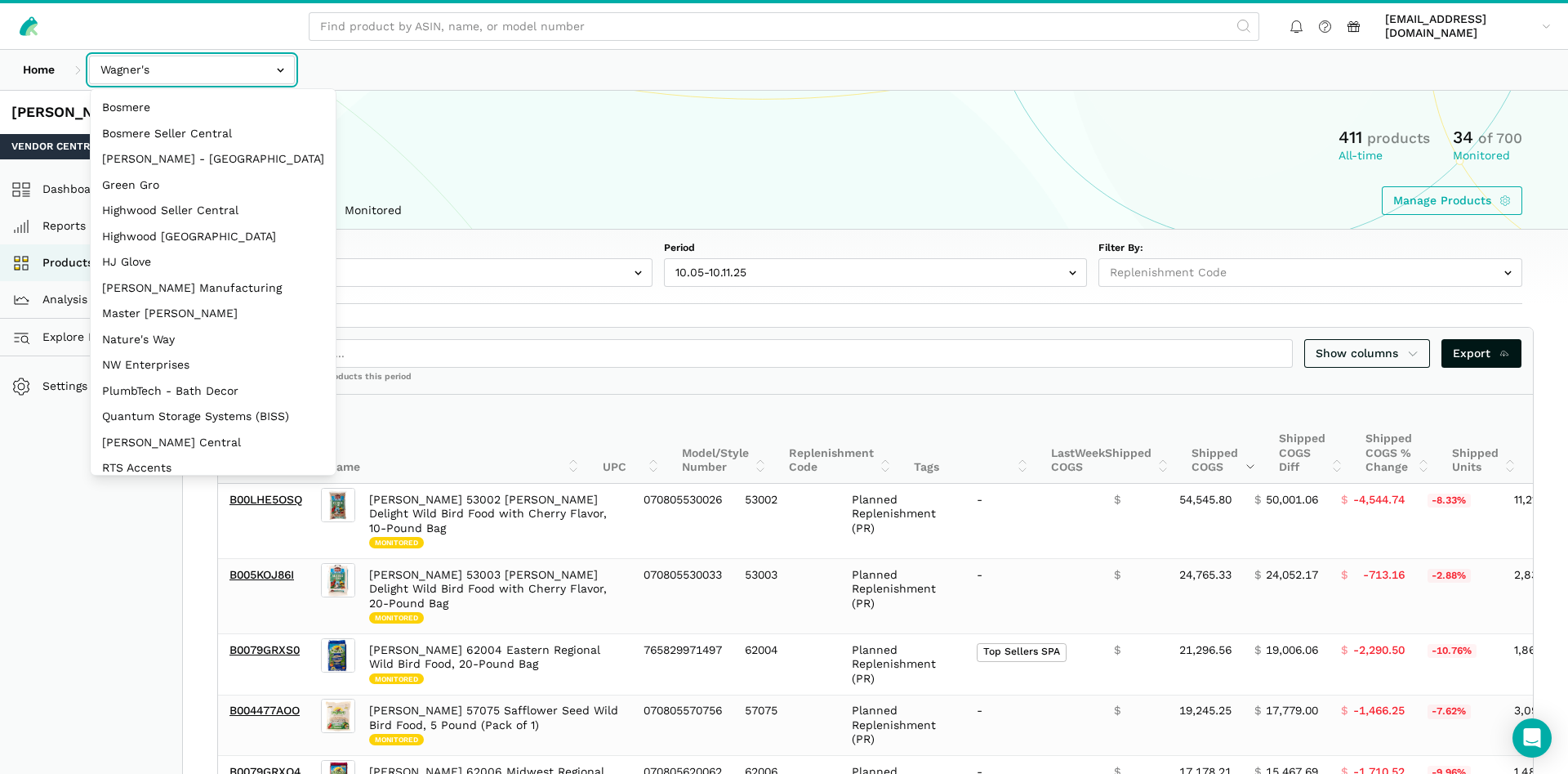
click at [145, 74] on input "text" at bounding box center [191, 69] width 206 height 29
select select "3t6bg6GamSTDovWwD6pnZB2o"
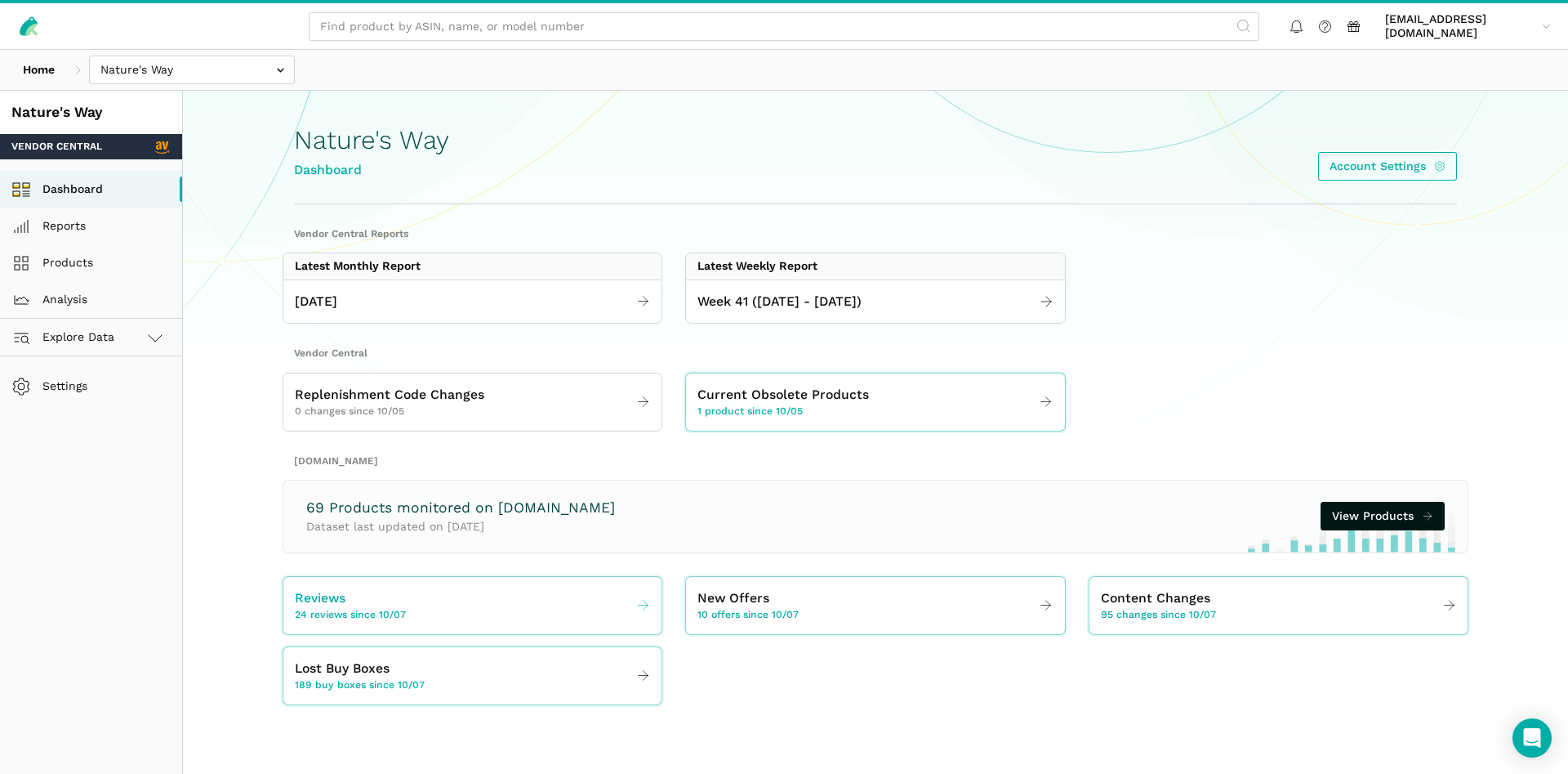
click at [351, 612] on span "24 reviews since 10/07" at bounding box center [350, 614] width 111 height 15
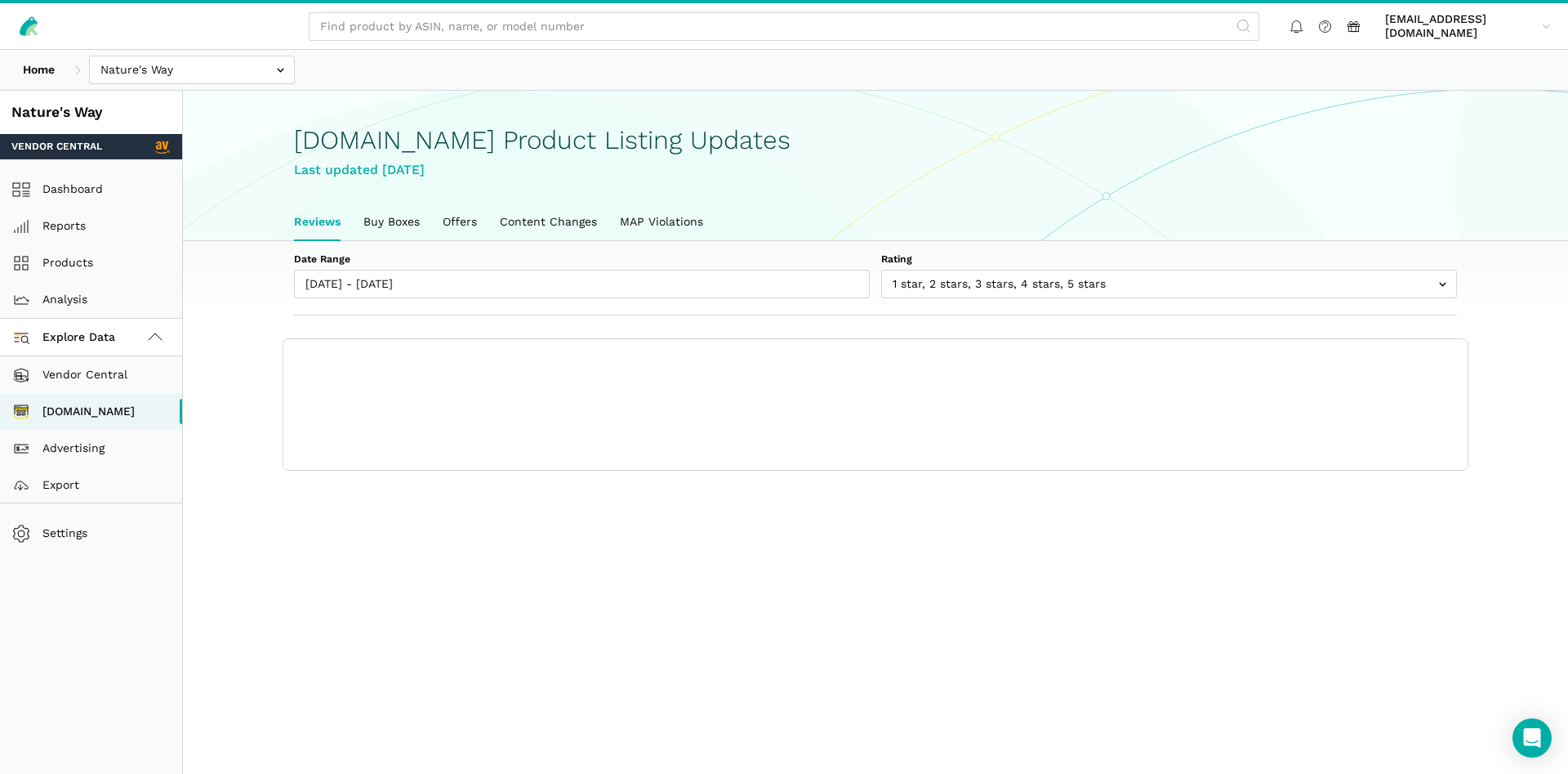
scroll to position [6, 0]
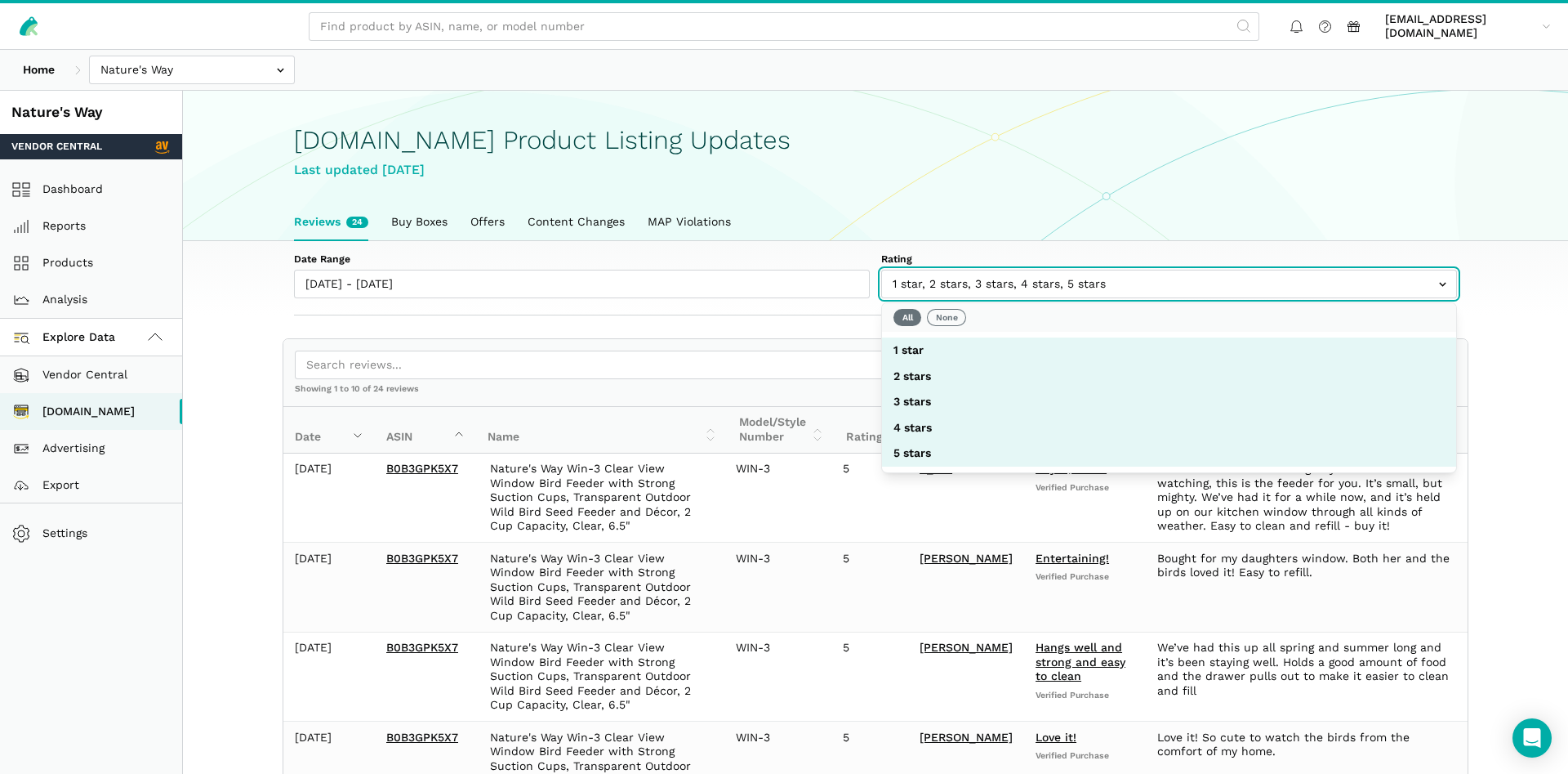
click at [925, 274] on input "text" at bounding box center [1169, 283] width 576 height 29
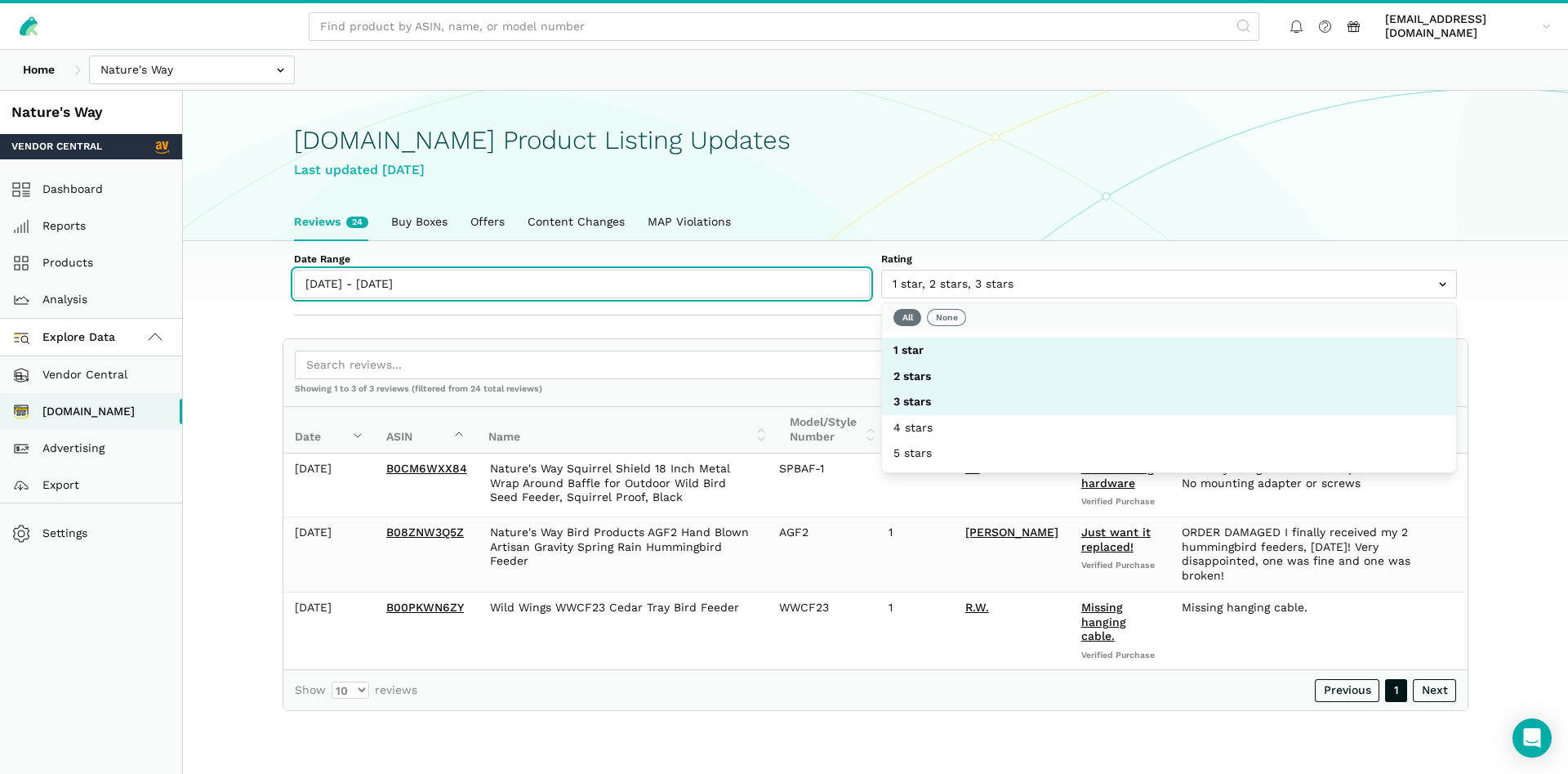
type input "10/07/2025"
type input "10/13/2025"
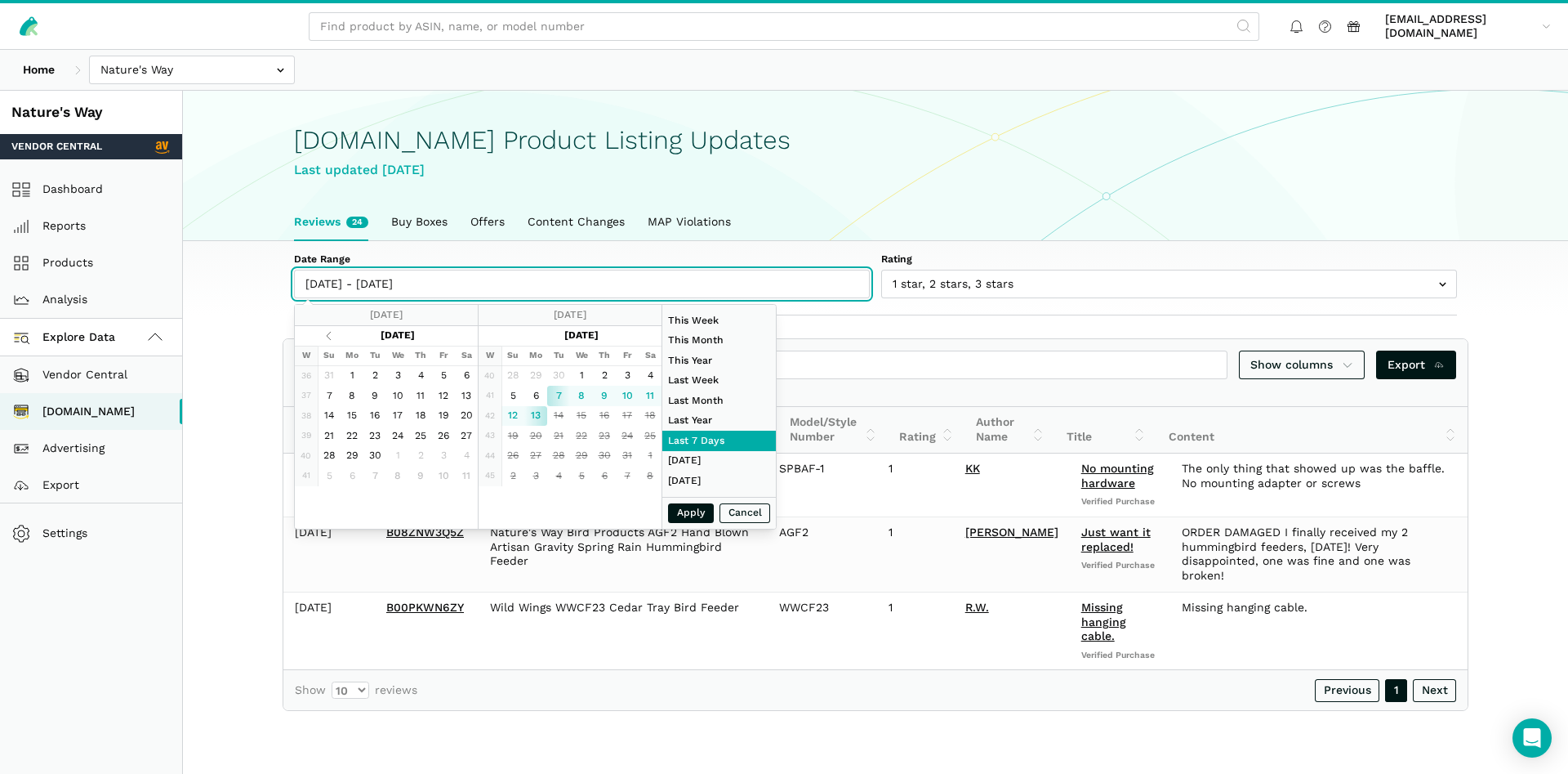
click at [384, 288] on input "10/07/2025 - 10/13/2025" at bounding box center [581, 283] width 576 height 29
type input "09/28/2025"
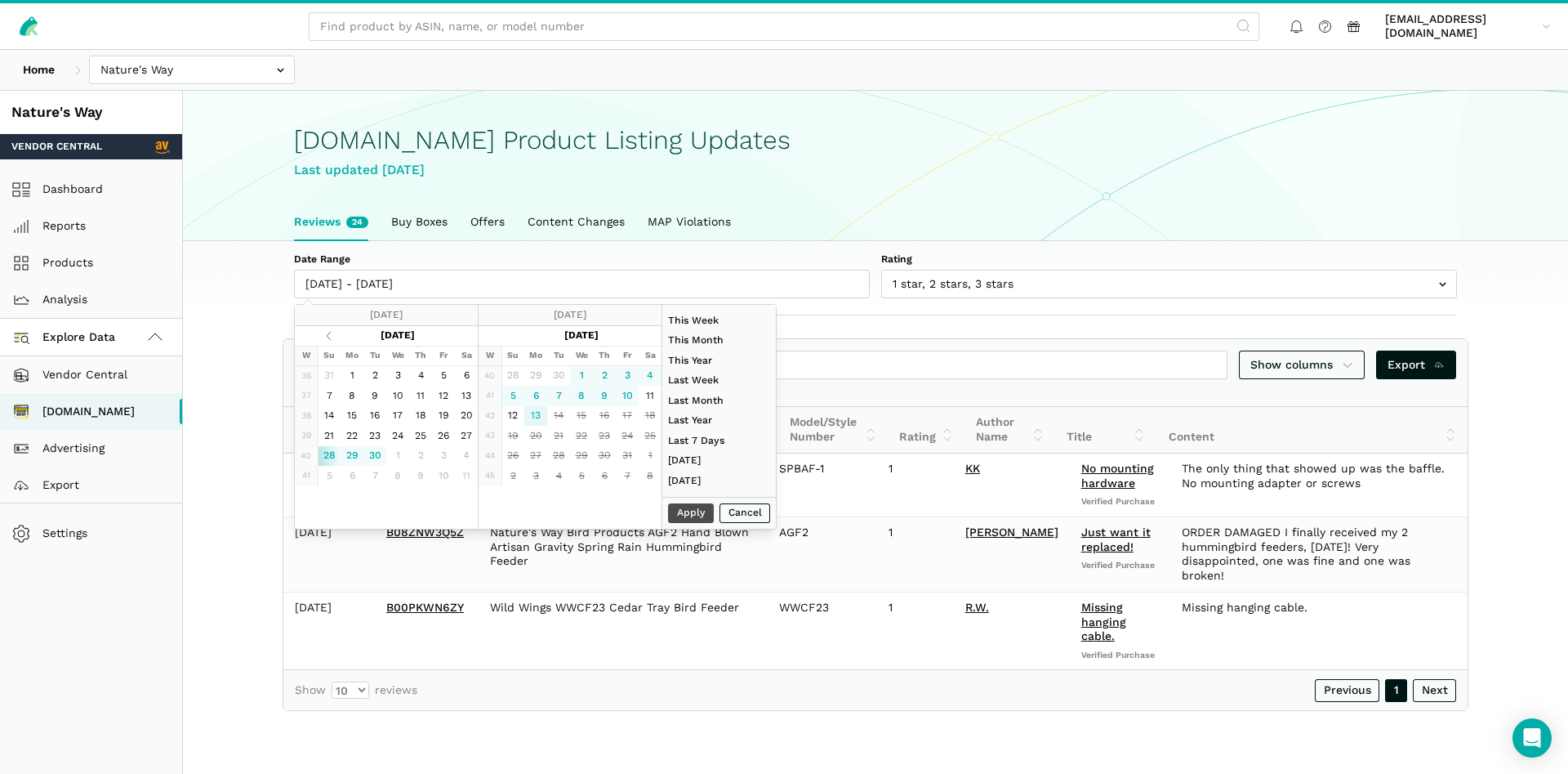
type input "10/13/2025"
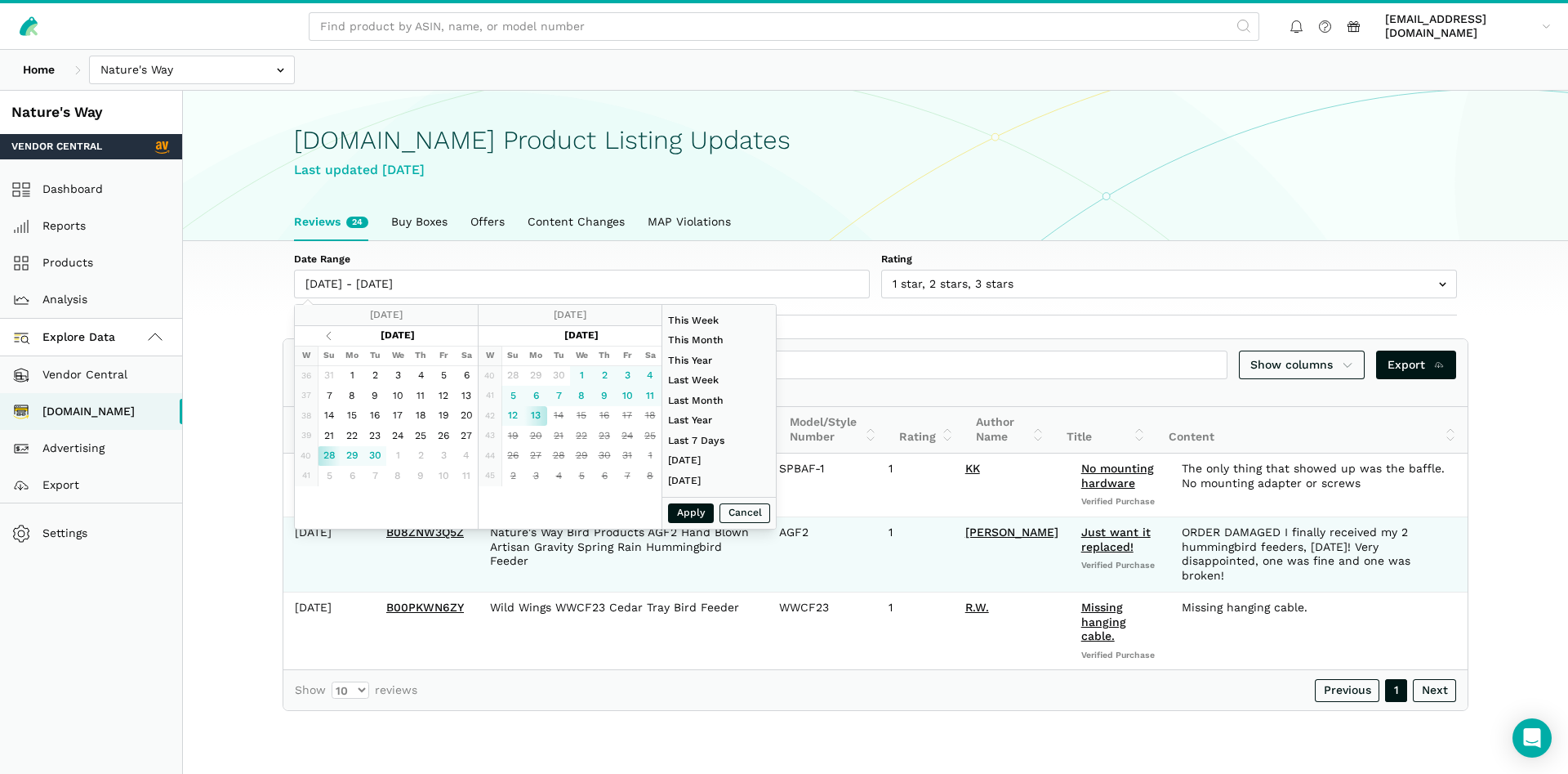
type input "09/28/2025"
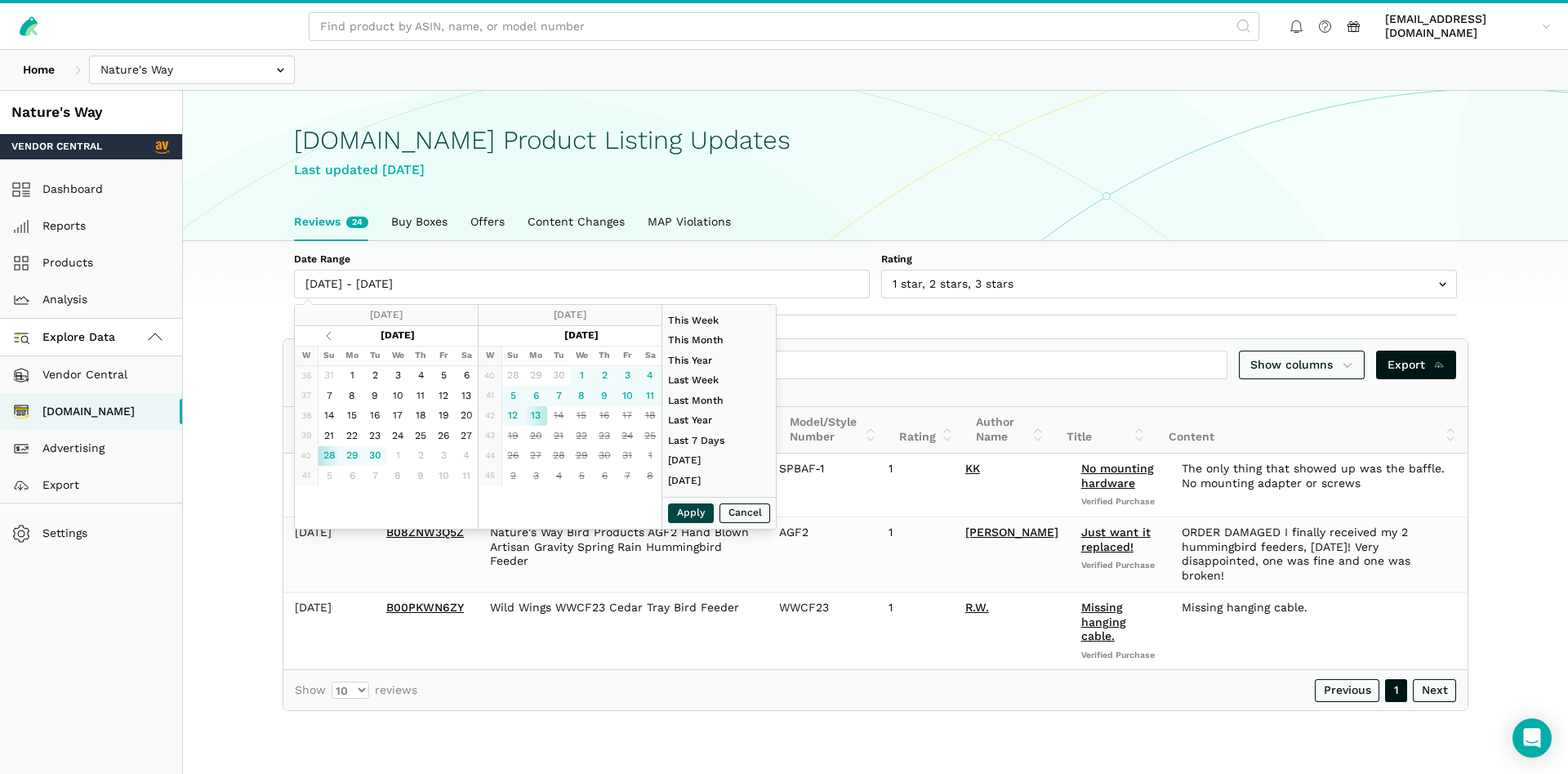
click at [693, 516] on button "Apply" at bounding box center [691, 513] width 45 height 21
type input "09/28/2025 - 10/13/2025"
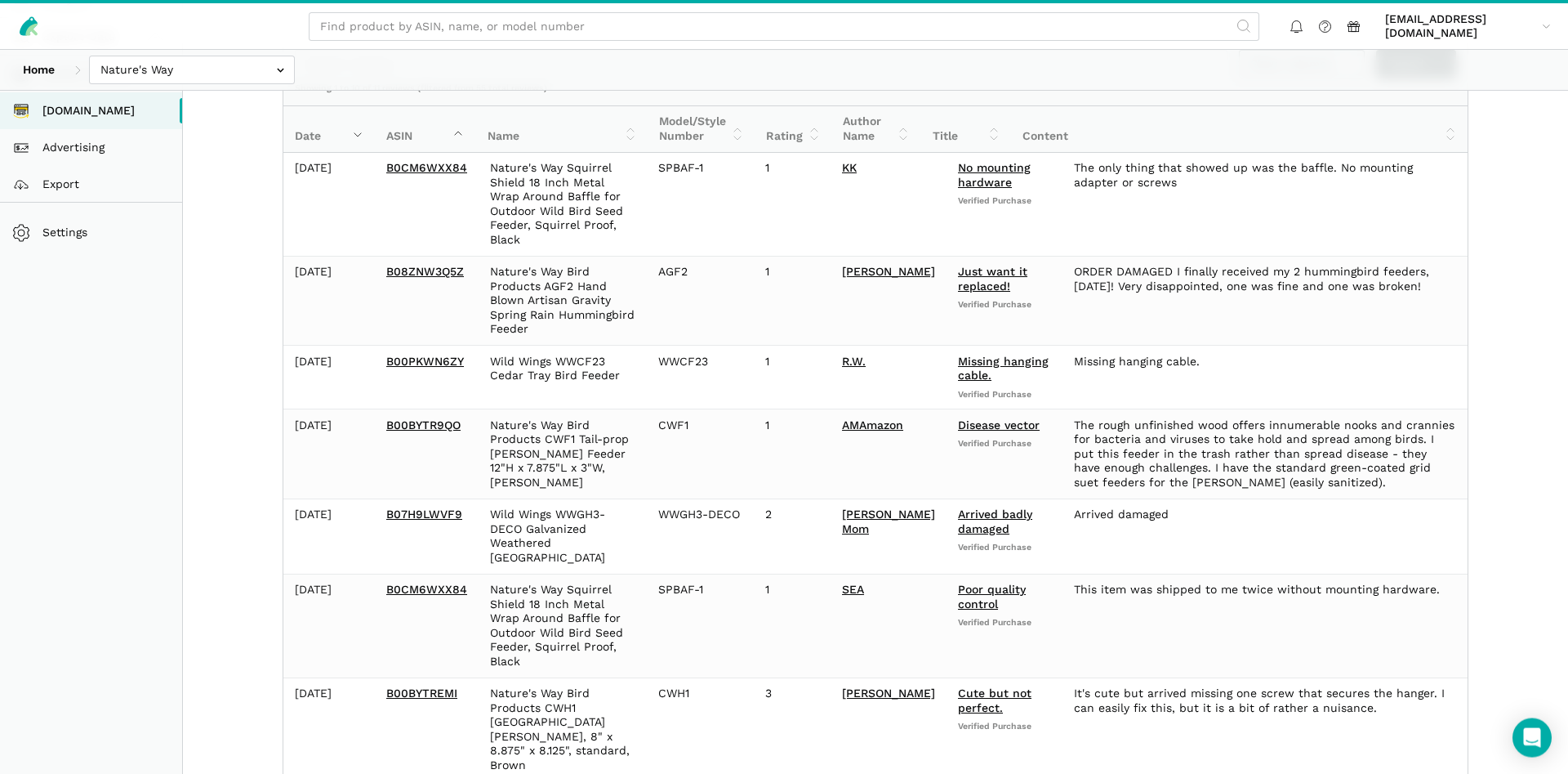
scroll to position [114, 0]
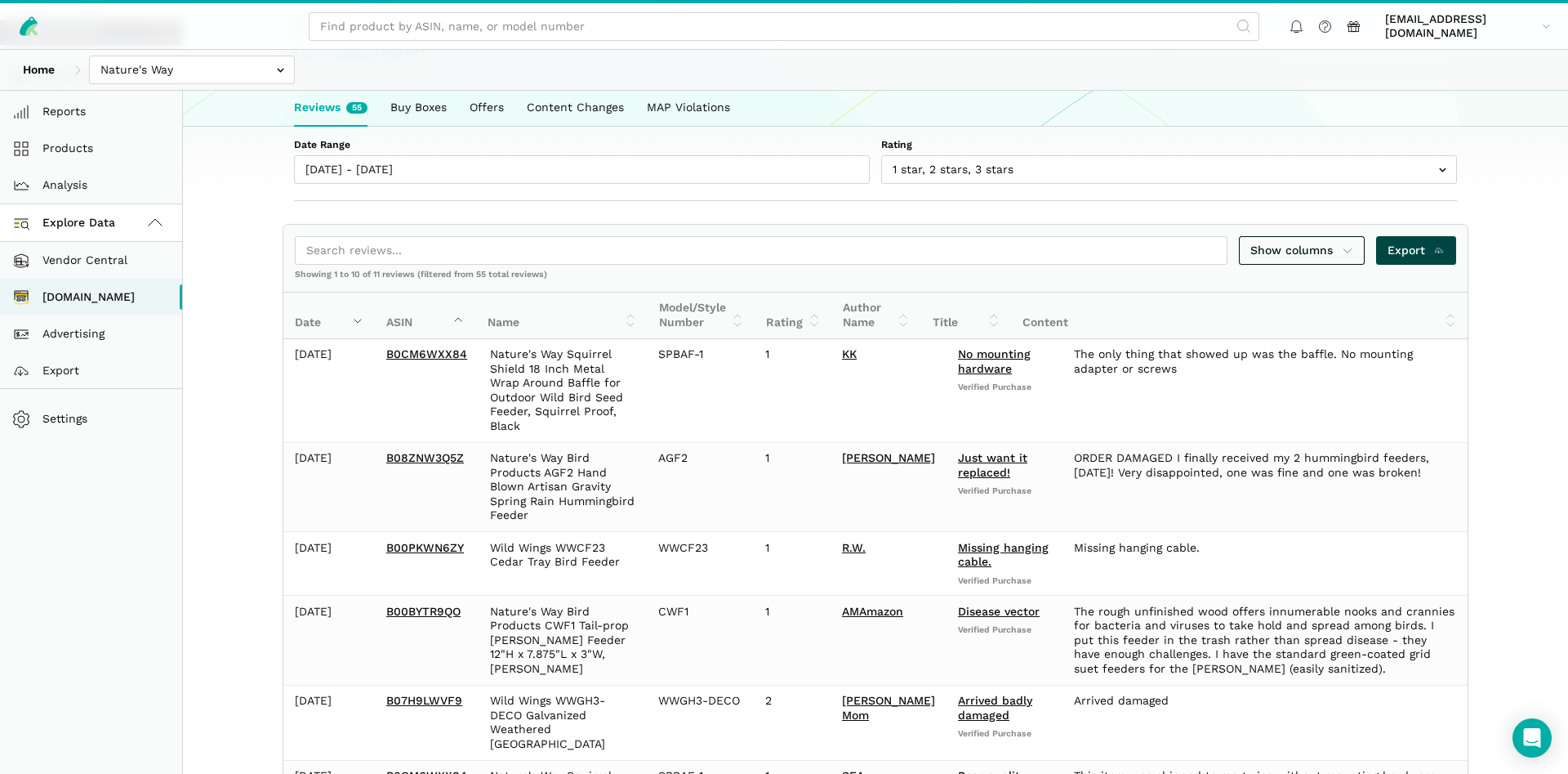
click at [1413, 259] on link "Export" at bounding box center [1416, 249] width 81 height 29
click at [162, 79] on input "text" at bounding box center [191, 69] width 206 height 29
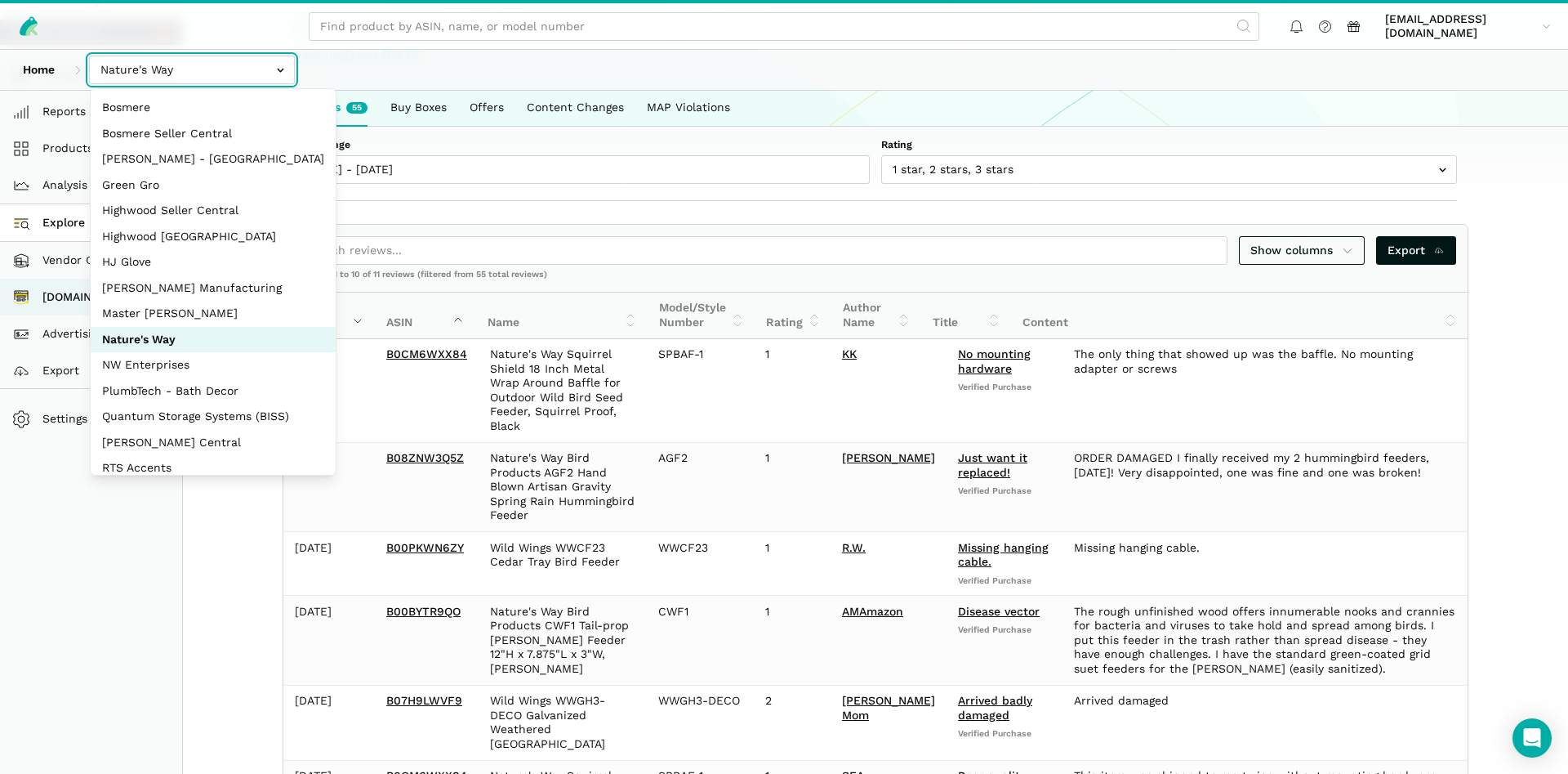
scroll to position [218, 0]
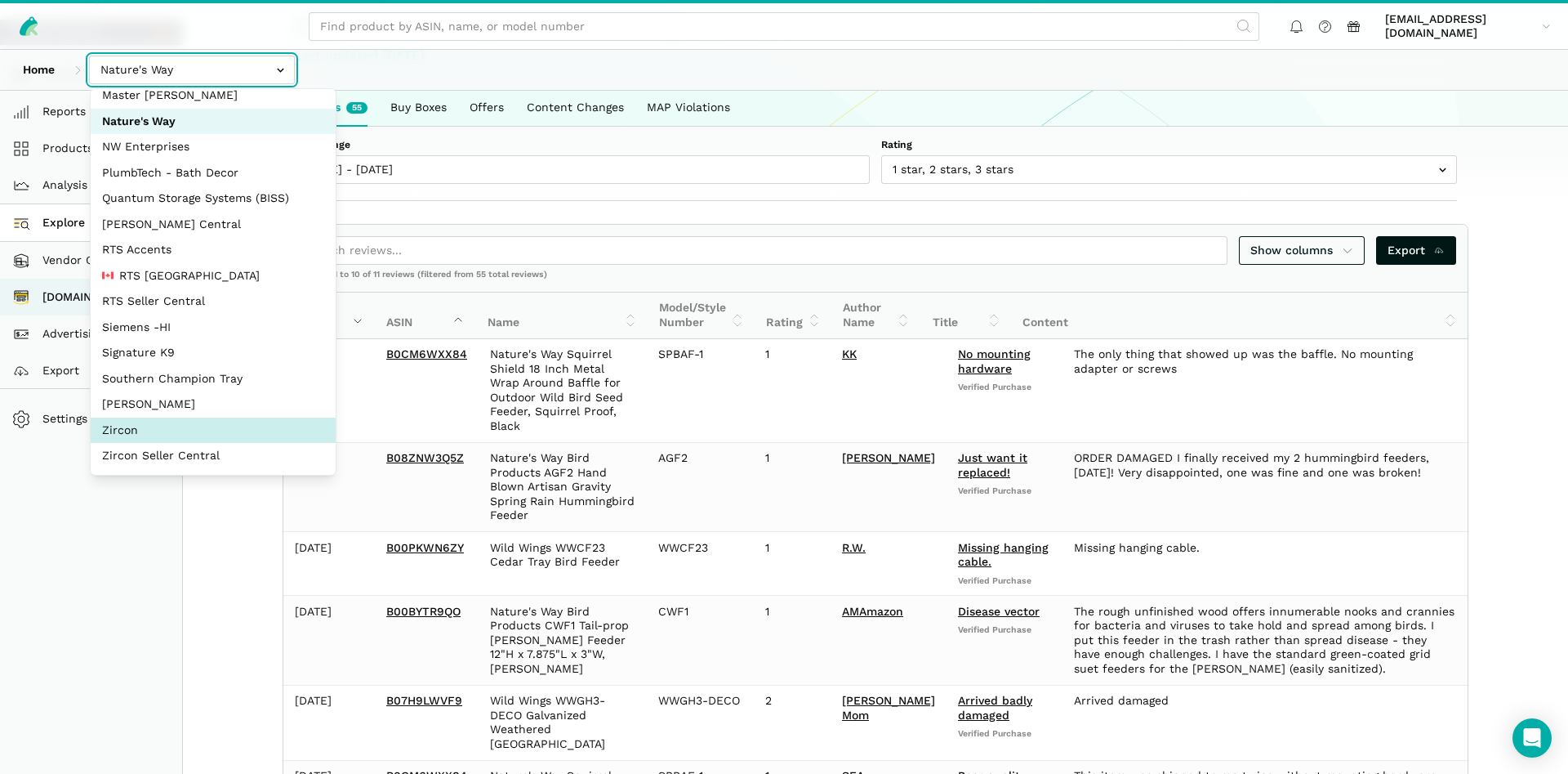
select select "DM38AQ3CPtVJ89bBDkVCzKzE"
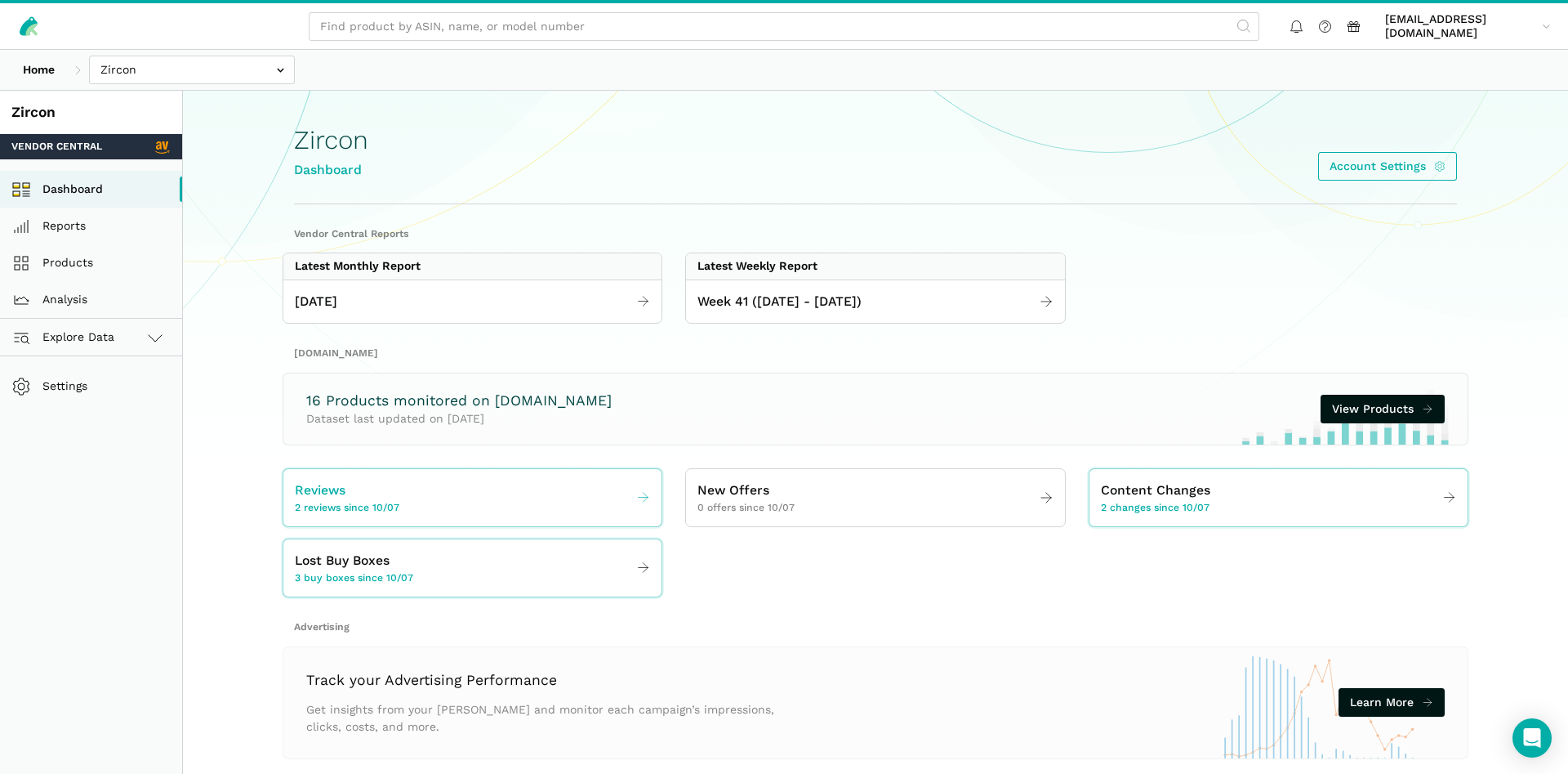
click at [330, 483] on span "Reviews" at bounding box center [319, 490] width 50 height 21
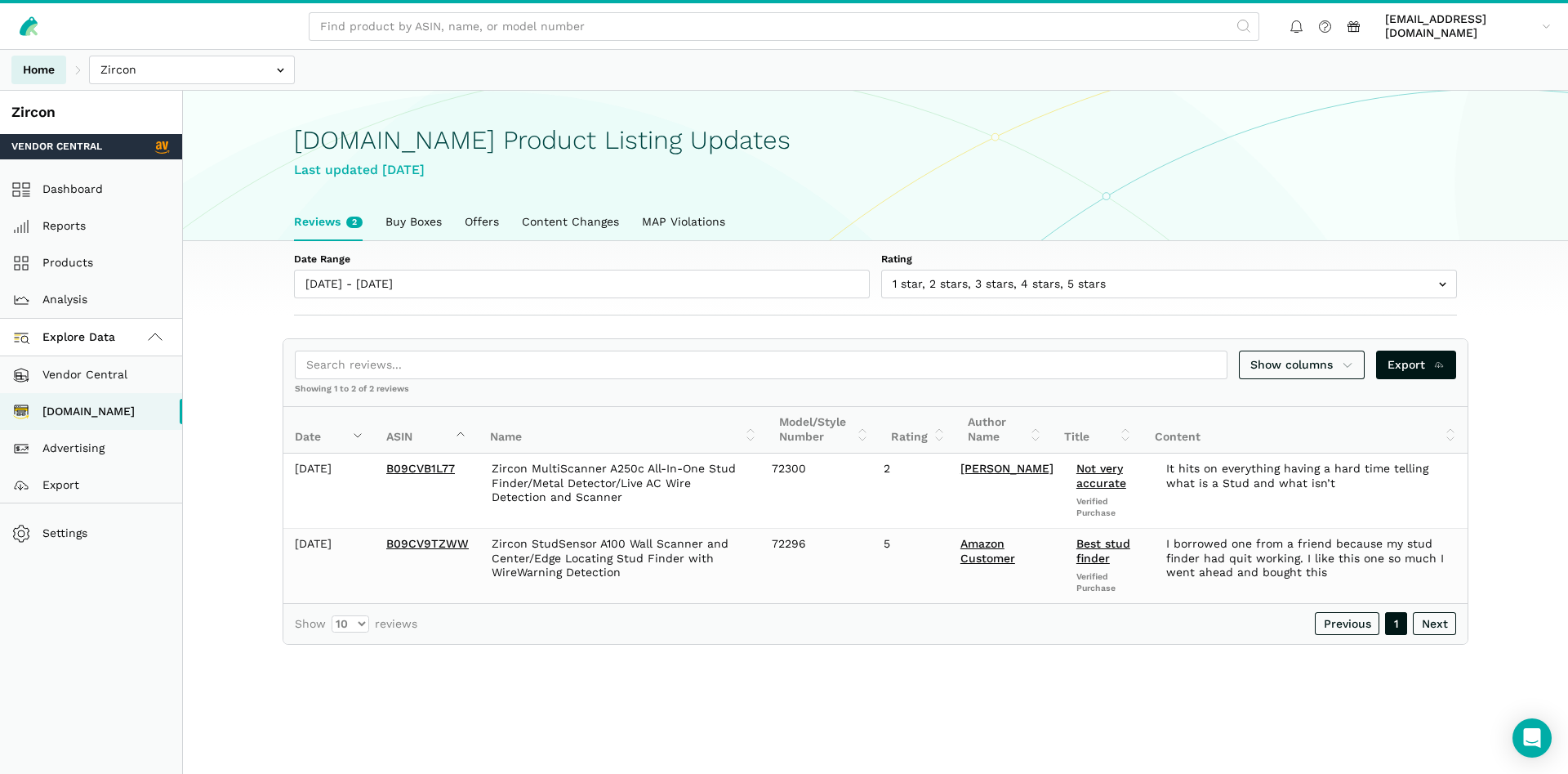
click at [23, 75] on link "Home" at bounding box center [39, 69] width 55 height 29
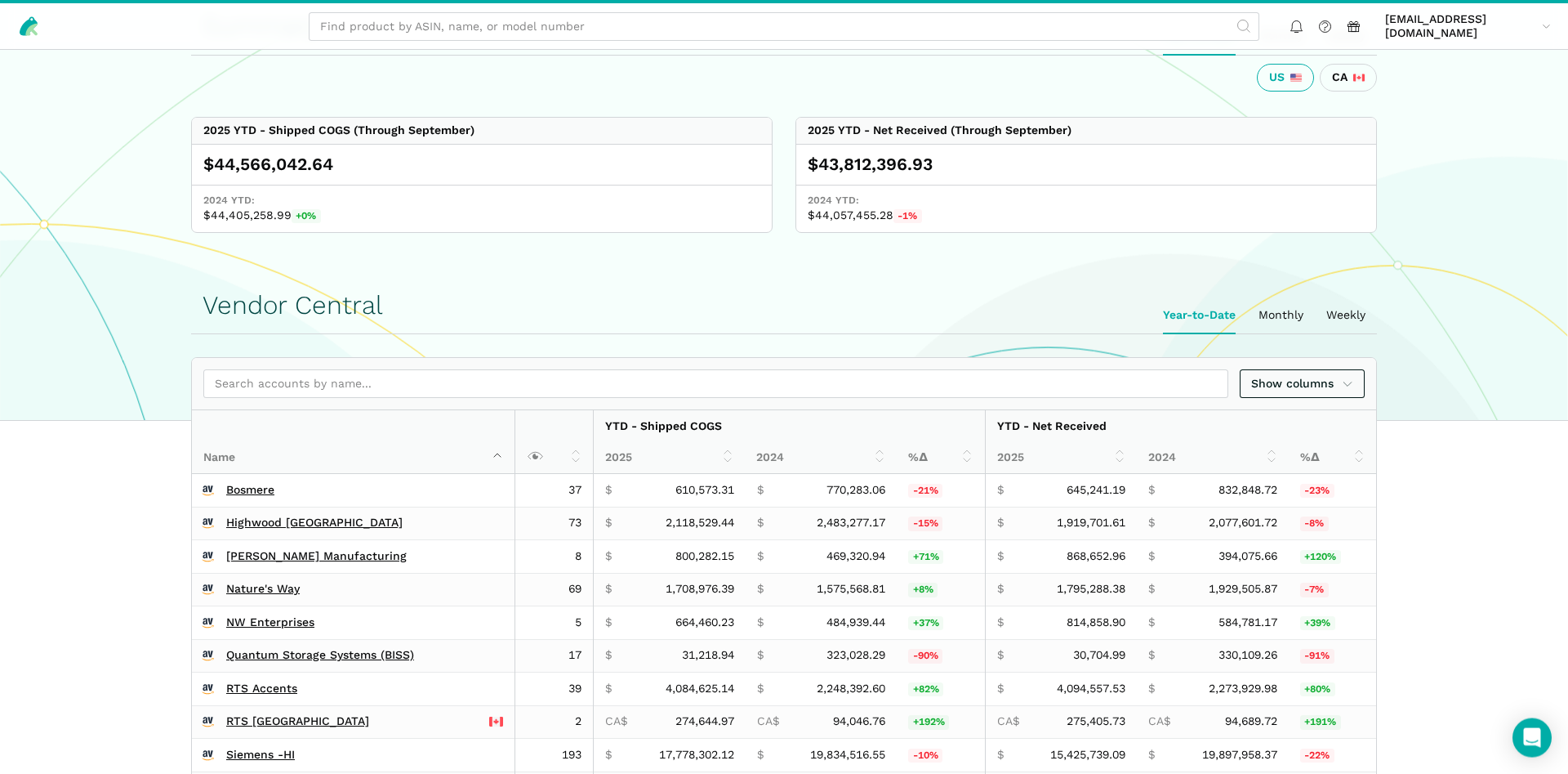
scroll to position [416, 0]
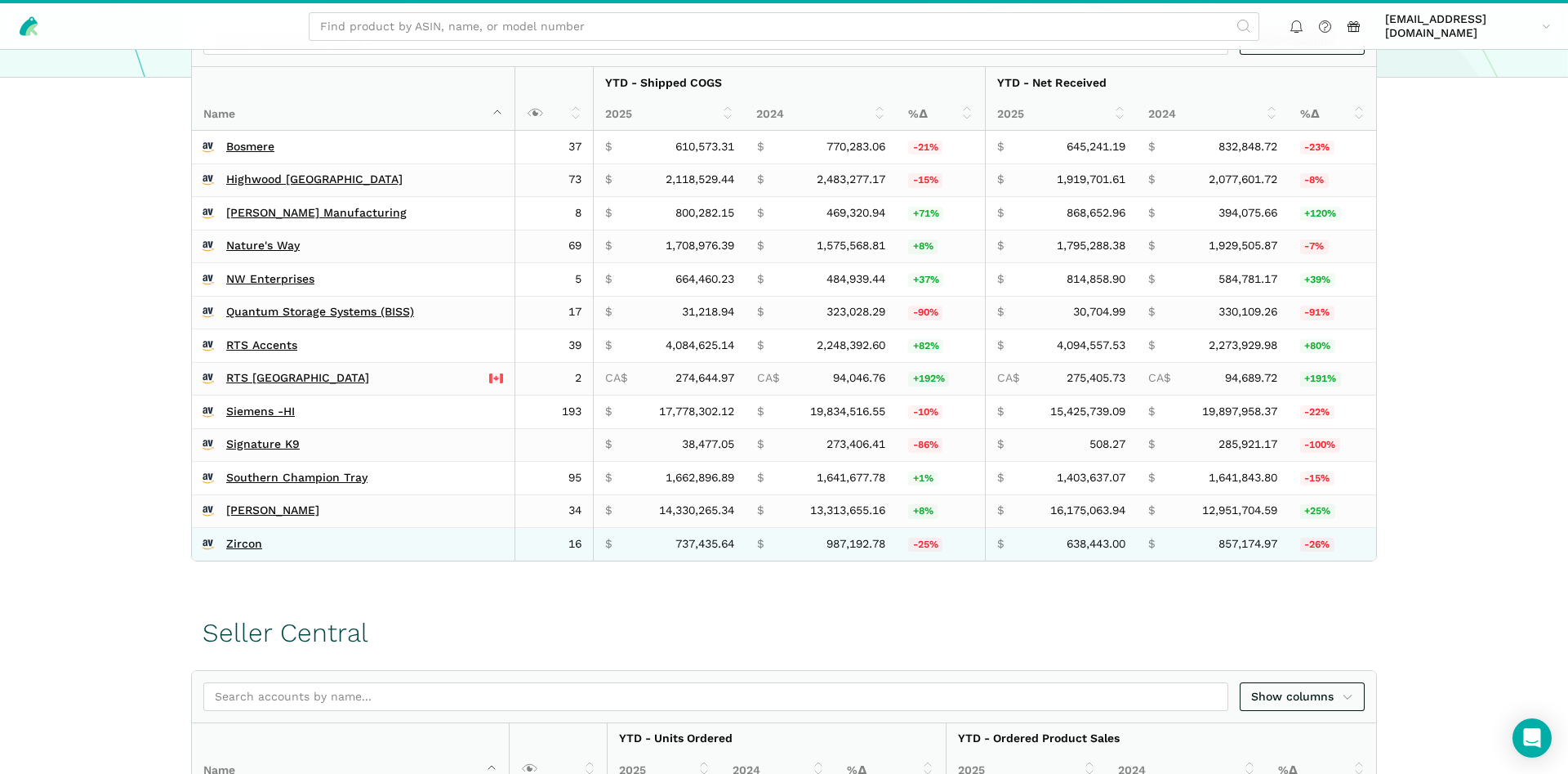
click at [240, 556] on td "Zircon" at bounding box center [354, 543] width 323 height 33
click at [244, 542] on link "Zircon" at bounding box center [243, 543] width 35 height 15
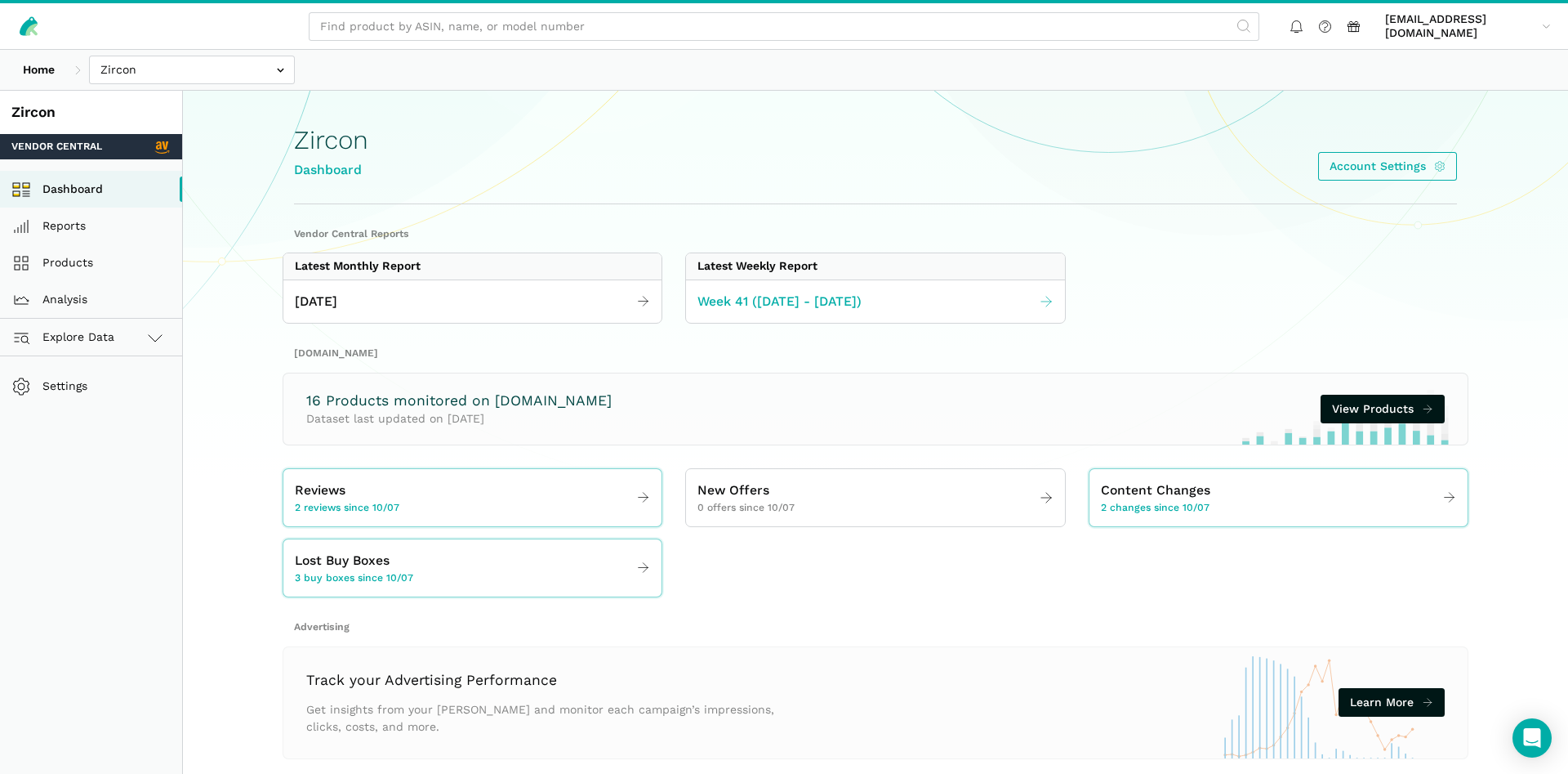
click at [821, 288] on link "Week 41 ([DATE] - [DATE])" at bounding box center [875, 302] width 378 height 32
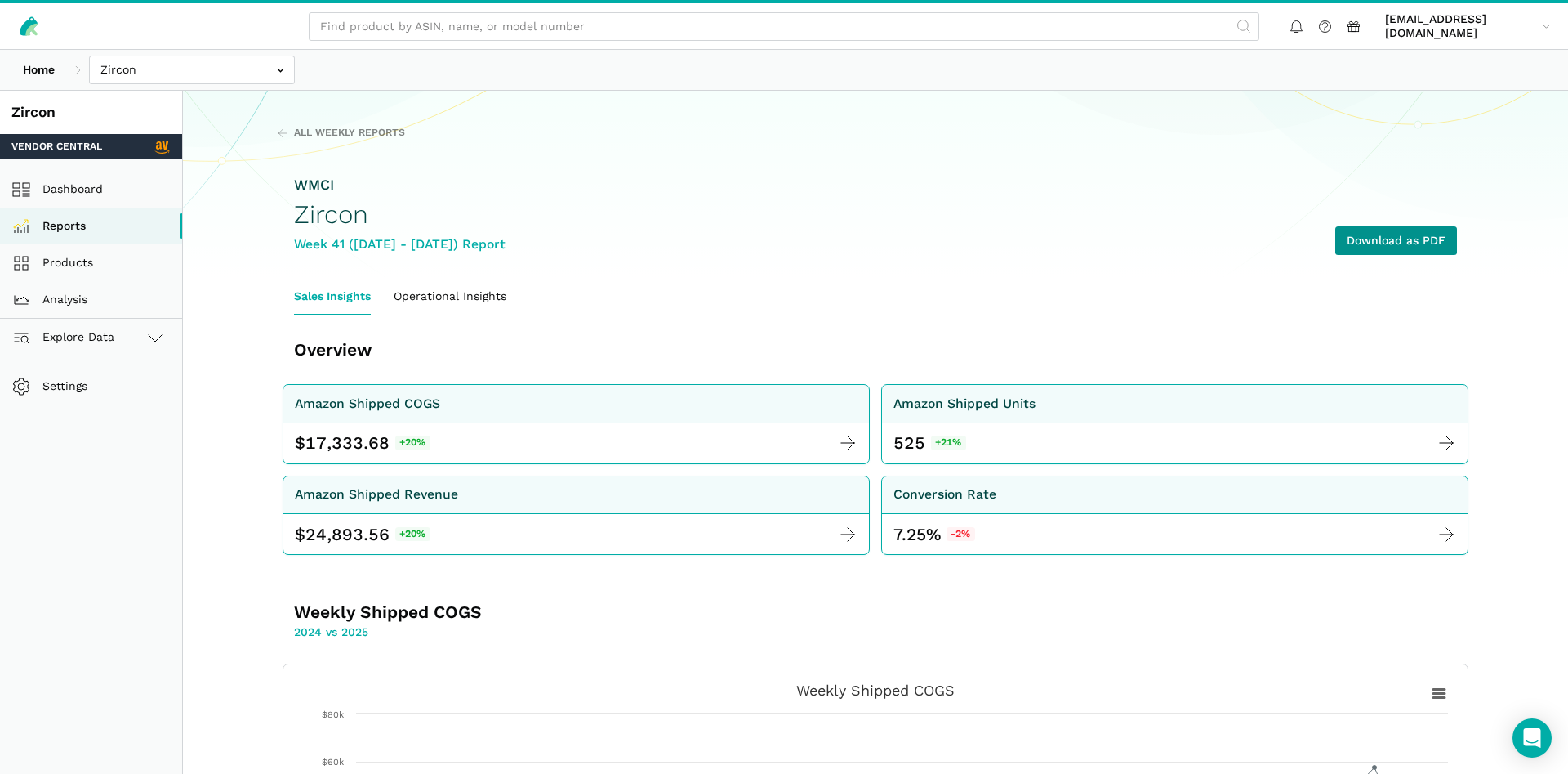
click at [1370, 249] on link "Download as PDF" at bounding box center [1395, 240] width 121 height 29
